Goal: Navigation & Orientation: Understand site structure

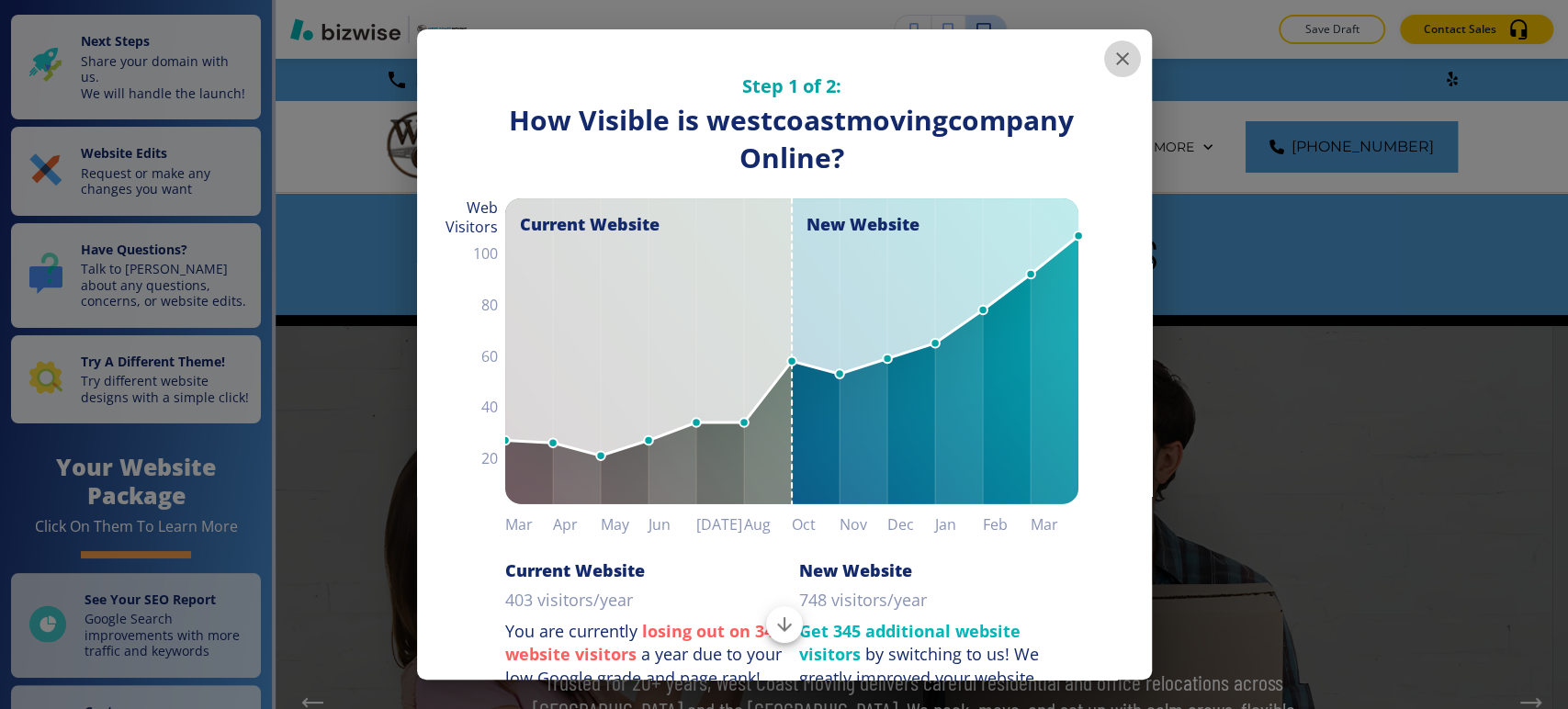
click at [1111, 66] on icon "button" at bounding box center [1122, 58] width 22 height 22
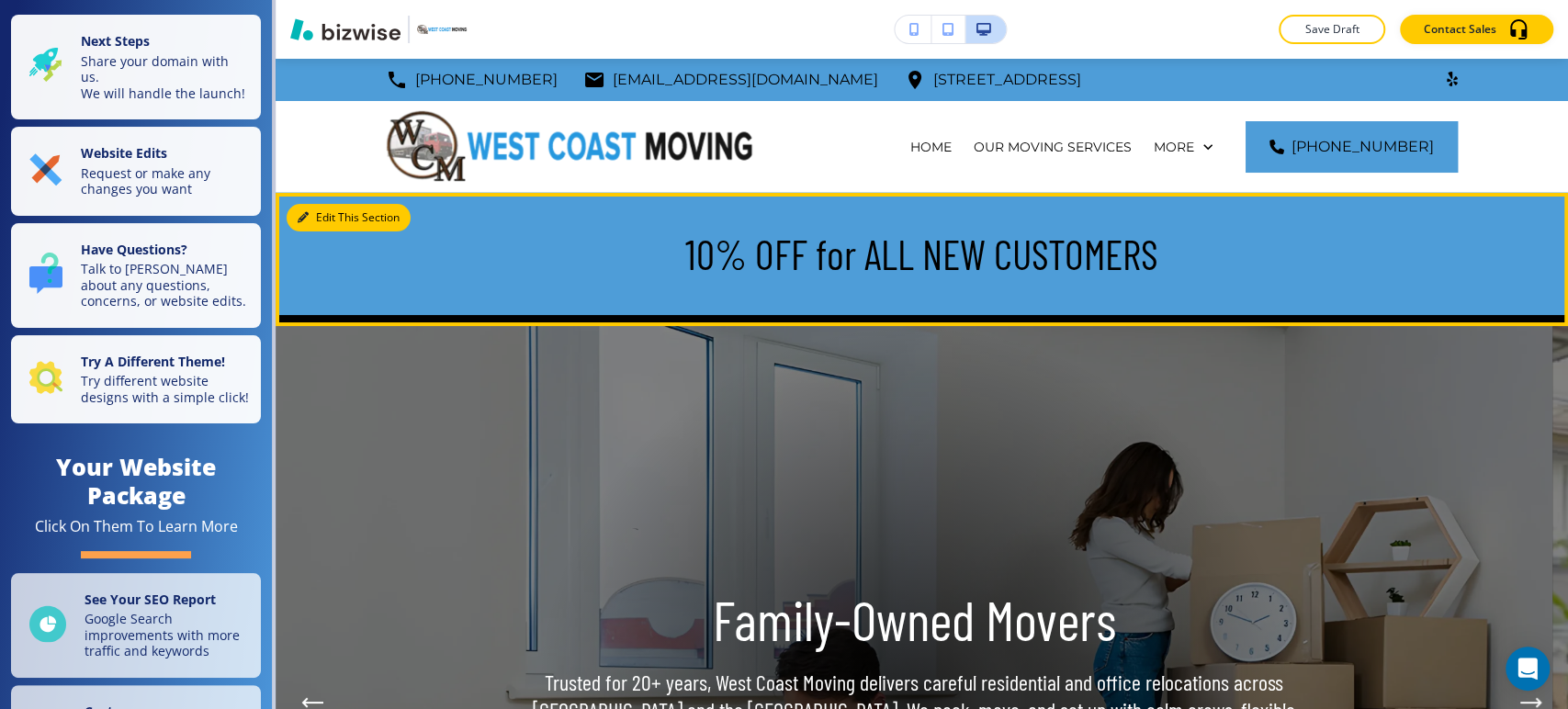
click at [312, 215] on button "Edit This Section" at bounding box center [349, 217] width 124 height 28
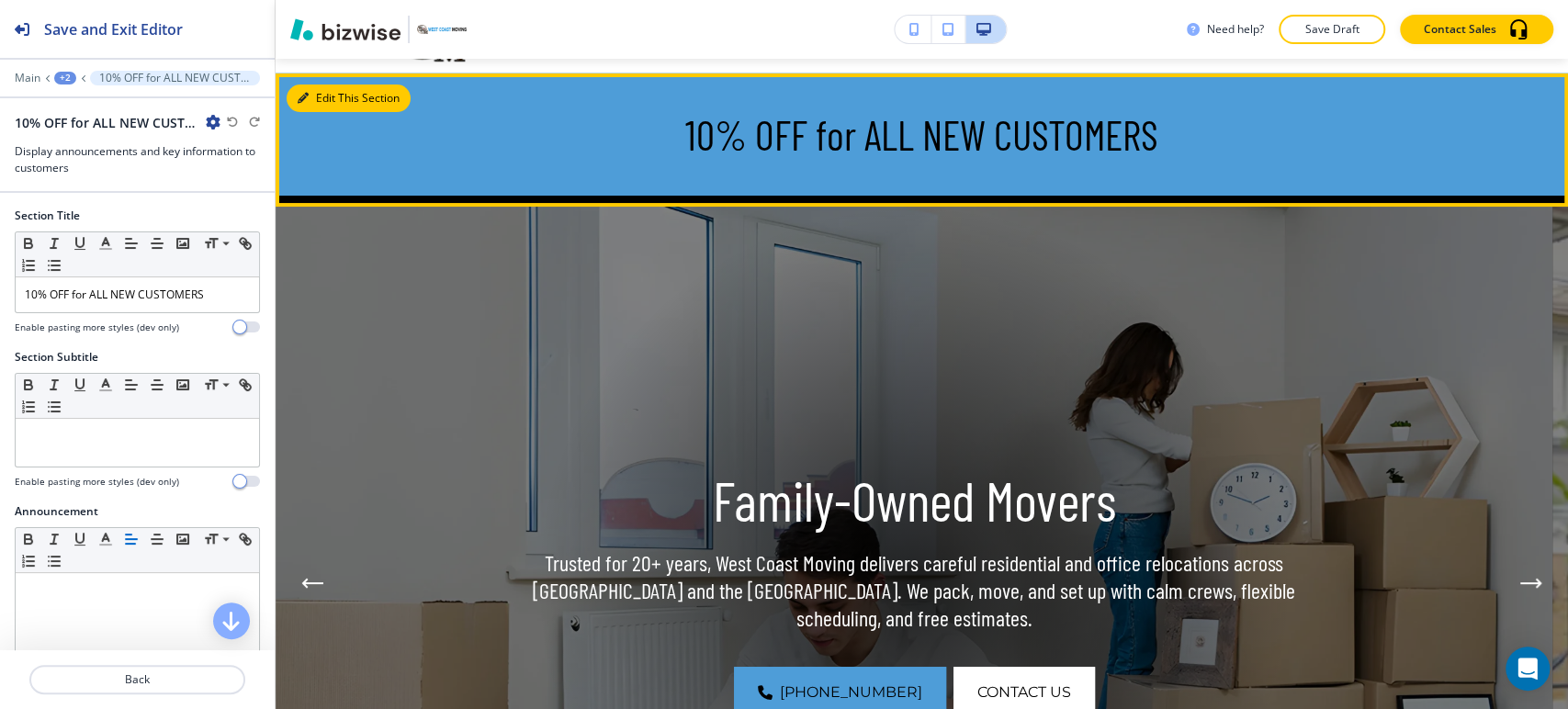
scroll to position [133, 0]
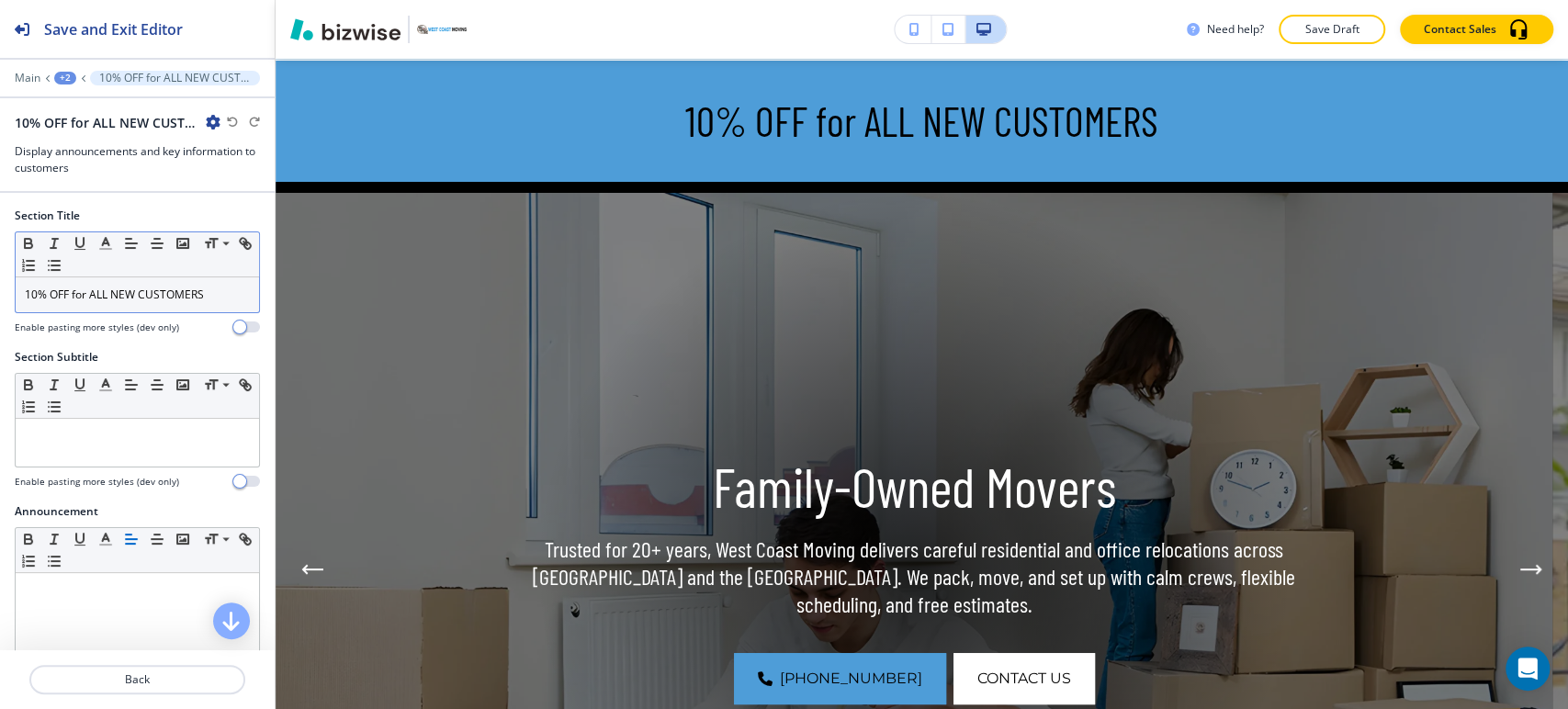
click at [190, 297] on p "10% OFF for ALL NEW CUSTOMERS" at bounding box center [137, 294] width 225 height 16
copy p "10% OFF for ALL NEW CUSTOMERS"
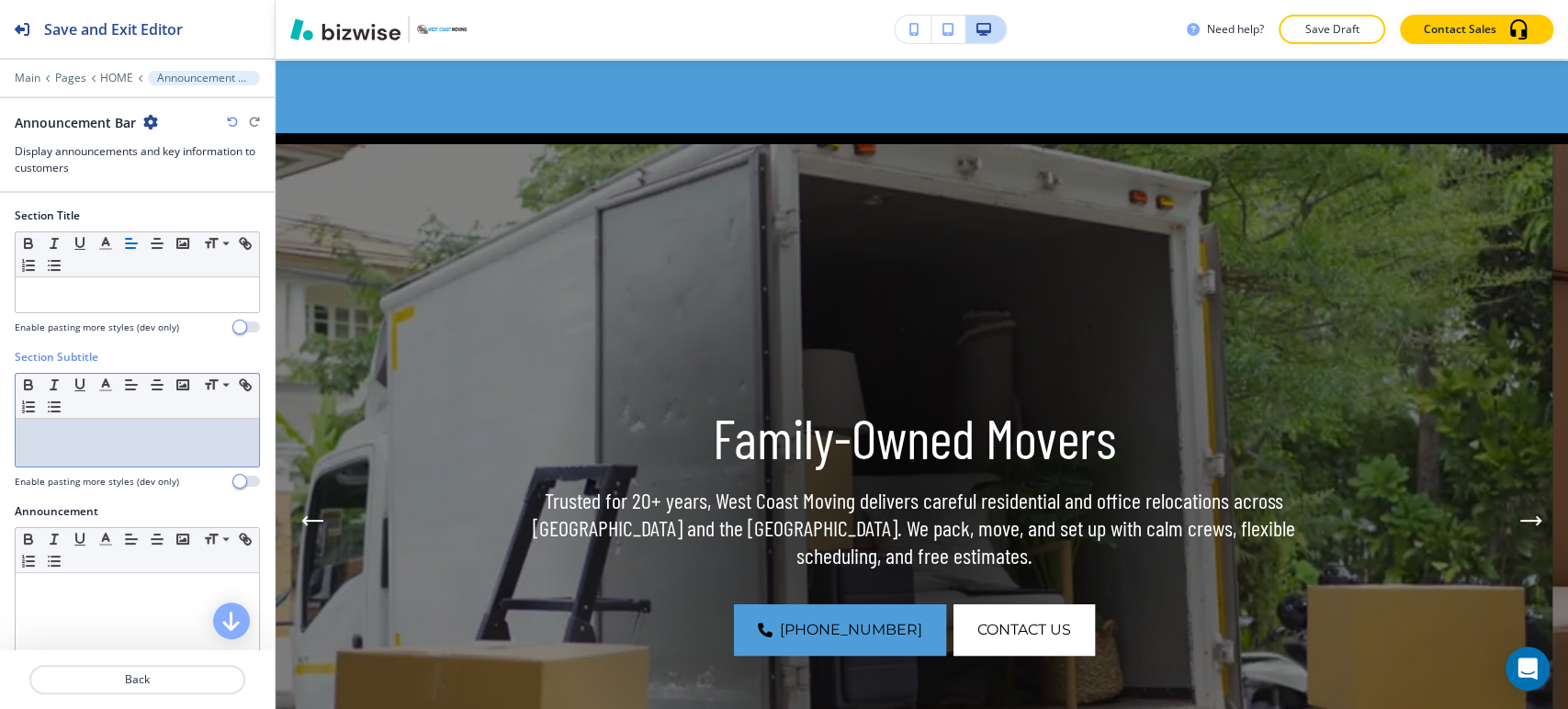
click at [120, 433] on p at bounding box center [137, 436] width 225 height 16
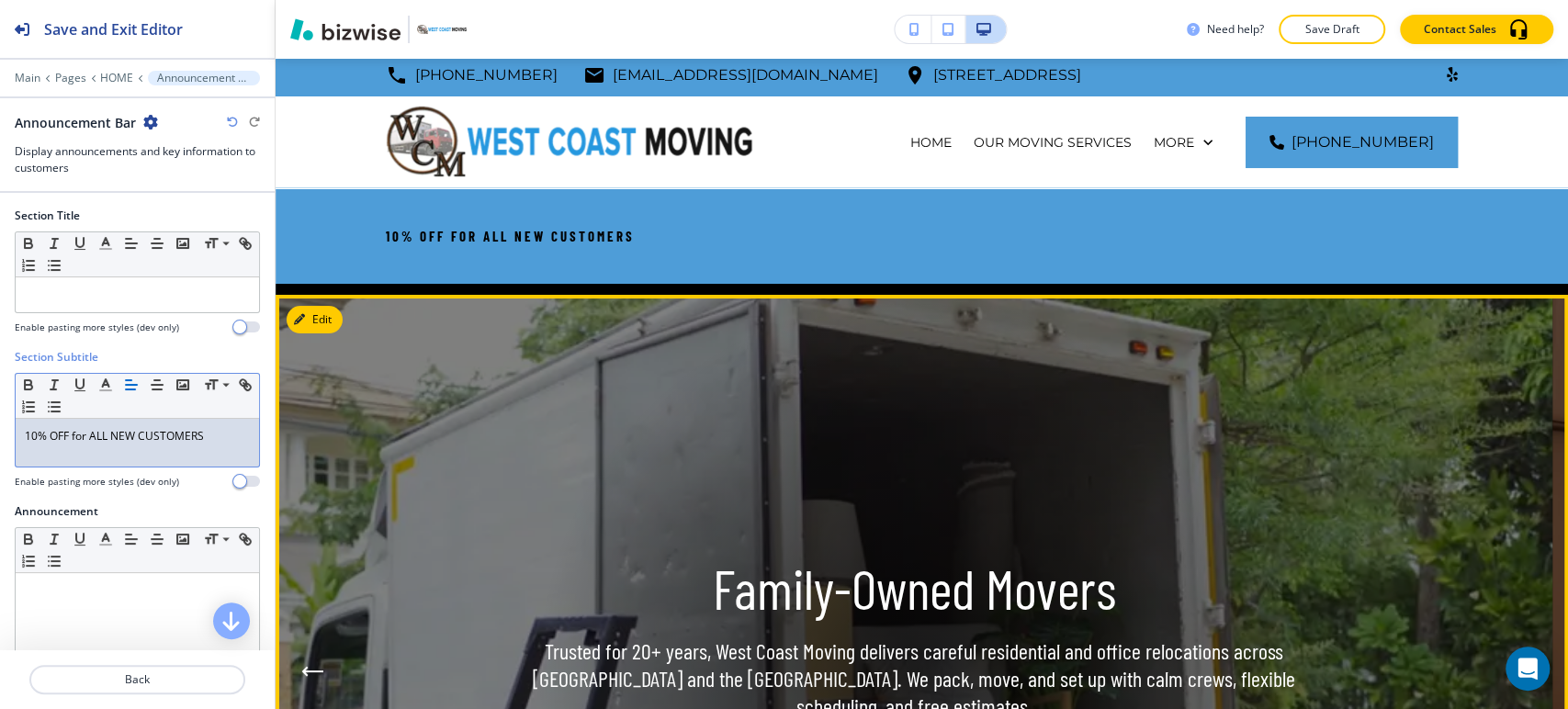
scroll to position [0, 0]
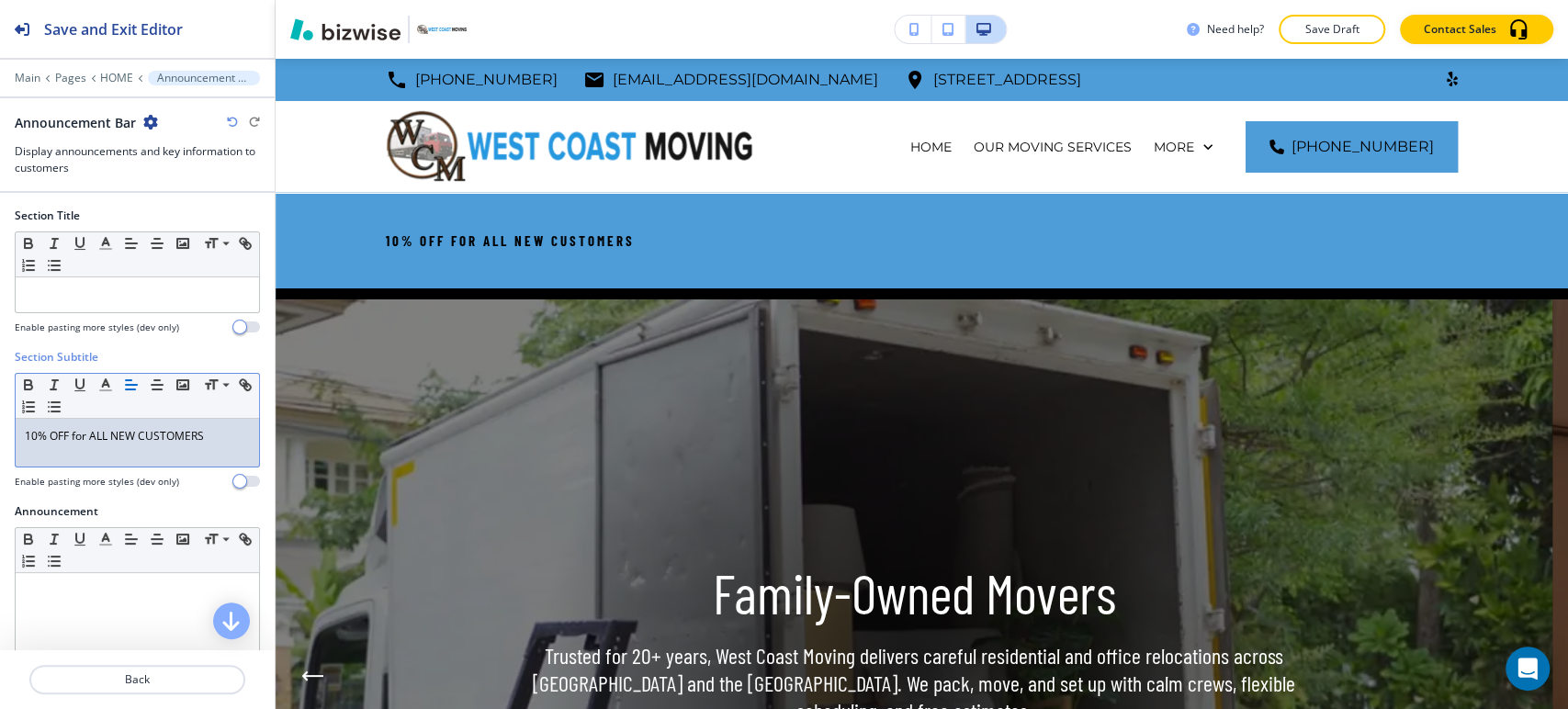
click at [140, 434] on p "10% OFF for ALL NEW CUSTOMERS" at bounding box center [137, 436] width 225 height 16
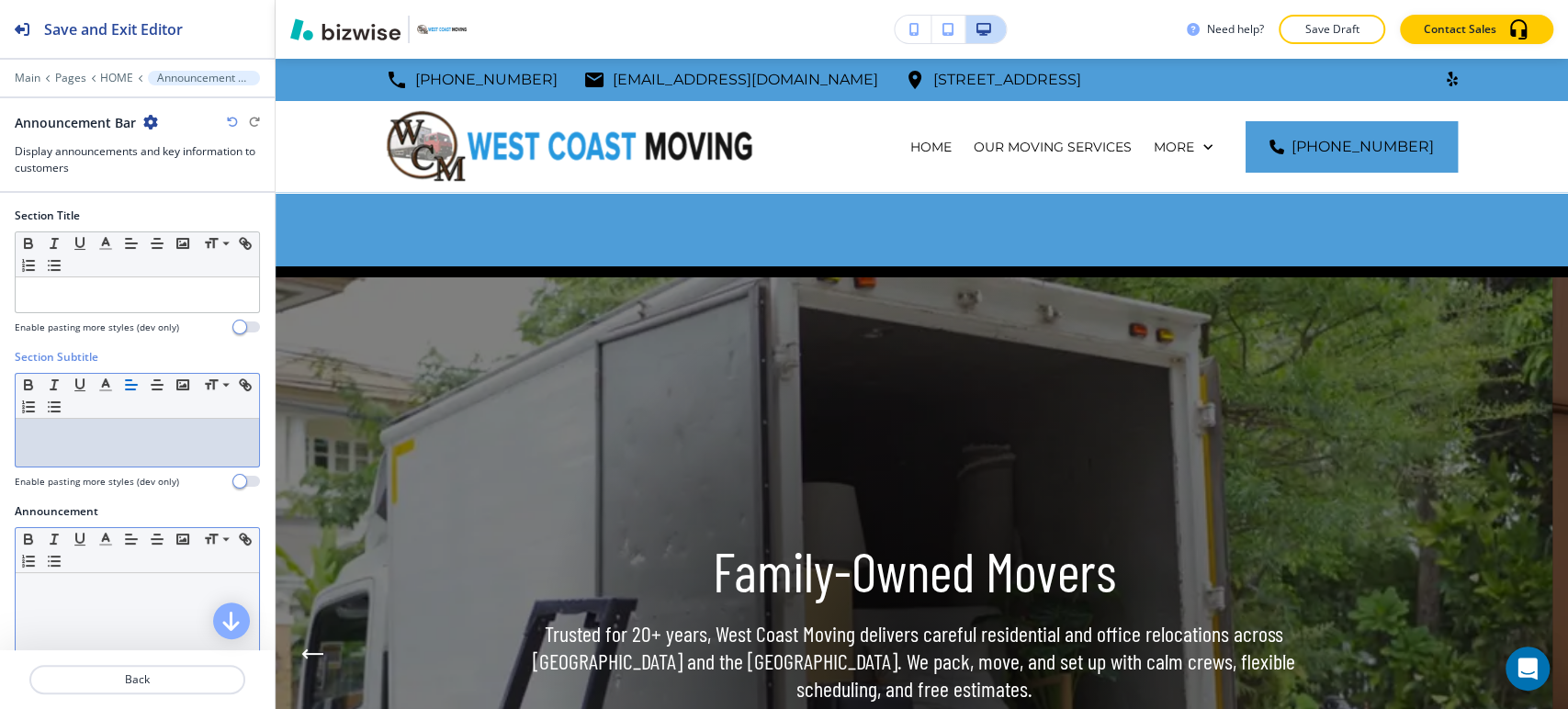
click at [156, 597] on div at bounding box center [137, 691] width 243 height 238
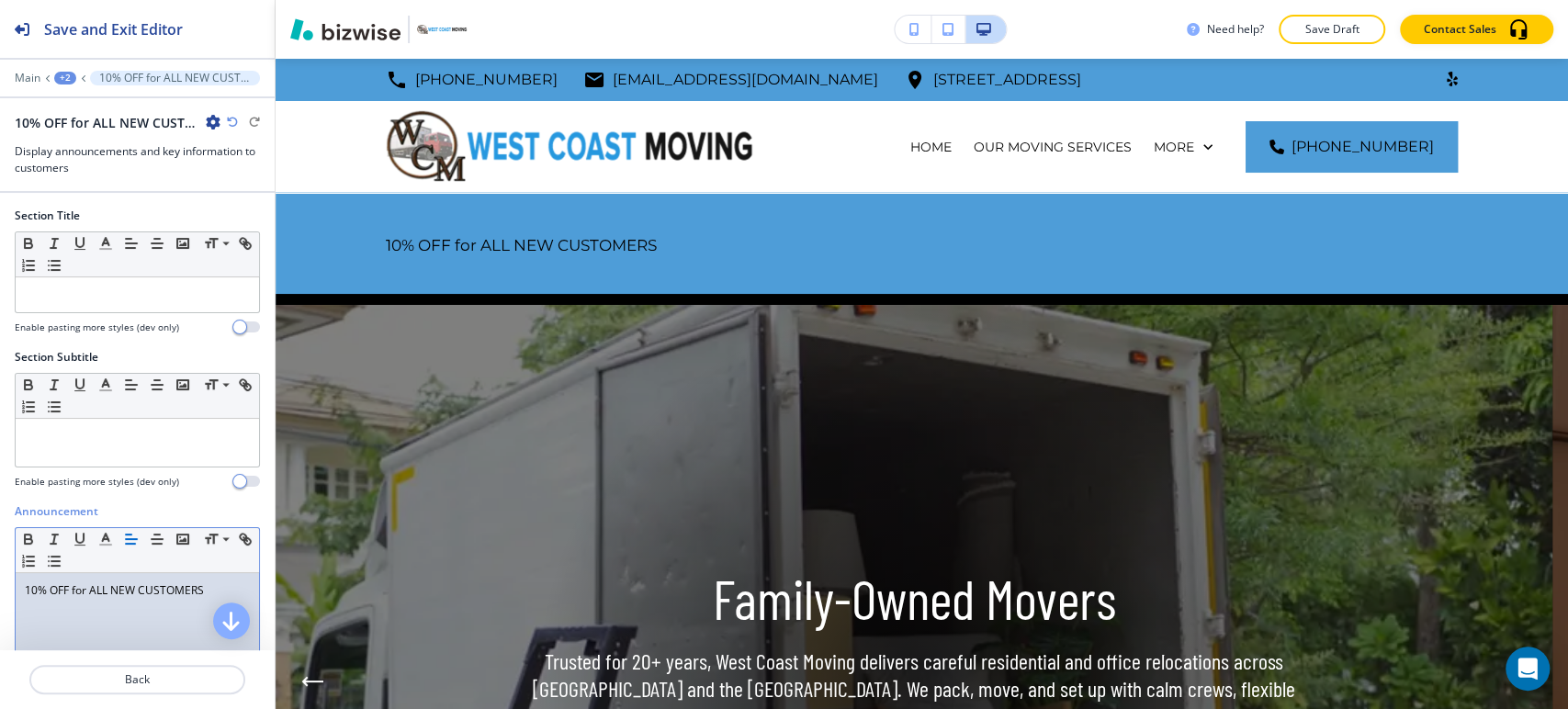
scroll to position [270, 0]
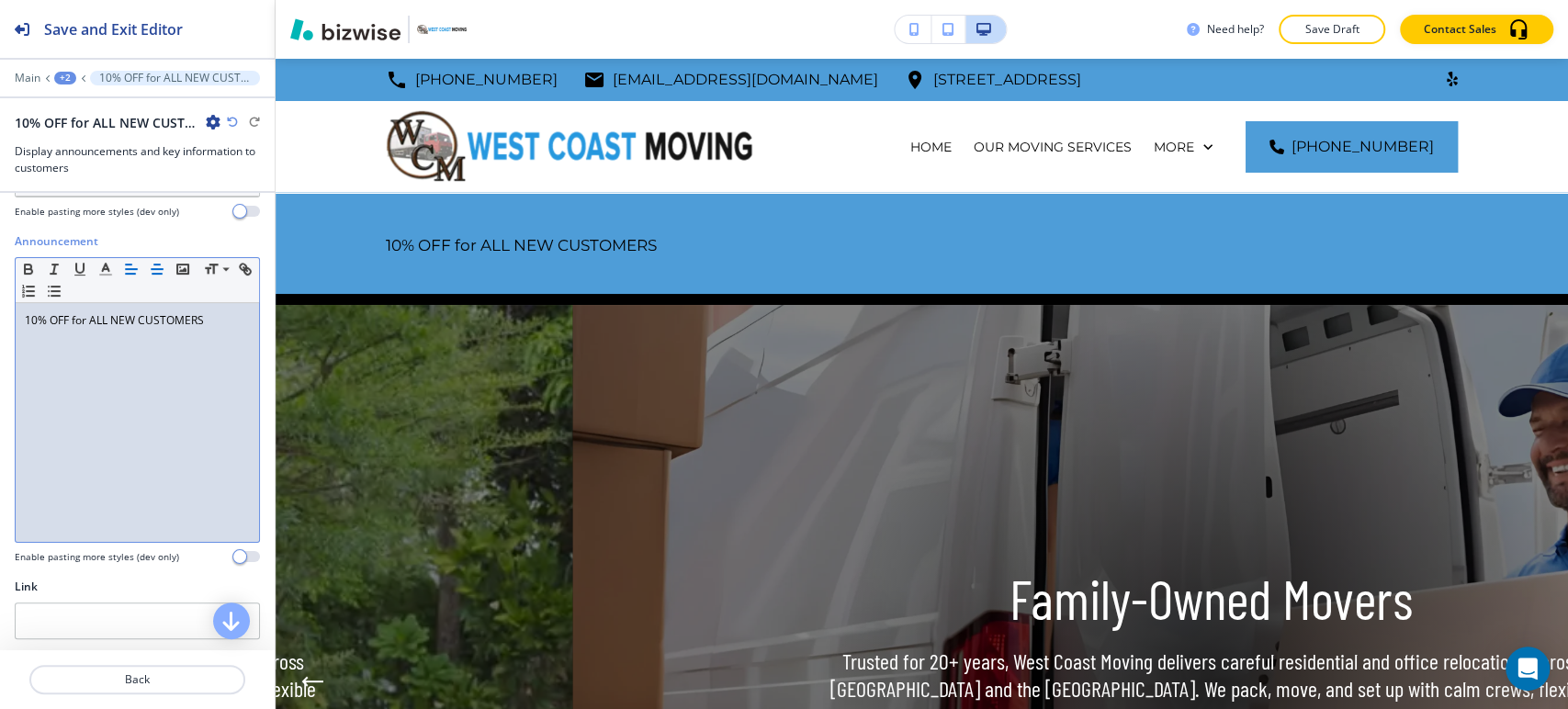
click at [147, 270] on button "button" at bounding box center [157, 269] width 26 height 22
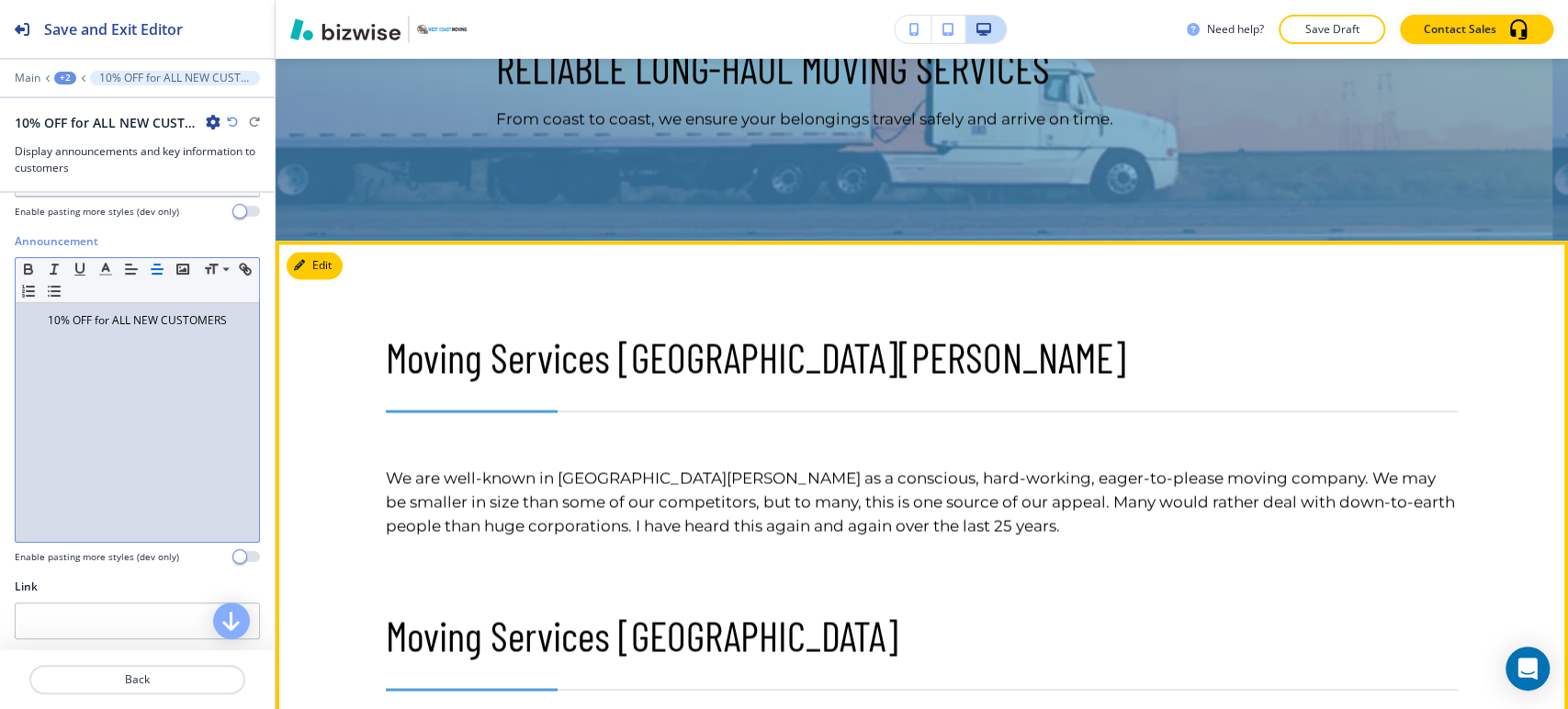
scroll to position [6630, 0]
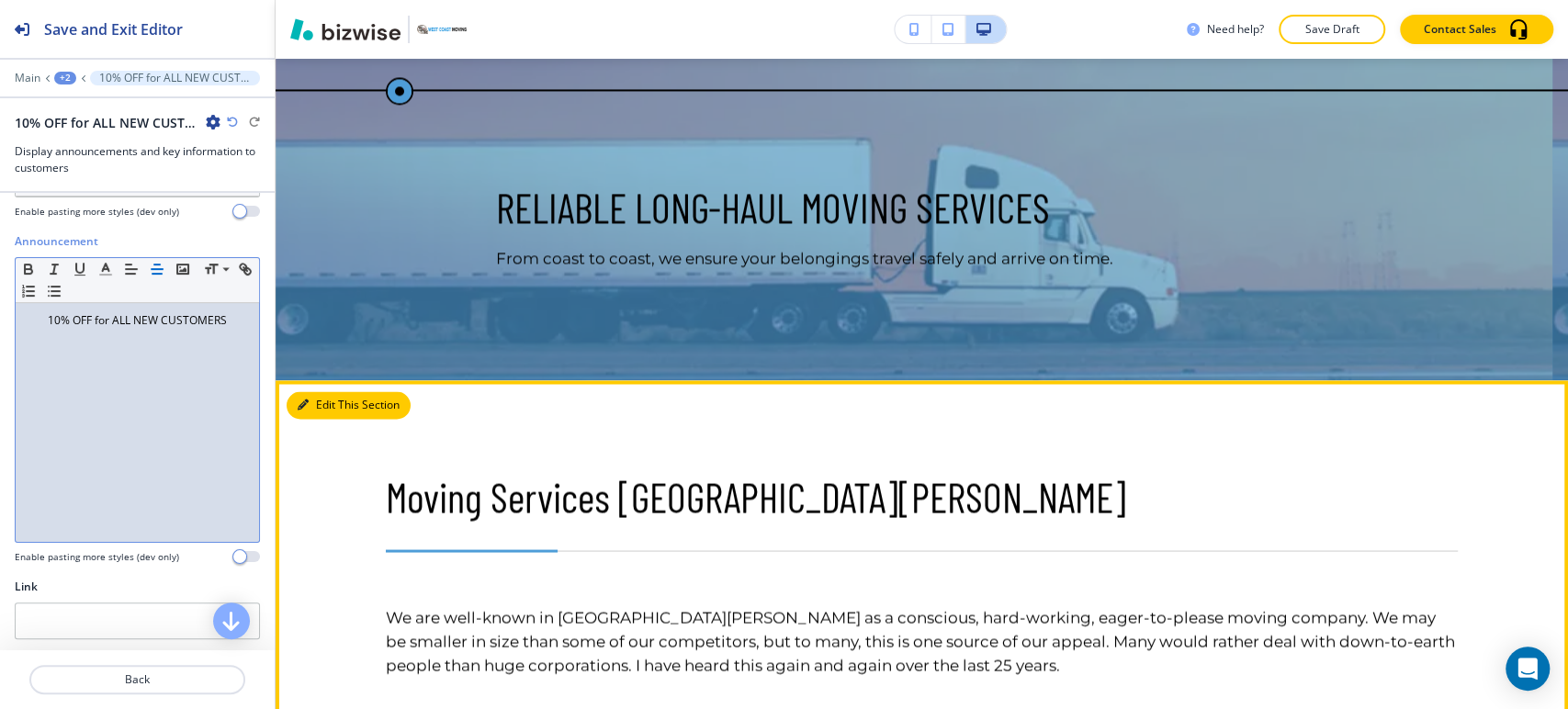
click at [307, 400] on icon "button" at bounding box center [303, 405] width 11 height 11
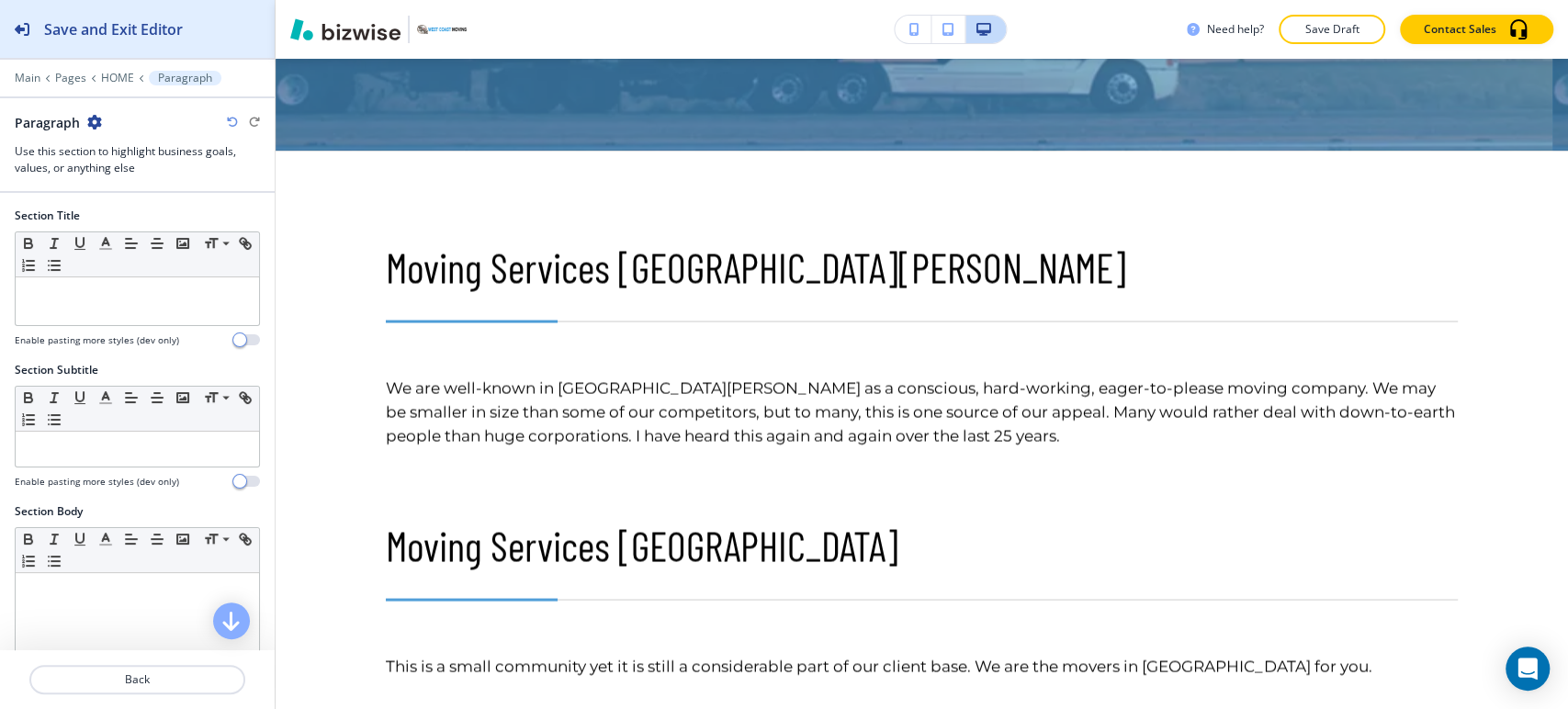
scroll to position [6921, 0]
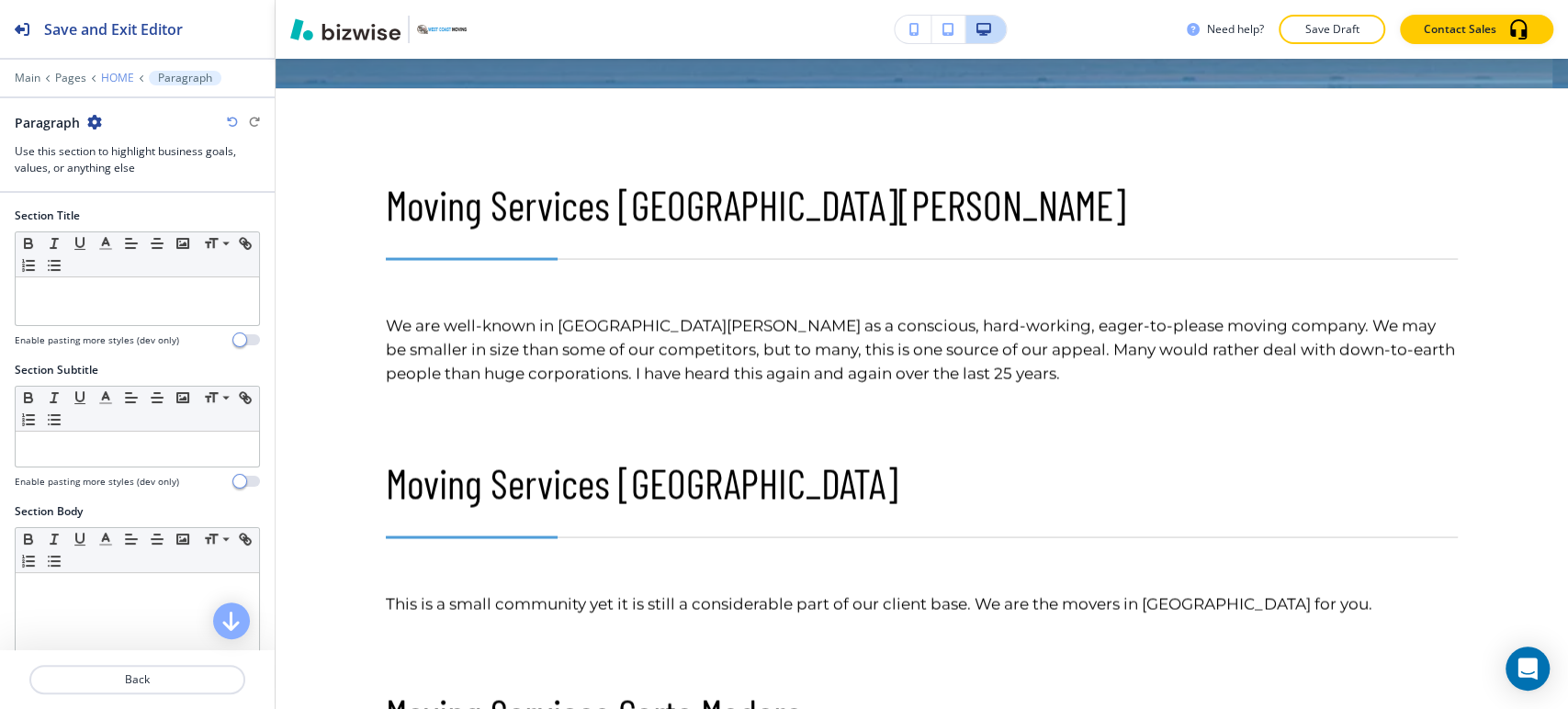
click at [119, 71] on p "HOME" at bounding box center [117, 78] width 33 height 13
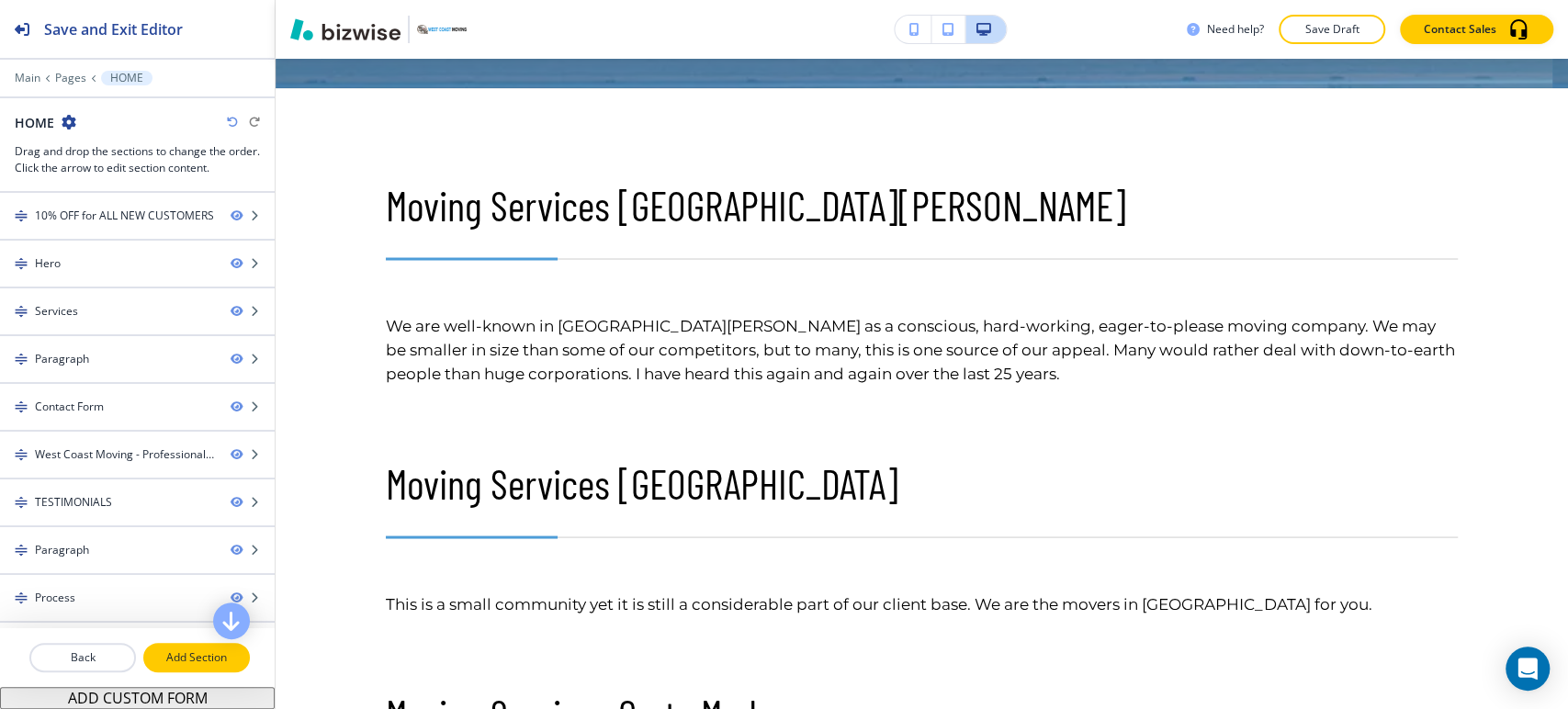
click at [179, 653] on p "Add Section" at bounding box center [197, 657] width 103 height 16
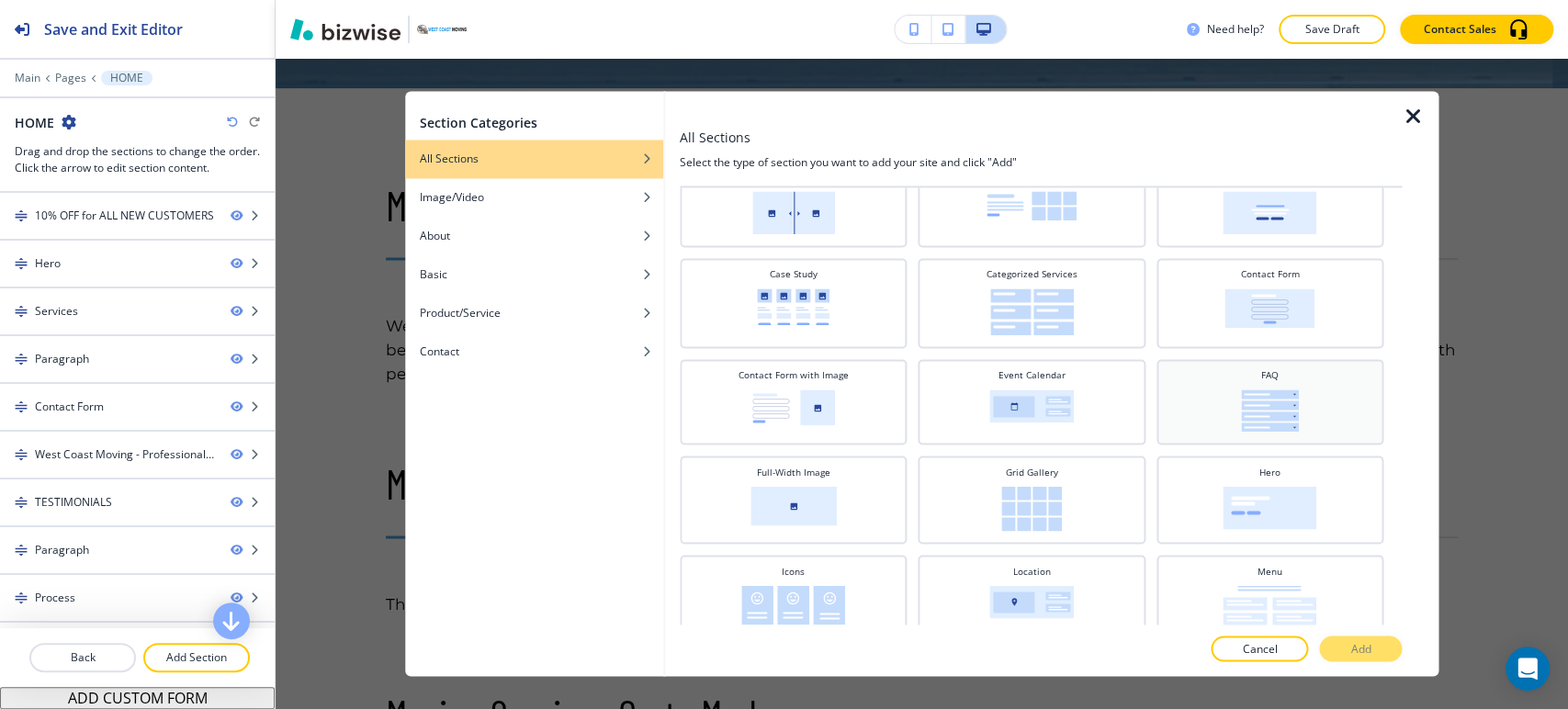
scroll to position [51, 0]
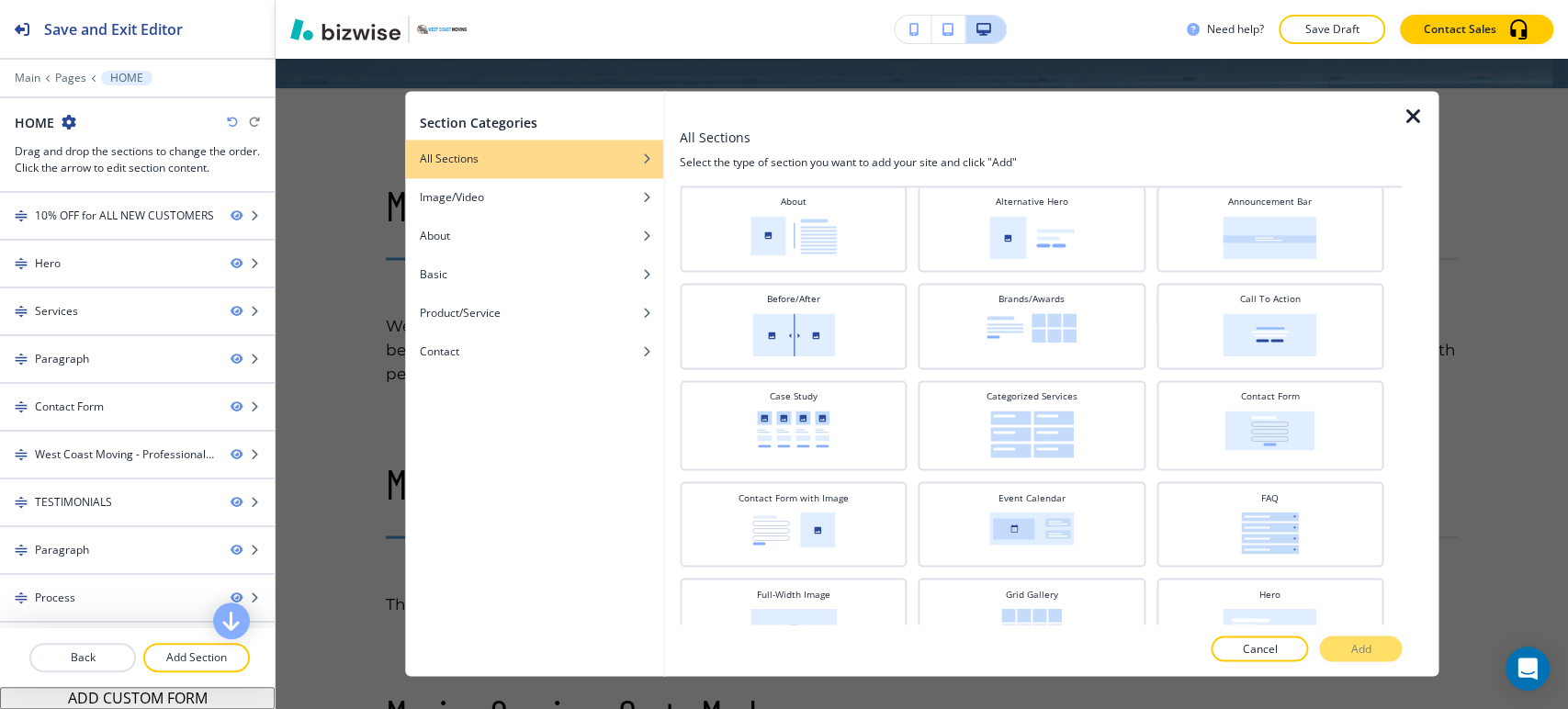
click at [1418, 121] on icon "button" at bounding box center [1412, 116] width 22 height 22
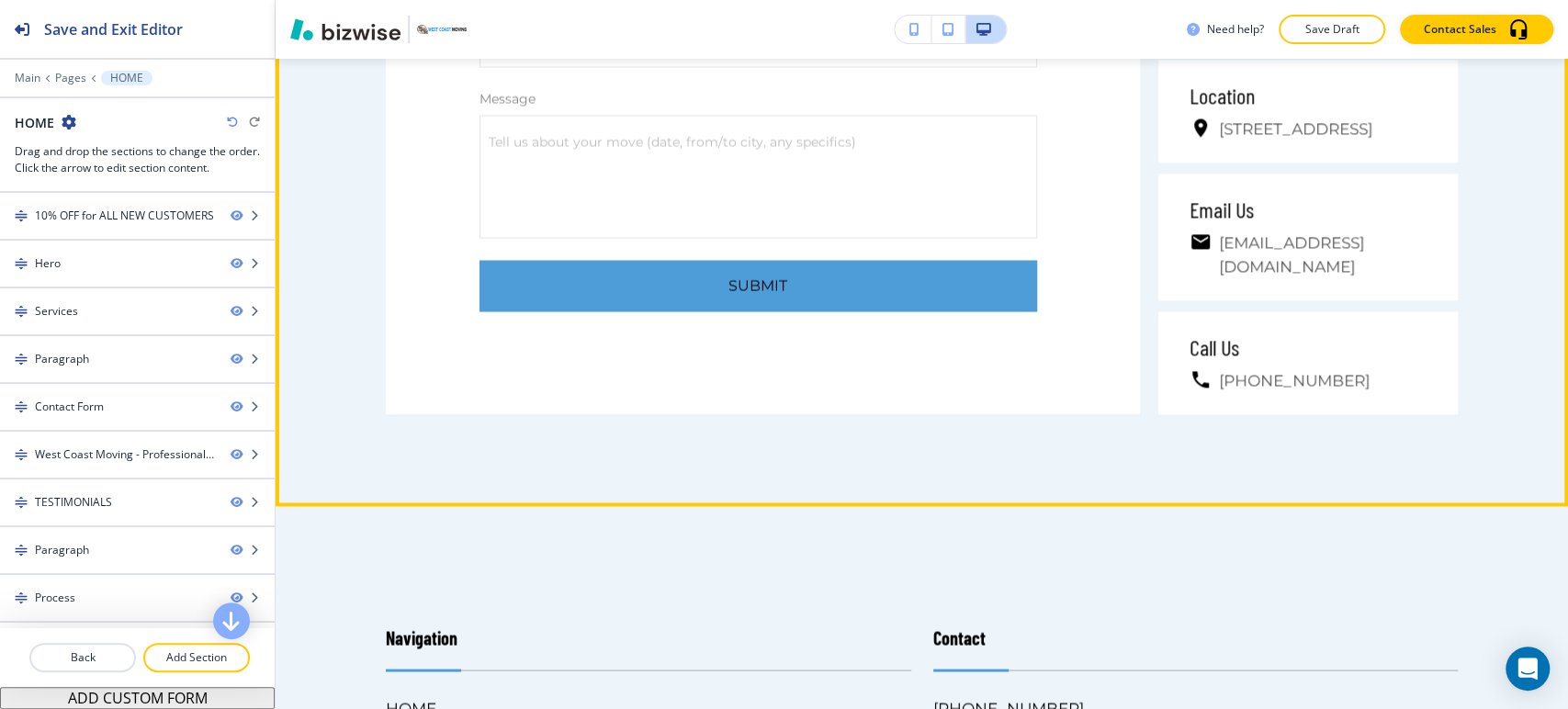
scroll to position [11613, 0]
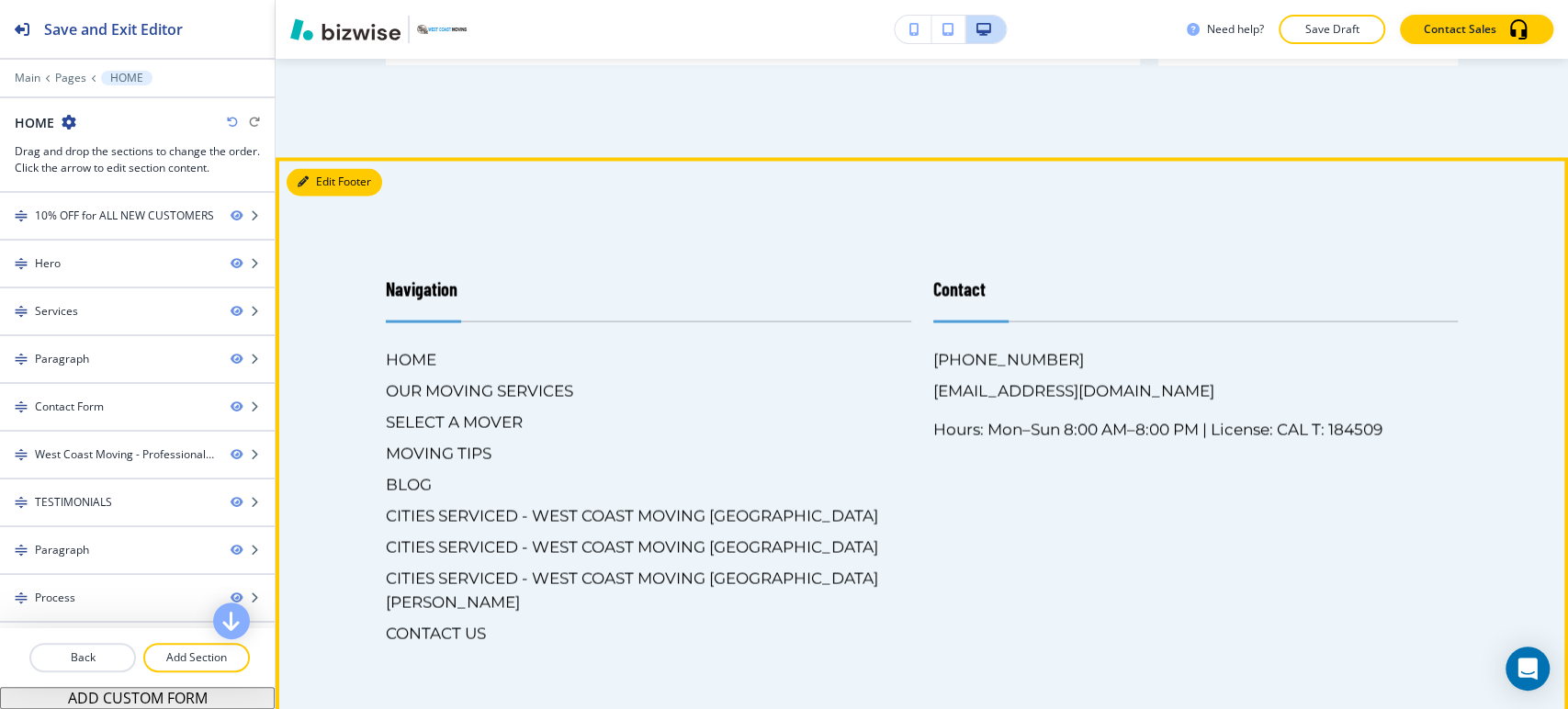
click at [297, 168] on button "Edit Footer" at bounding box center [334, 181] width 96 height 28
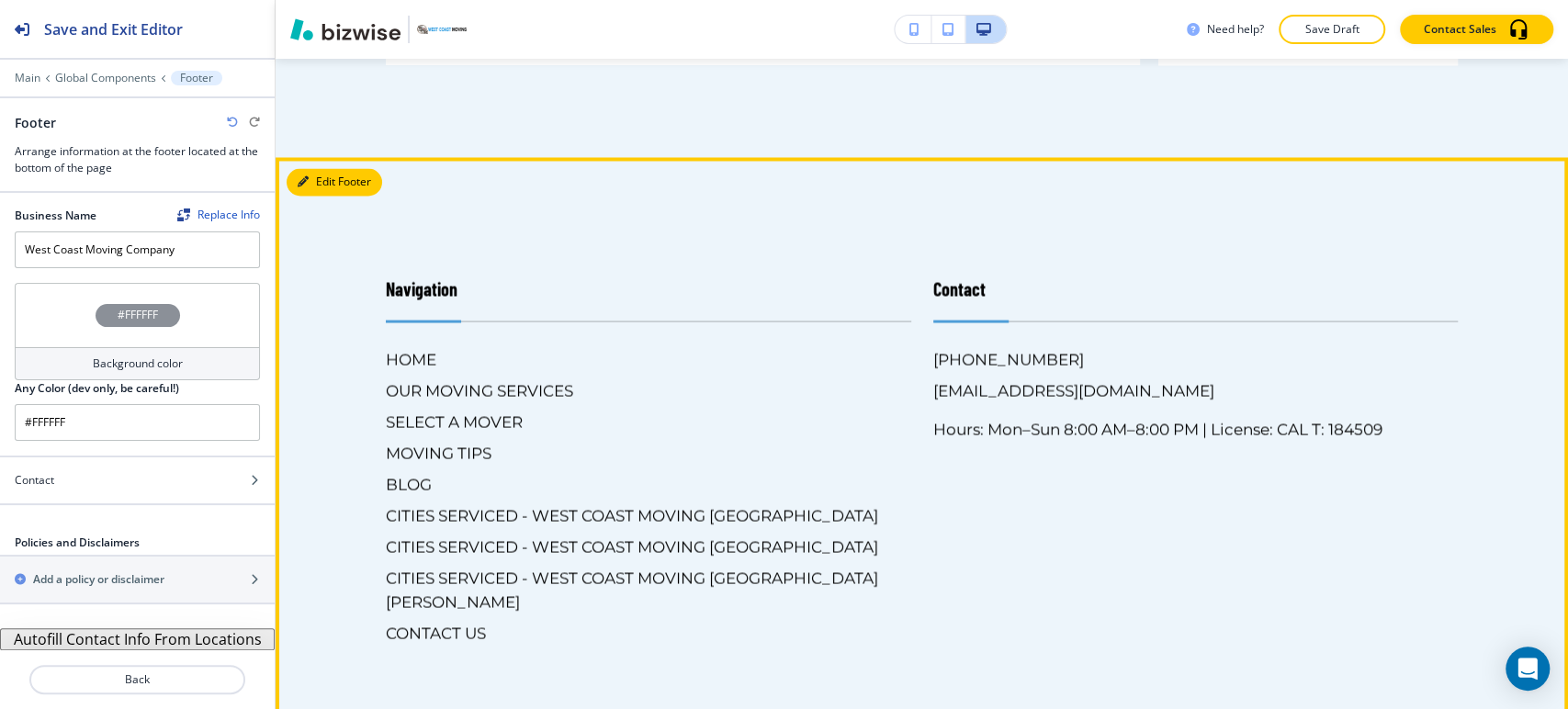
scroll to position [11656, 0]
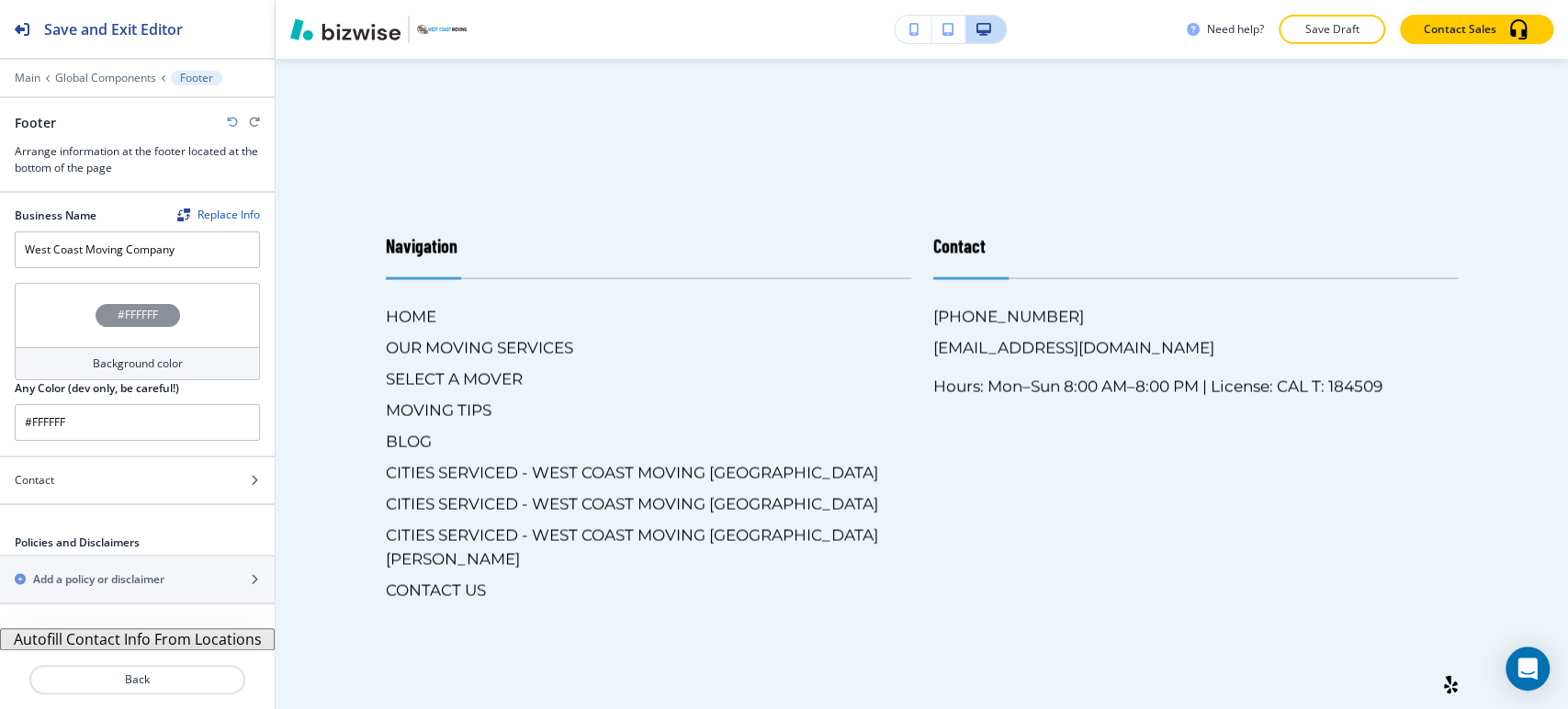
click at [183, 633] on button "Autofill Contact Info From Locations" at bounding box center [137, 639] width 274 height 22
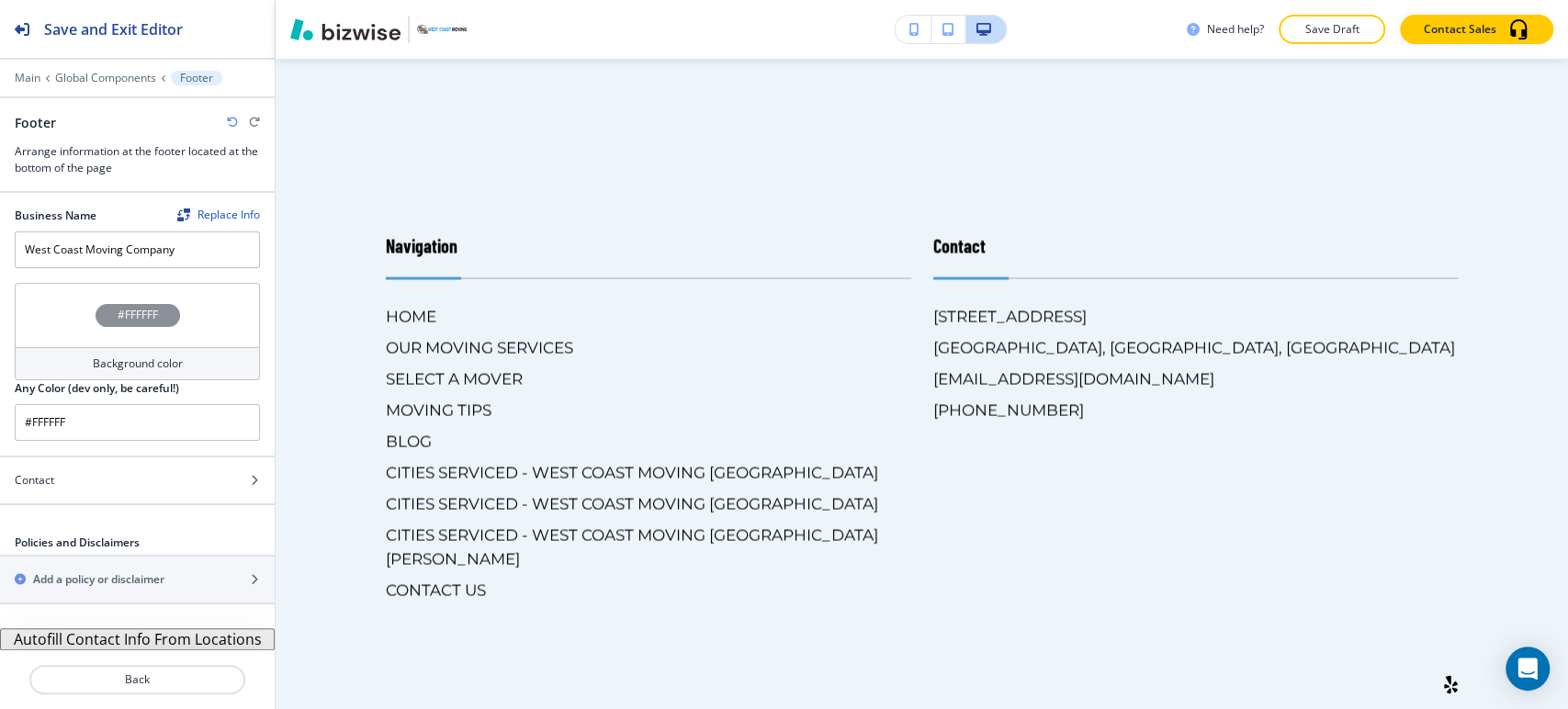
click at [166, 358] on h4 "Background color" at bounding box center [138, 363] width 90 height 16
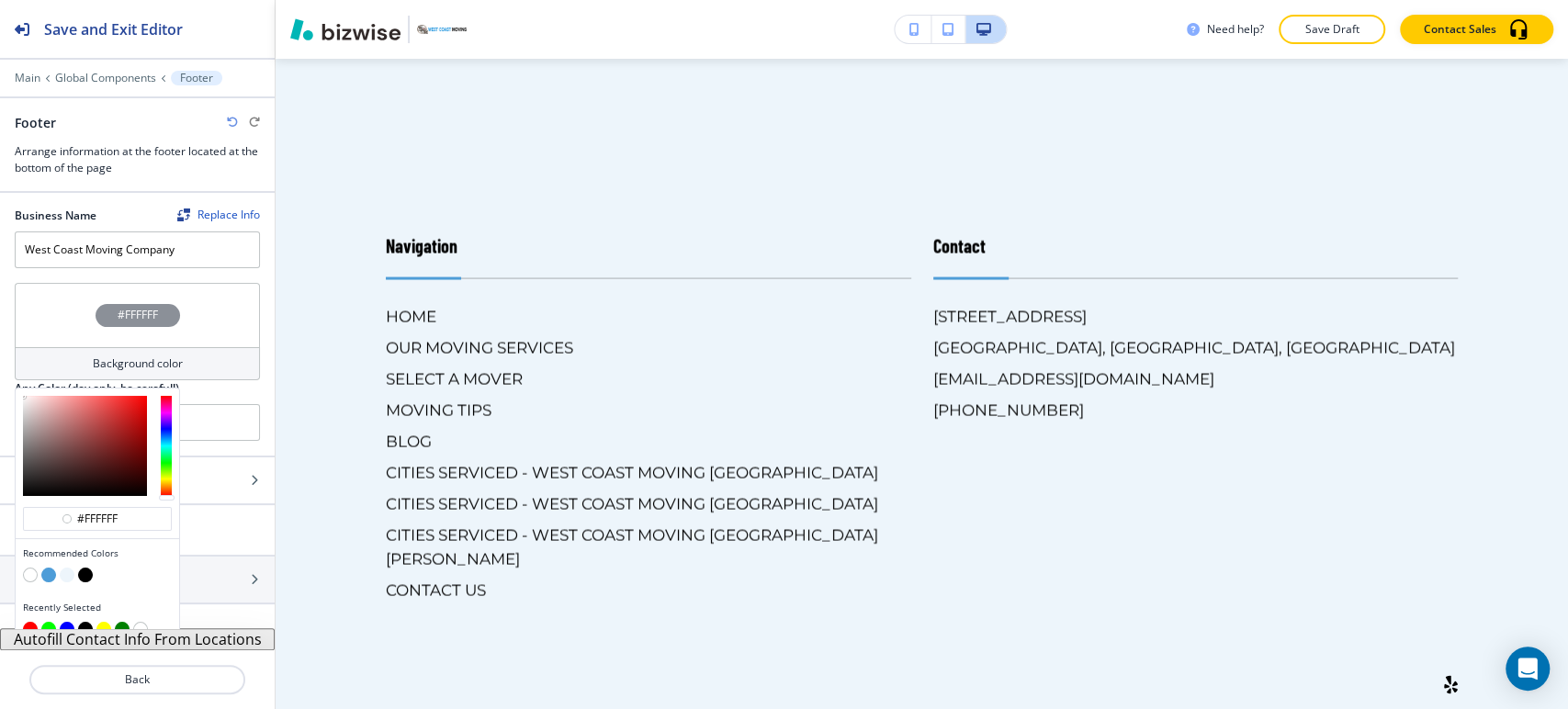
click at [46, 569] on button "button" at bounding box center [48, 574] width 14 height 14
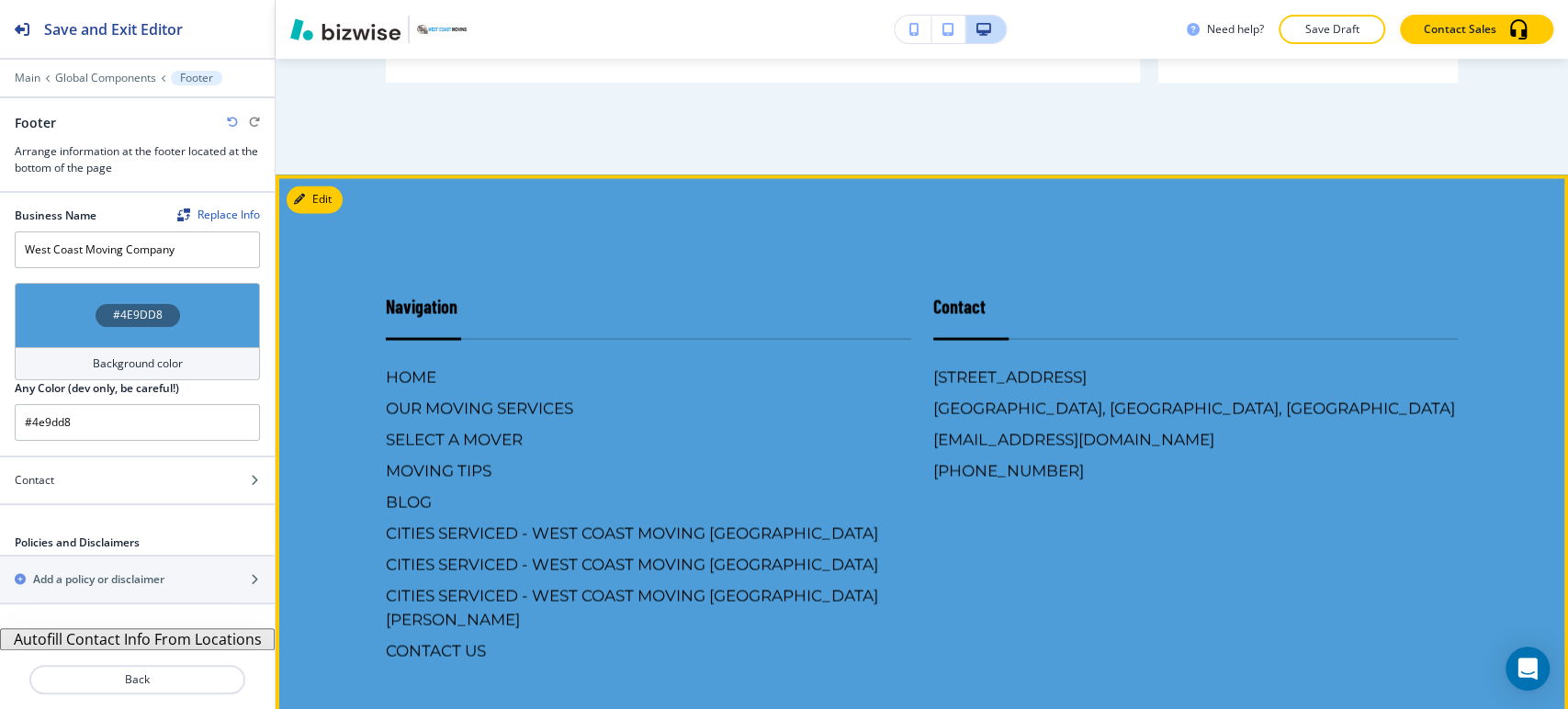
scroll to position [11801, 0]
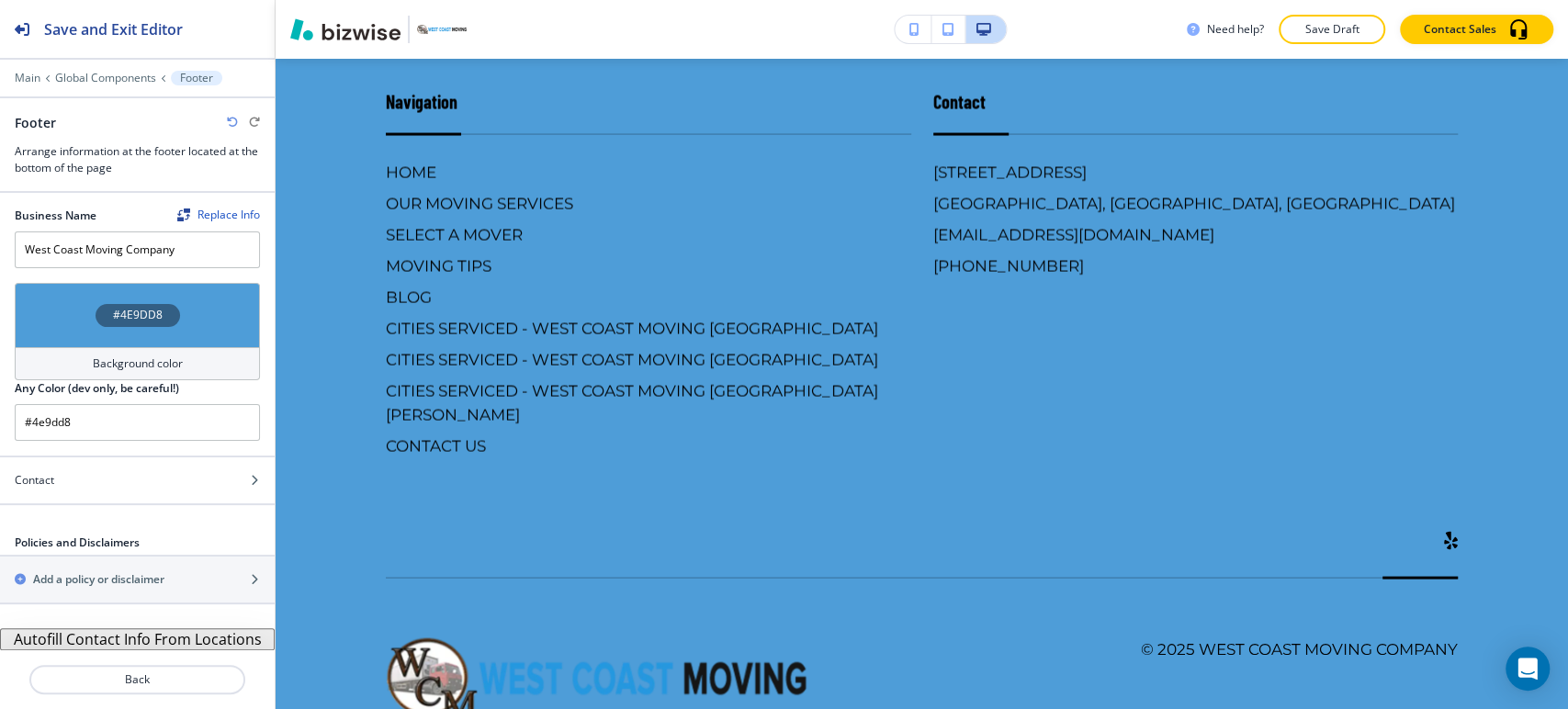
click at [140, 358] on h4 "Background color" at bounding box center [138, 363] width 90 height 16
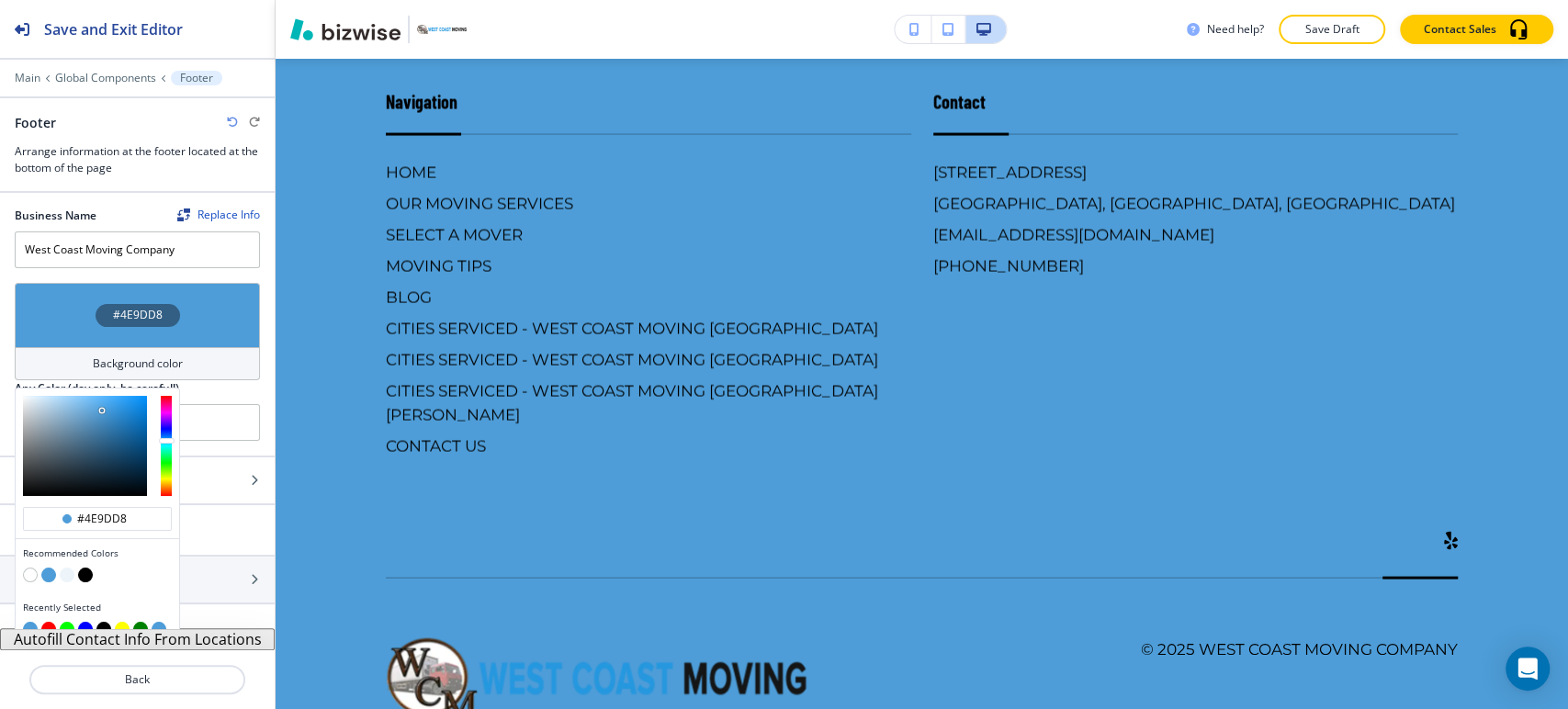
click at [70, 571] on button "button" at bounding box center [66, 574] width 14 height 14
type input "#edf5fb"
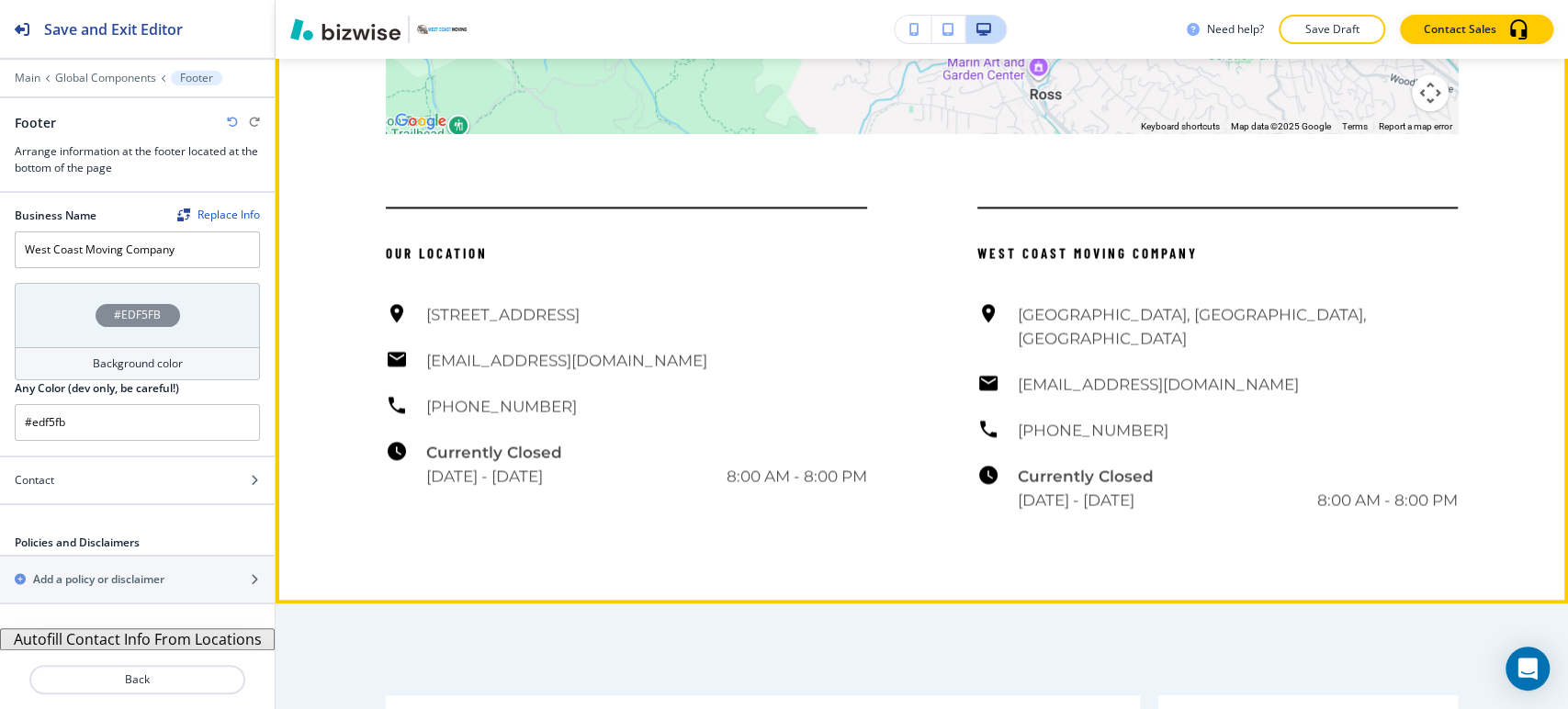
scroll to position [10474, 0]
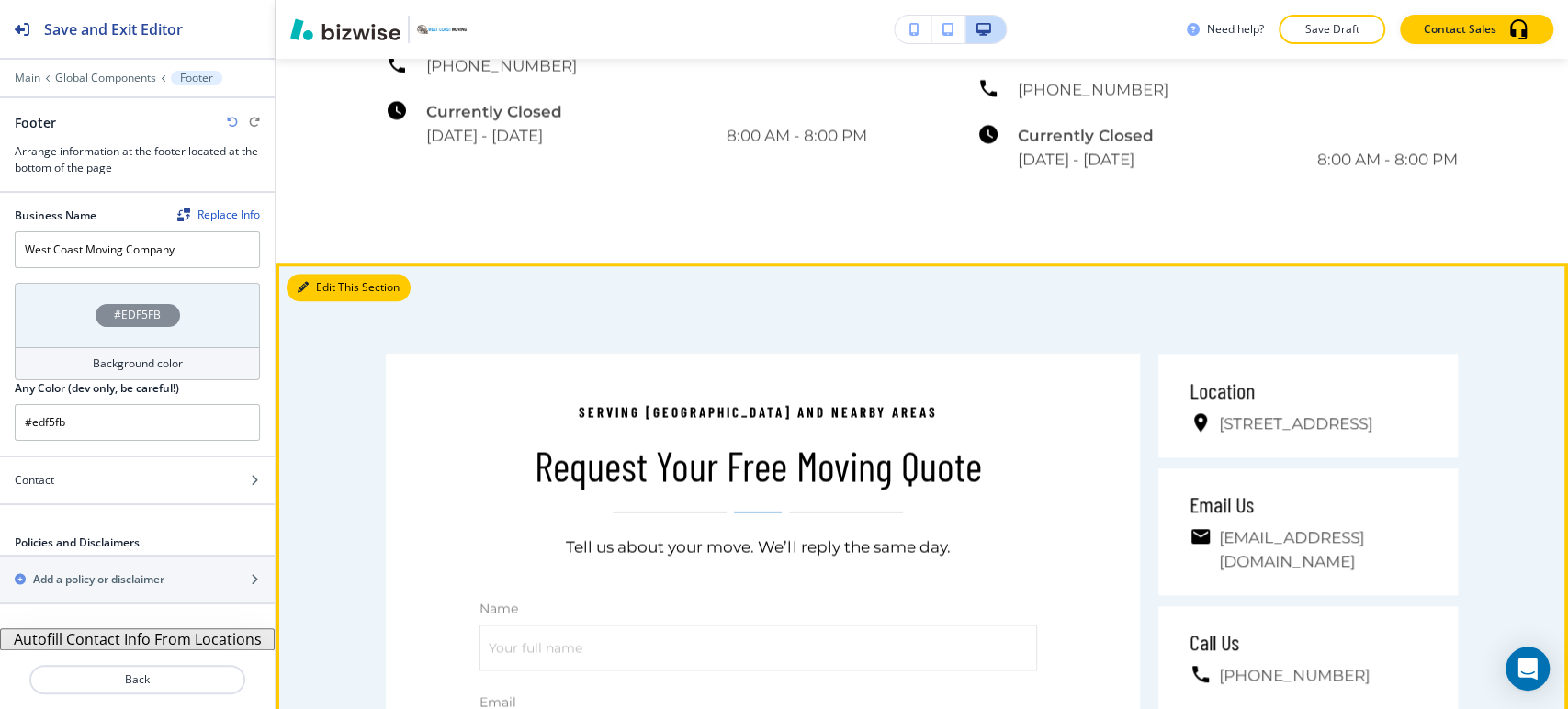
click at [316, 273] on button "Edit This Section" at bounding box center [349, 287] width 124 height 28
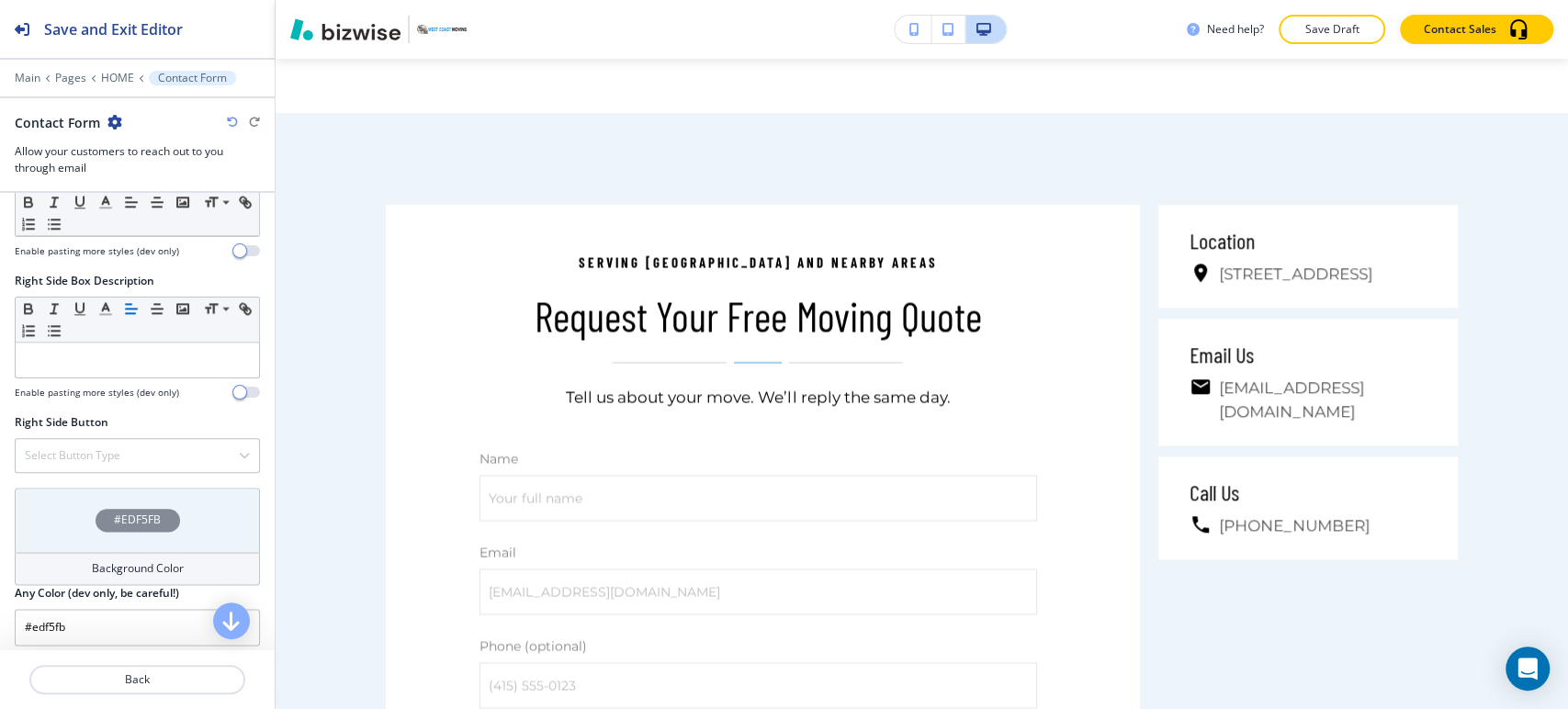
scroll to position [1483, 0]
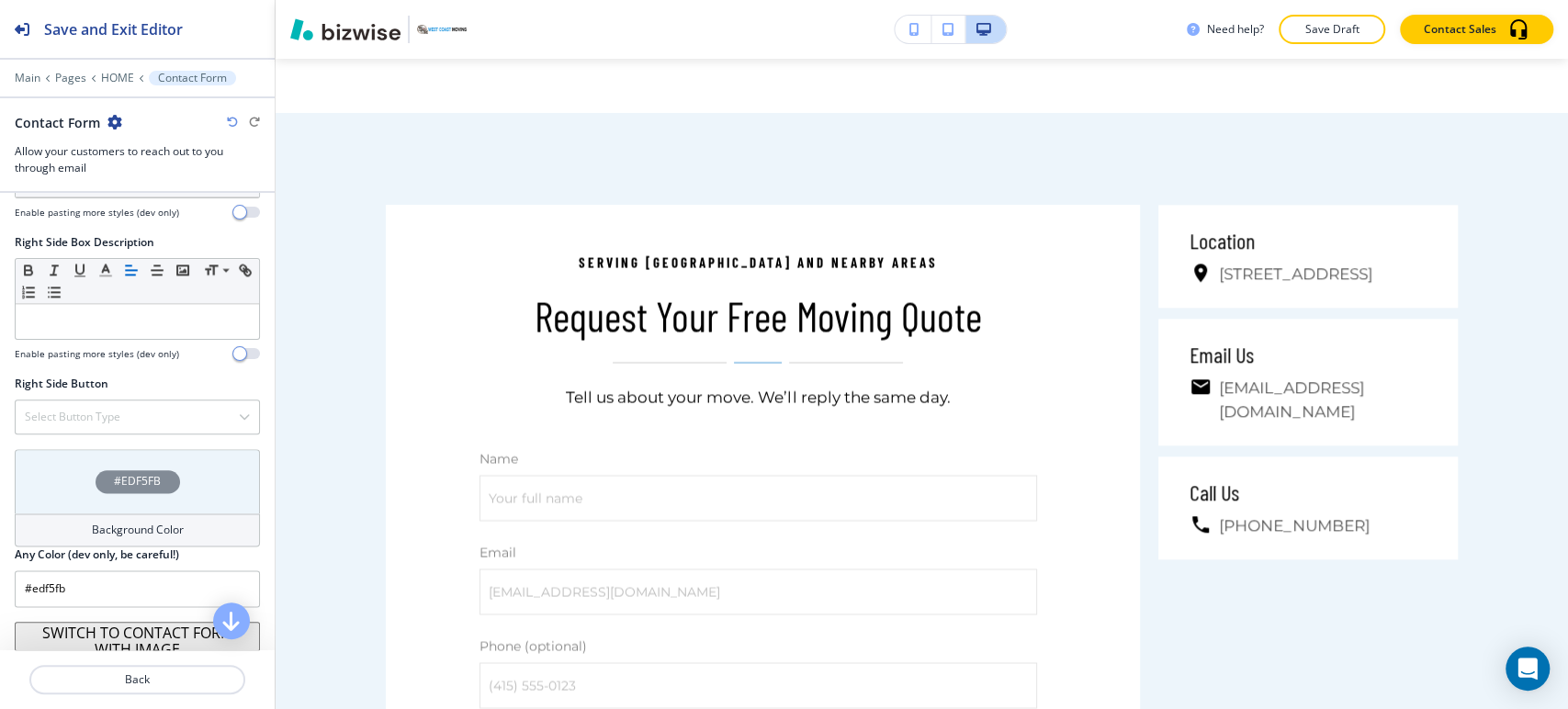
click at [161, 527] on h4 "Background Color" at bounding box center [138, 529] width 92 height 16
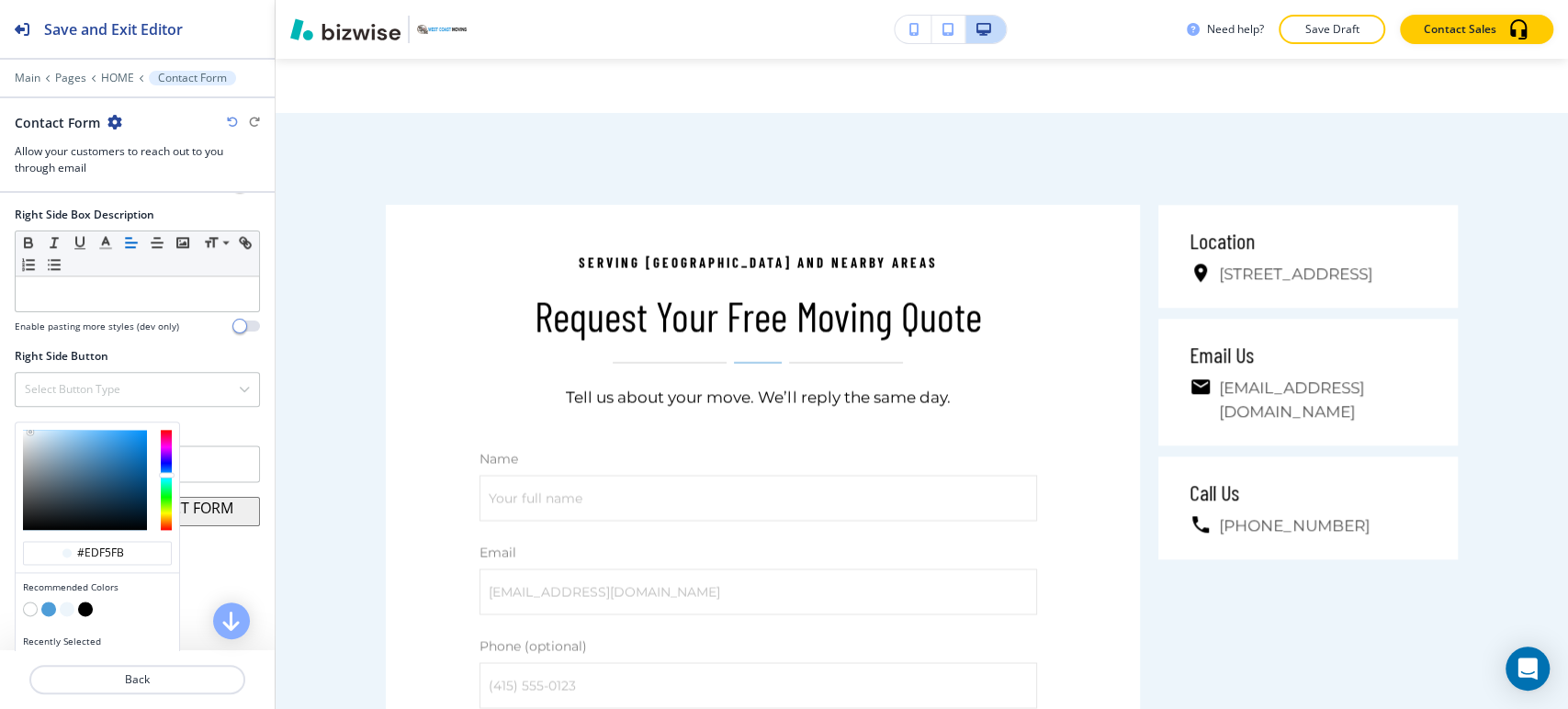
scroll to position [1534, 0]
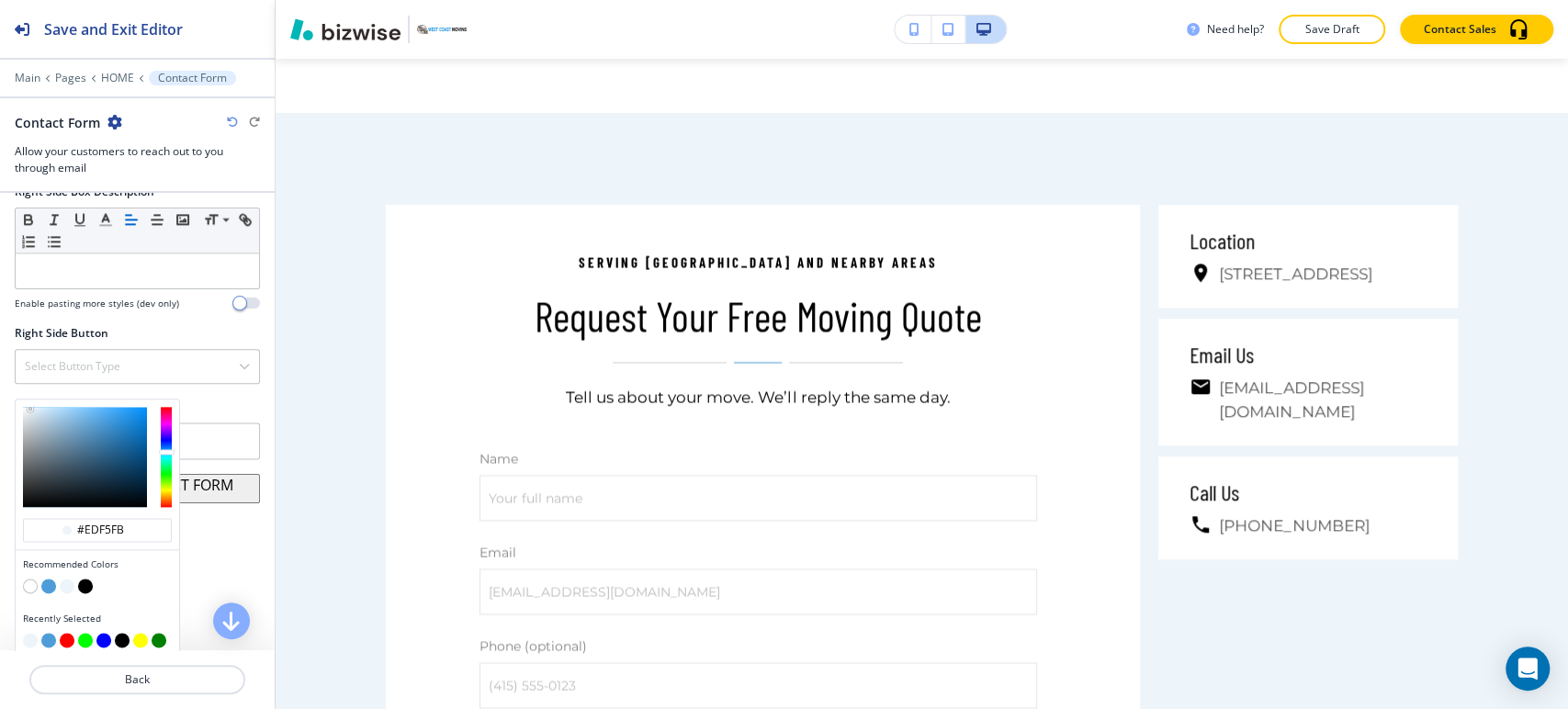
click at [47, 578] on button "button" at bounding box center [48, 585] width 14 height 14
type input "#4e9dd8"
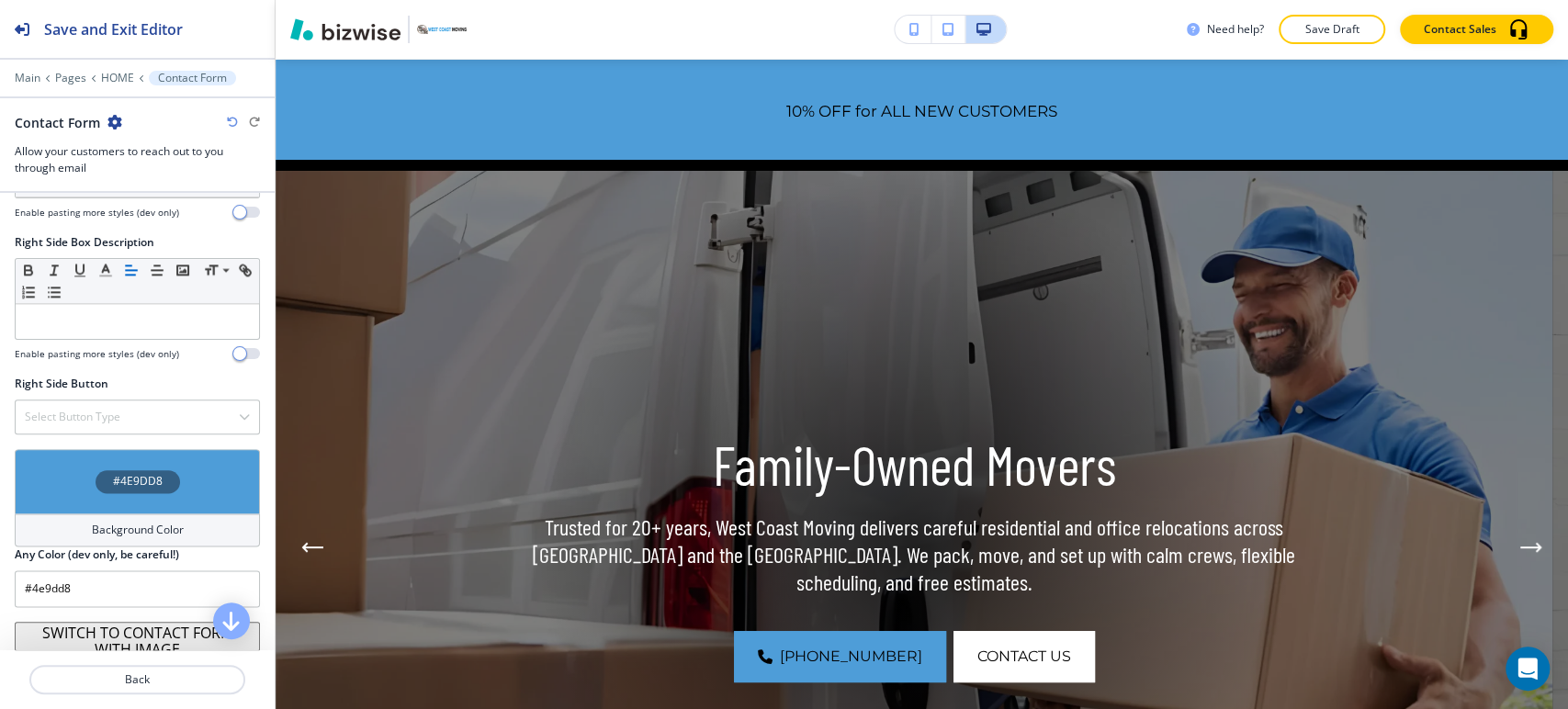
scroll to position [0, 0]
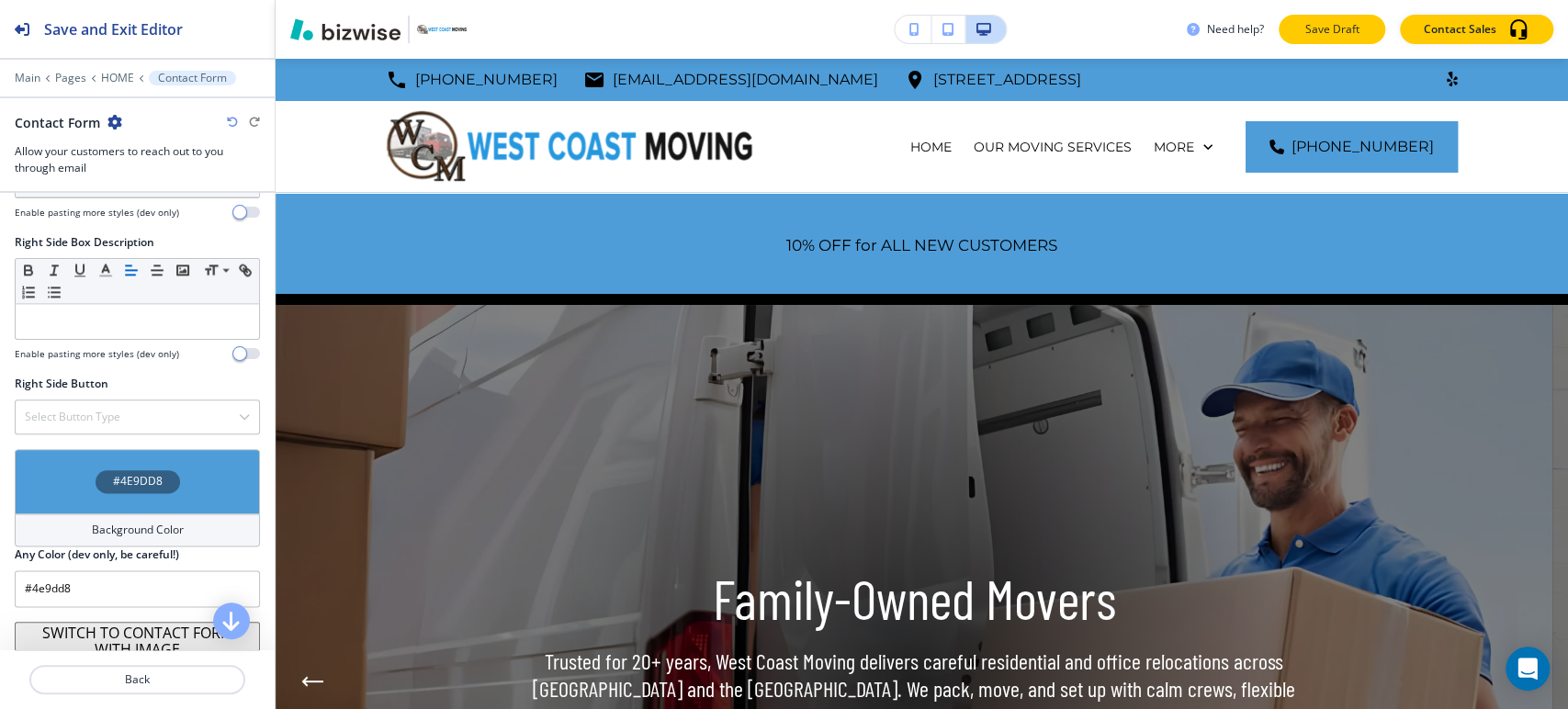
click at [1332, 37] on p "Save Draft" at bounding box center [1332, 28] width 59 height 16
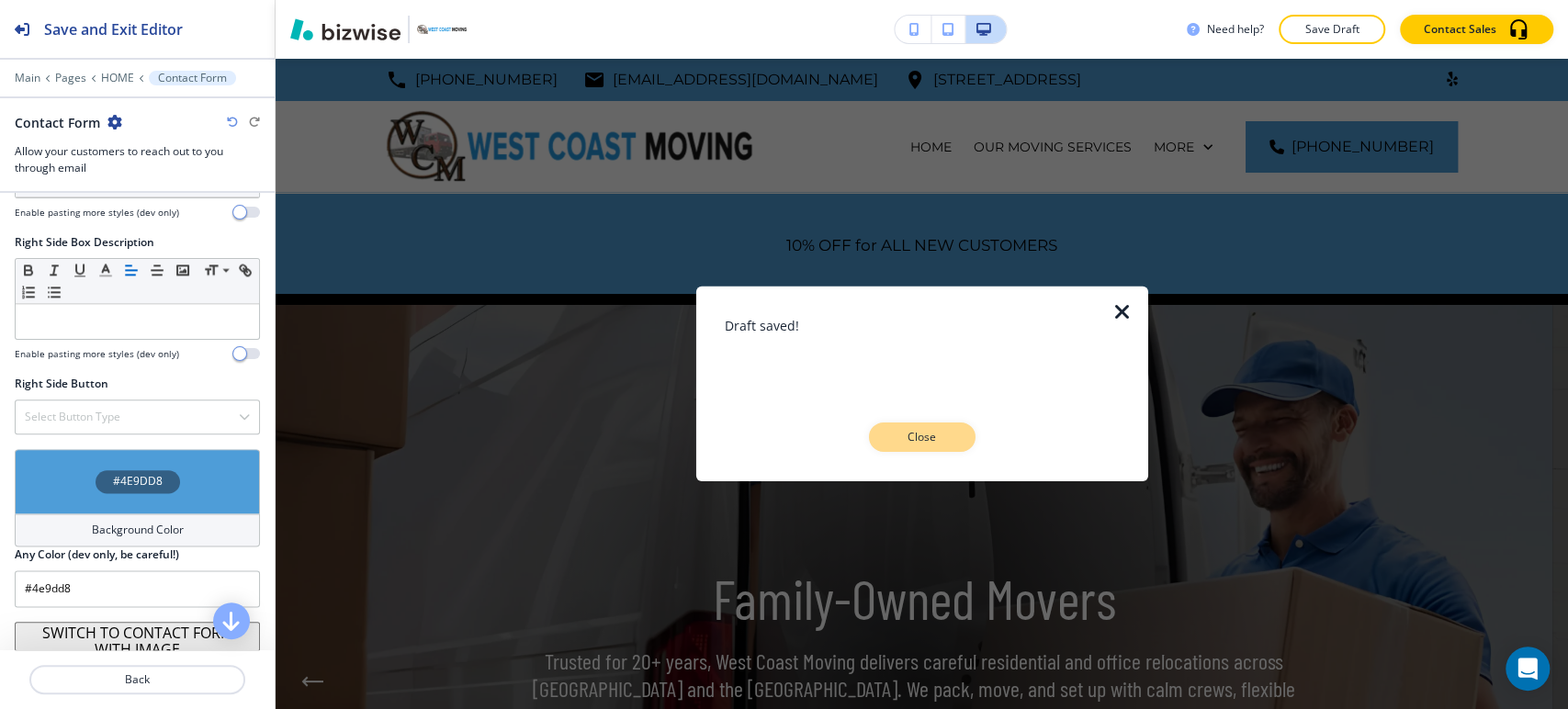
click at [911, 444] on p "Close" at bounding box center [922, 437] width 59 height 16
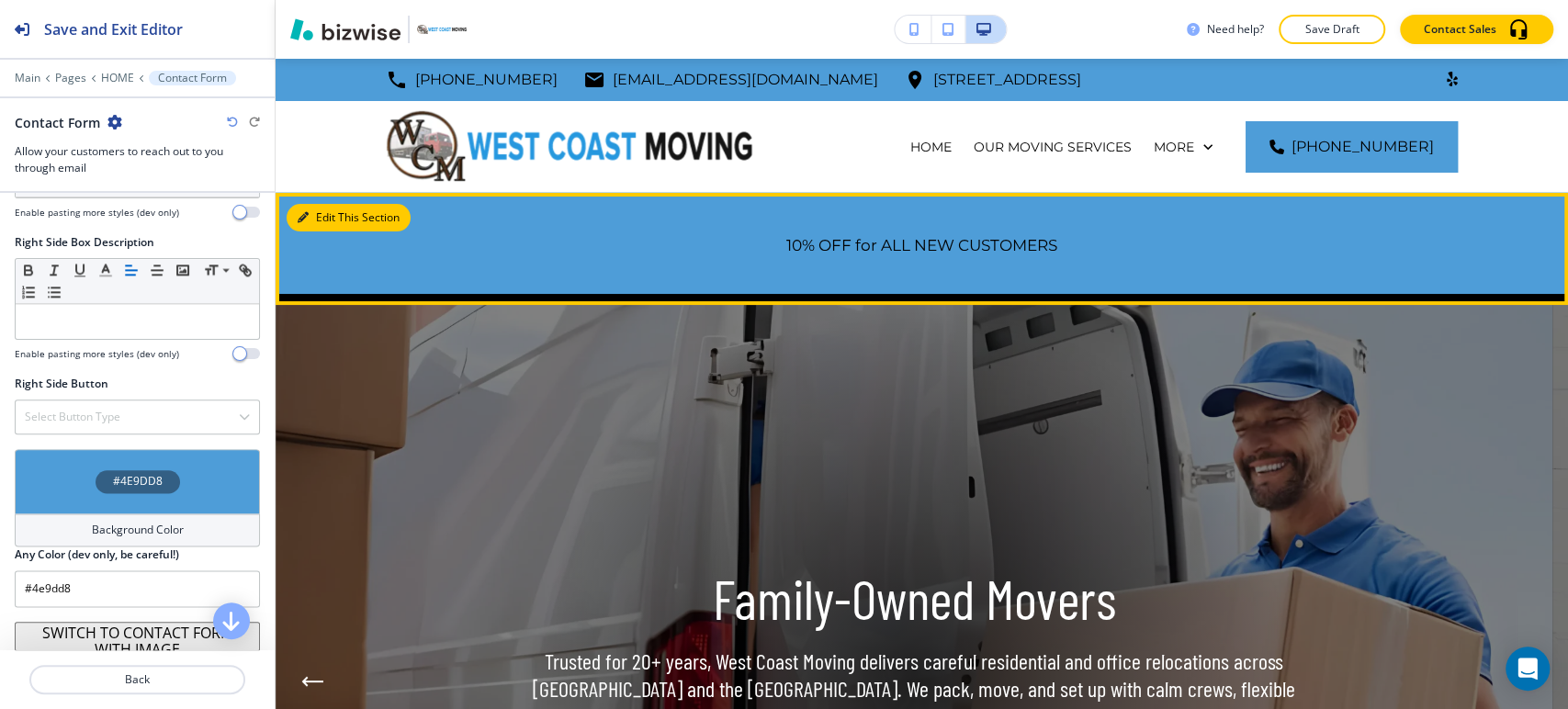
click at [328, 216] on button "Edit This Section" at bounding box center [349, 217] width 124 height 28
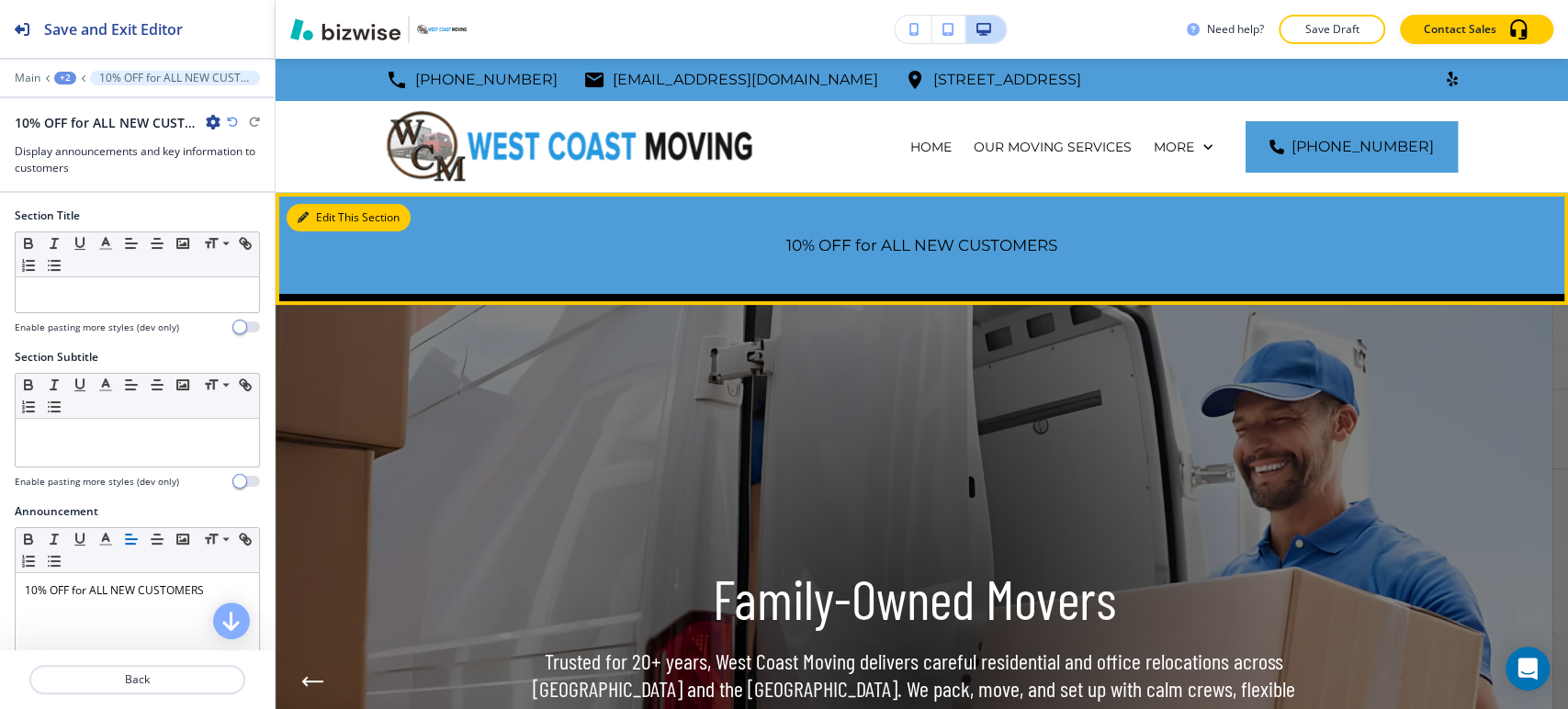
scroll to position [133, 0]
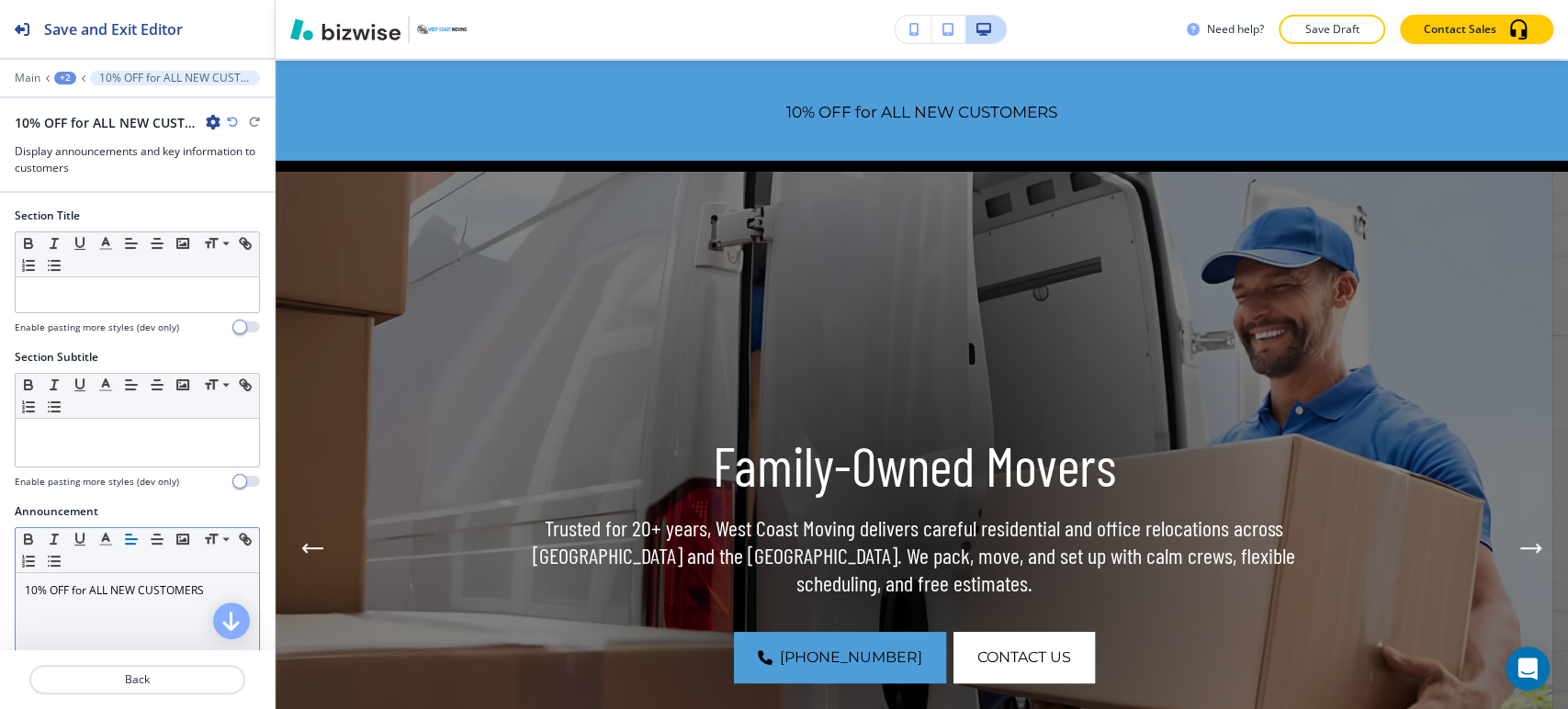
click at [129, 586] on p "10% OFF for ALL NEW CUSTOMERS" at bounding box center [137, 589] width 225 height 16
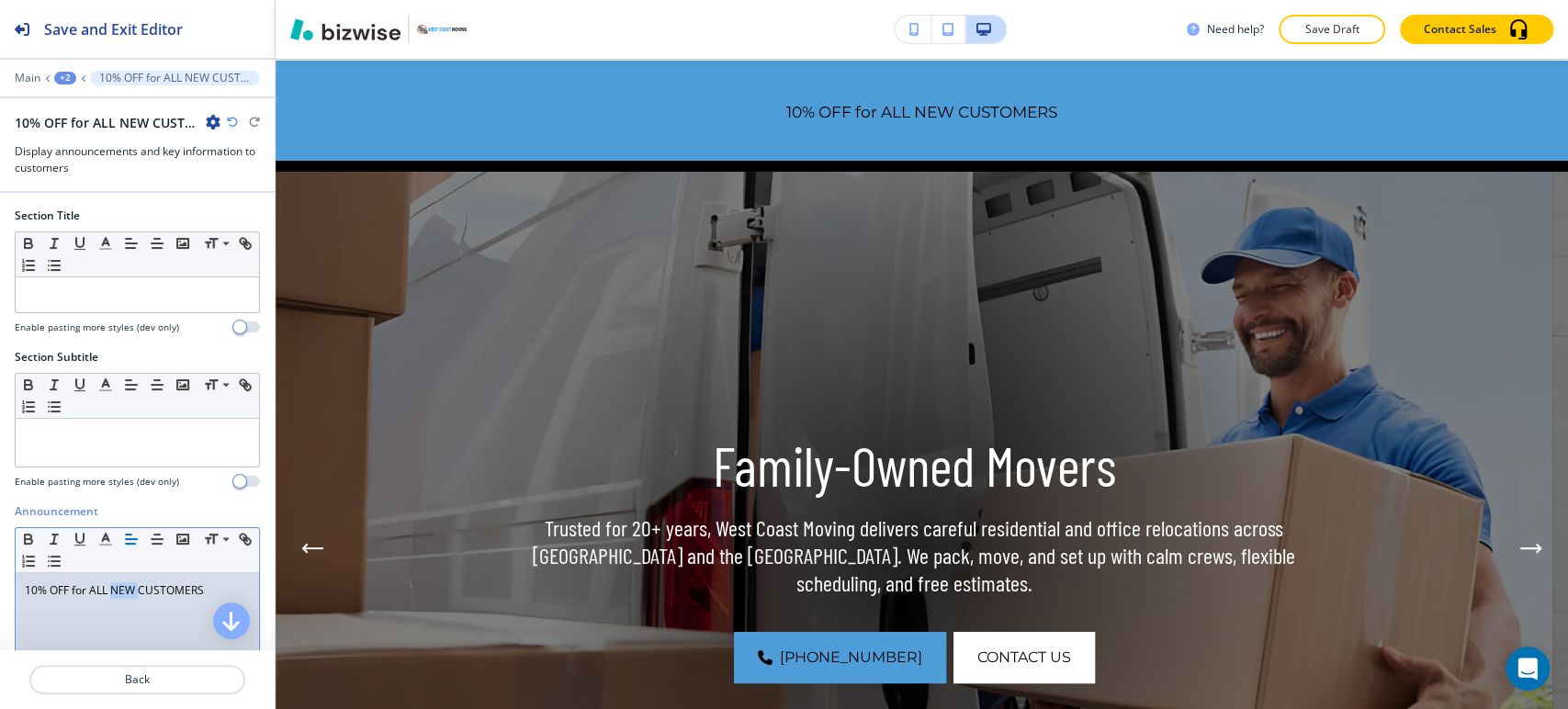
click at [129, 586] on p "10% OFF for ALL NEW CUSTOMERS" at bounding box center [137, 589] width 225 height 16
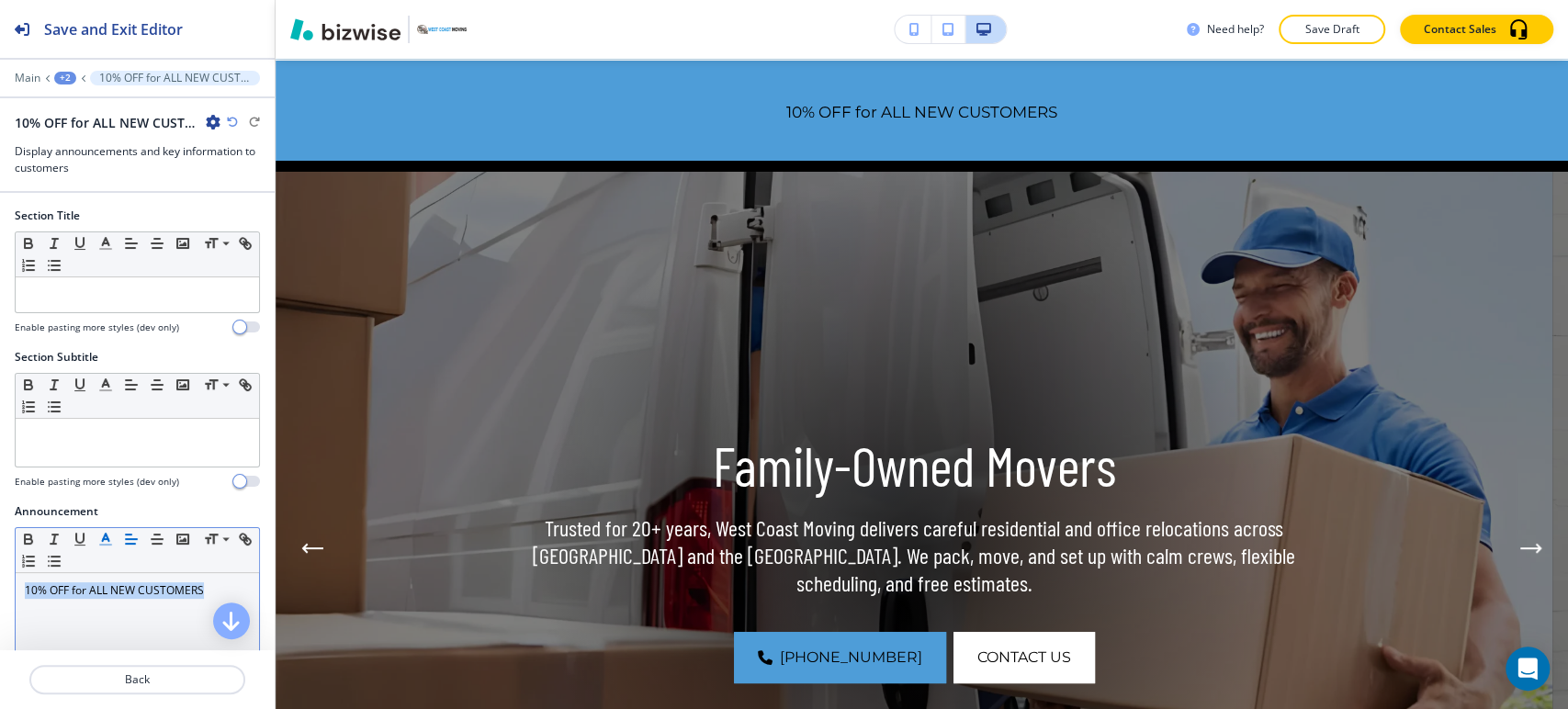
click at [103, 533] on icon "button" at bounding box center [105, 538] width 16 height 16
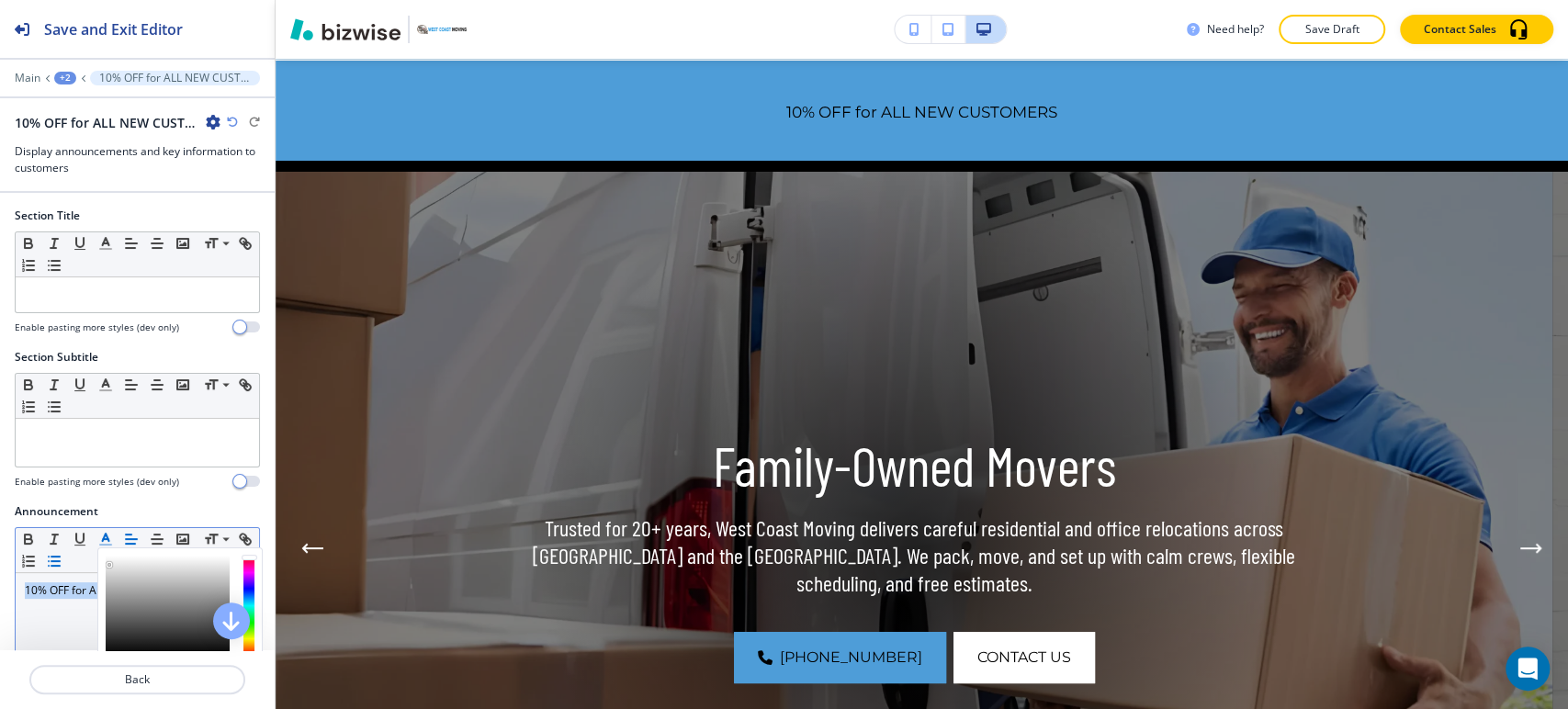
drag, startPoint x: 137, startPoint y: 578, endPoint x: 89, endPoint y: 556, distance: 52.8
click at [89, 556] on div "#e1e1e1 Recommended Colors Recently Selected Small Normal Large Huge" at bounding box center [137, 550] width 243 height 45
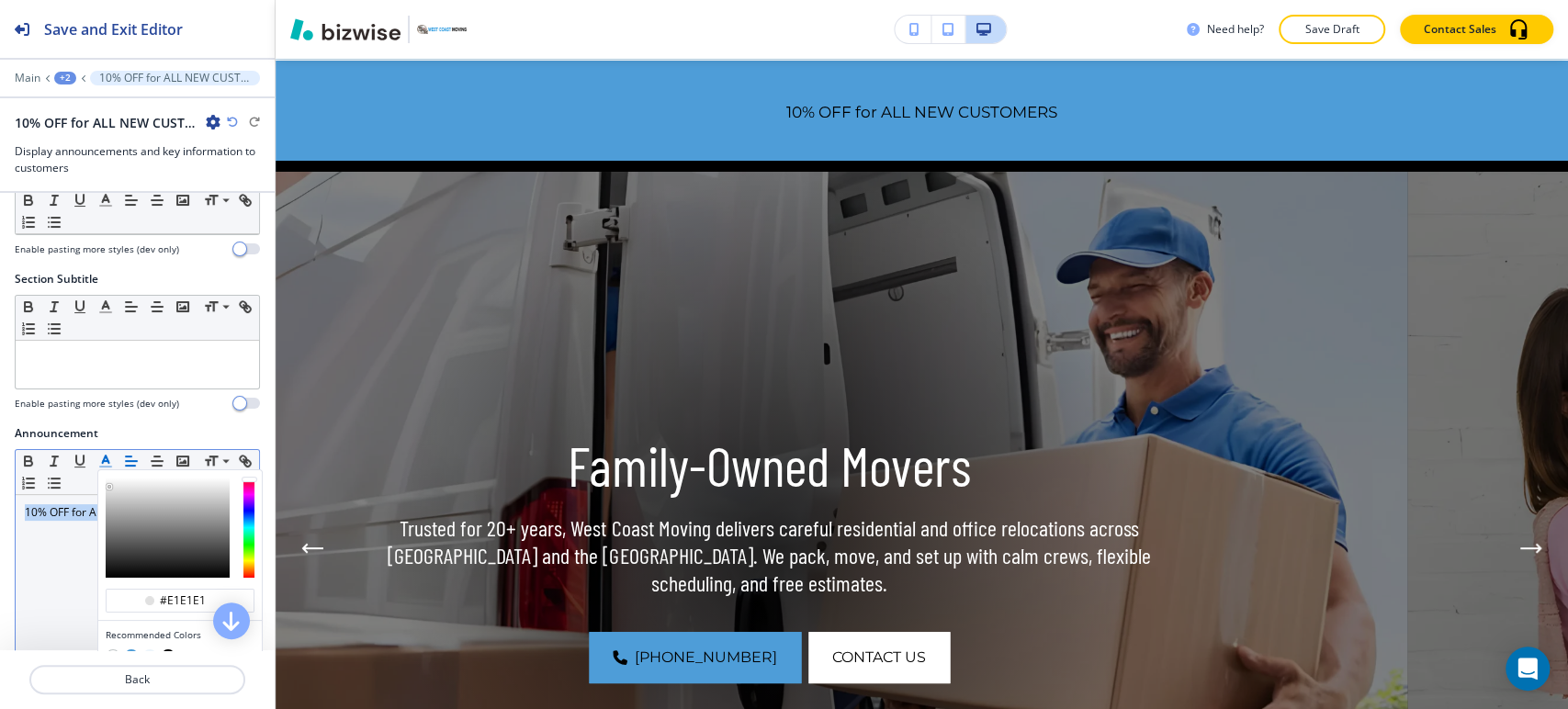
scroll to position [204, 0]
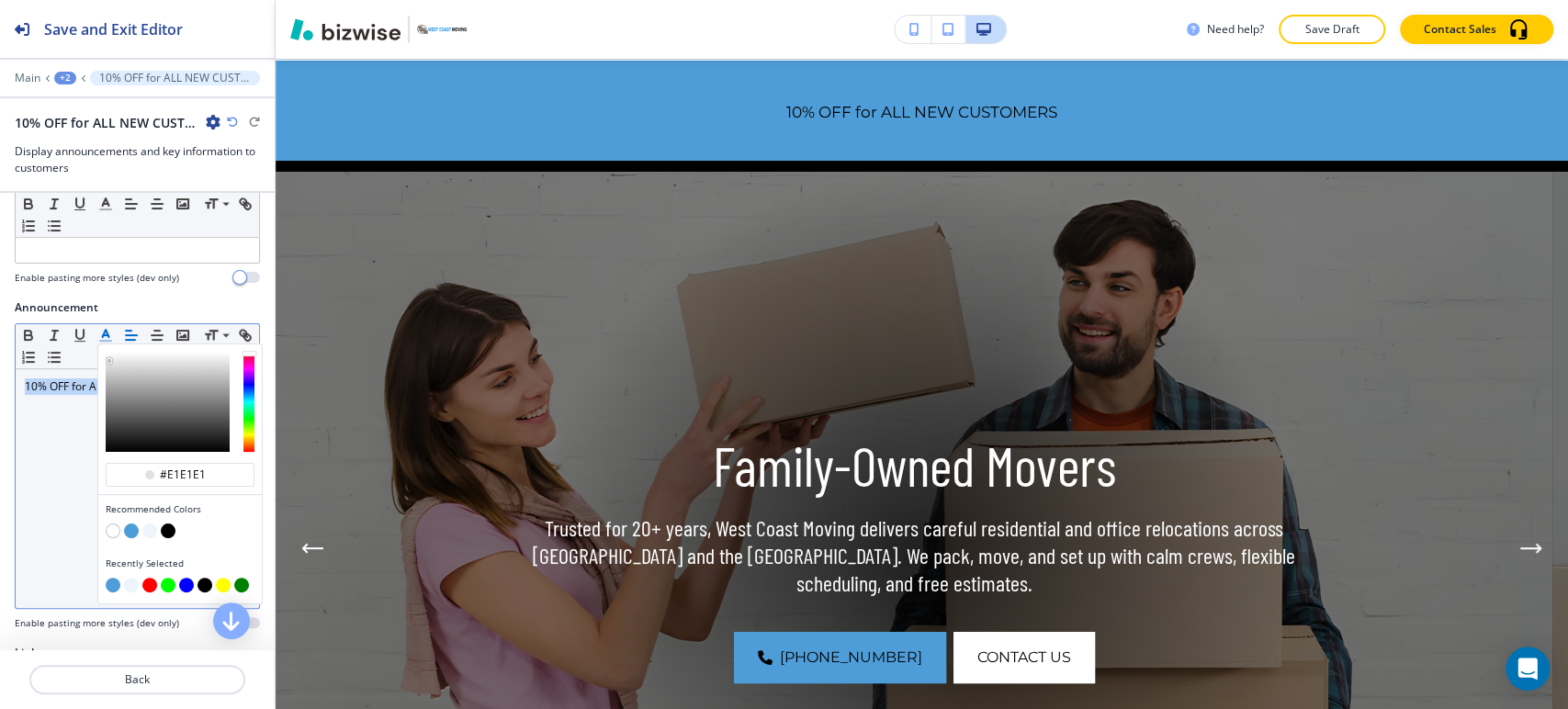
click at [116, 525] on button "button" at bounding box center [112, 530] width 14 height 14
type input "#ffffff"
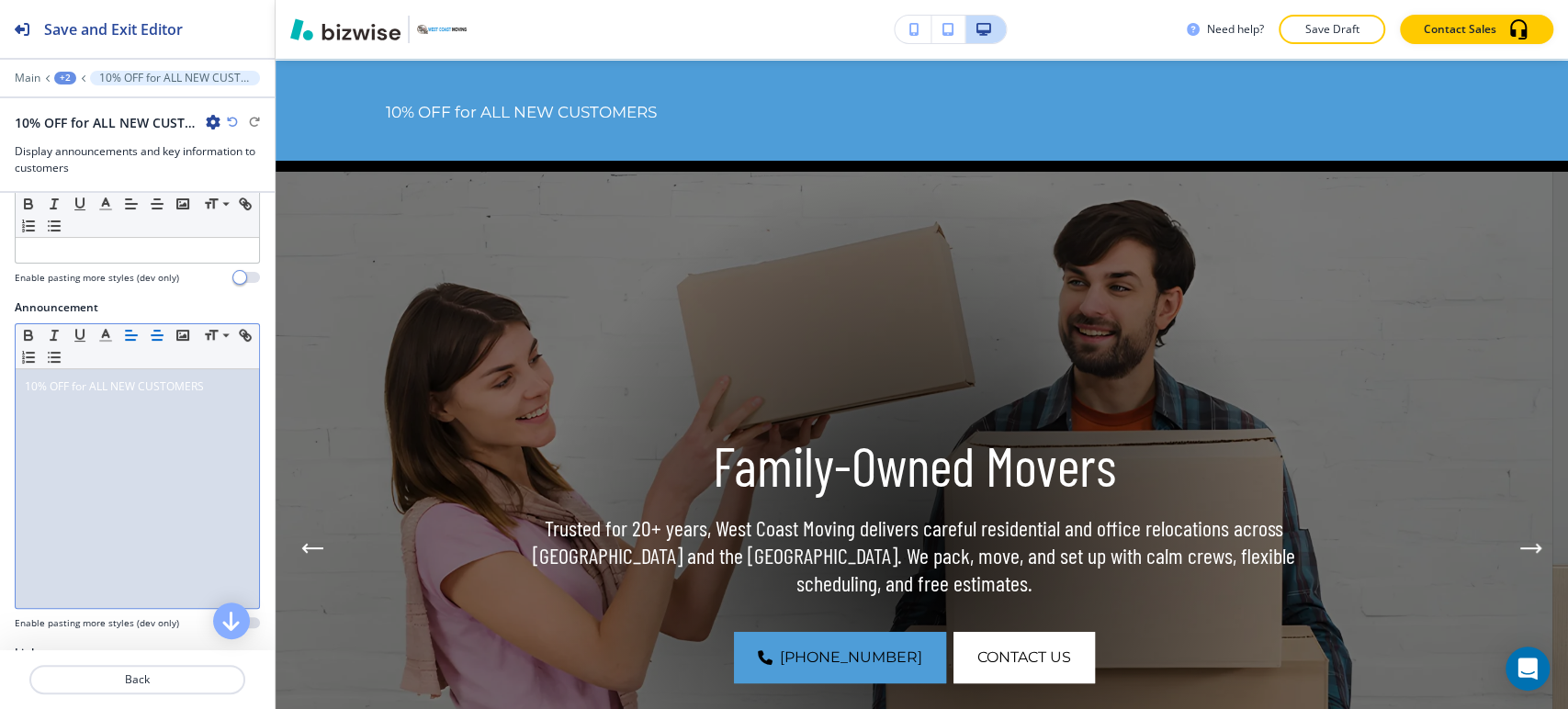
click at [149, 331] on icon "button" at bounding box center [157, 334] width 16 height 16
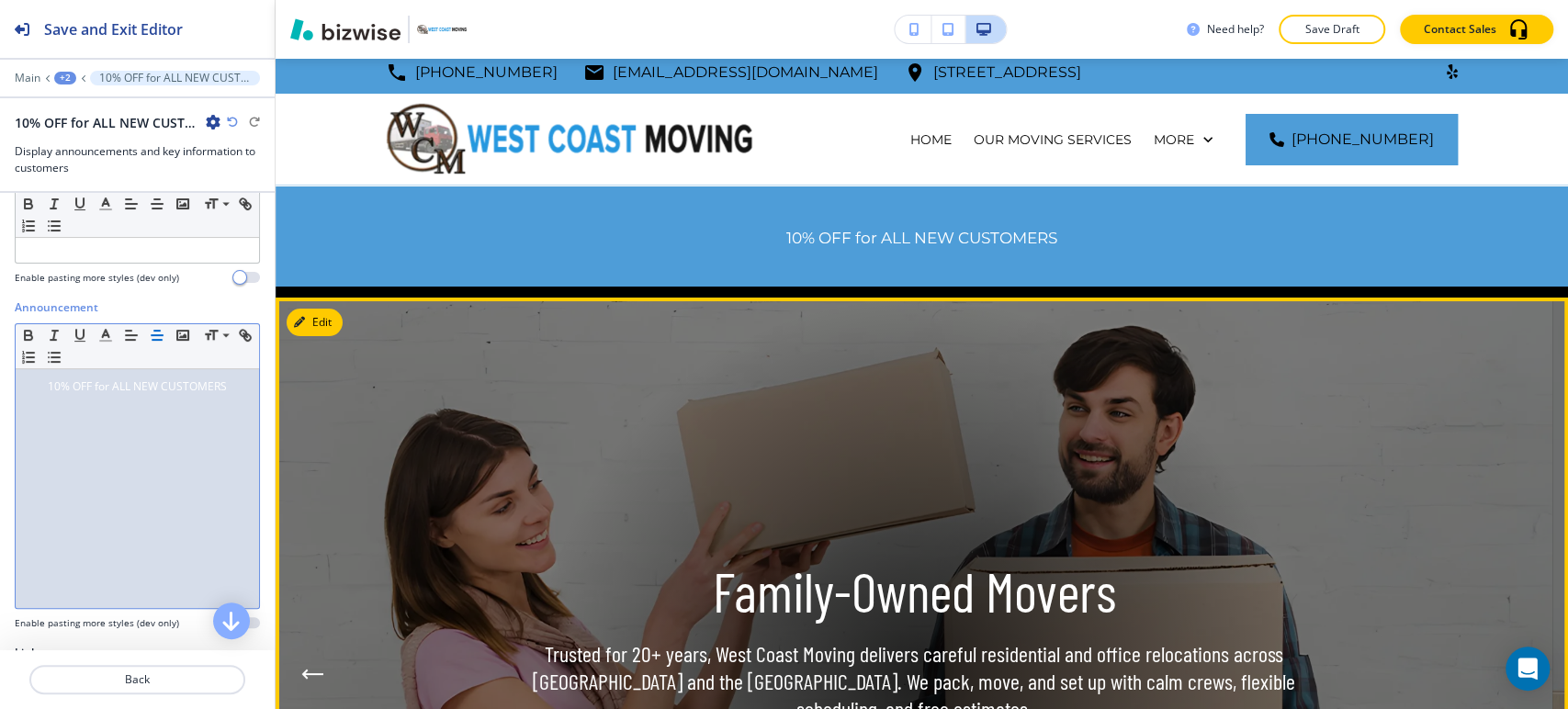
scroll to position [0, 0]
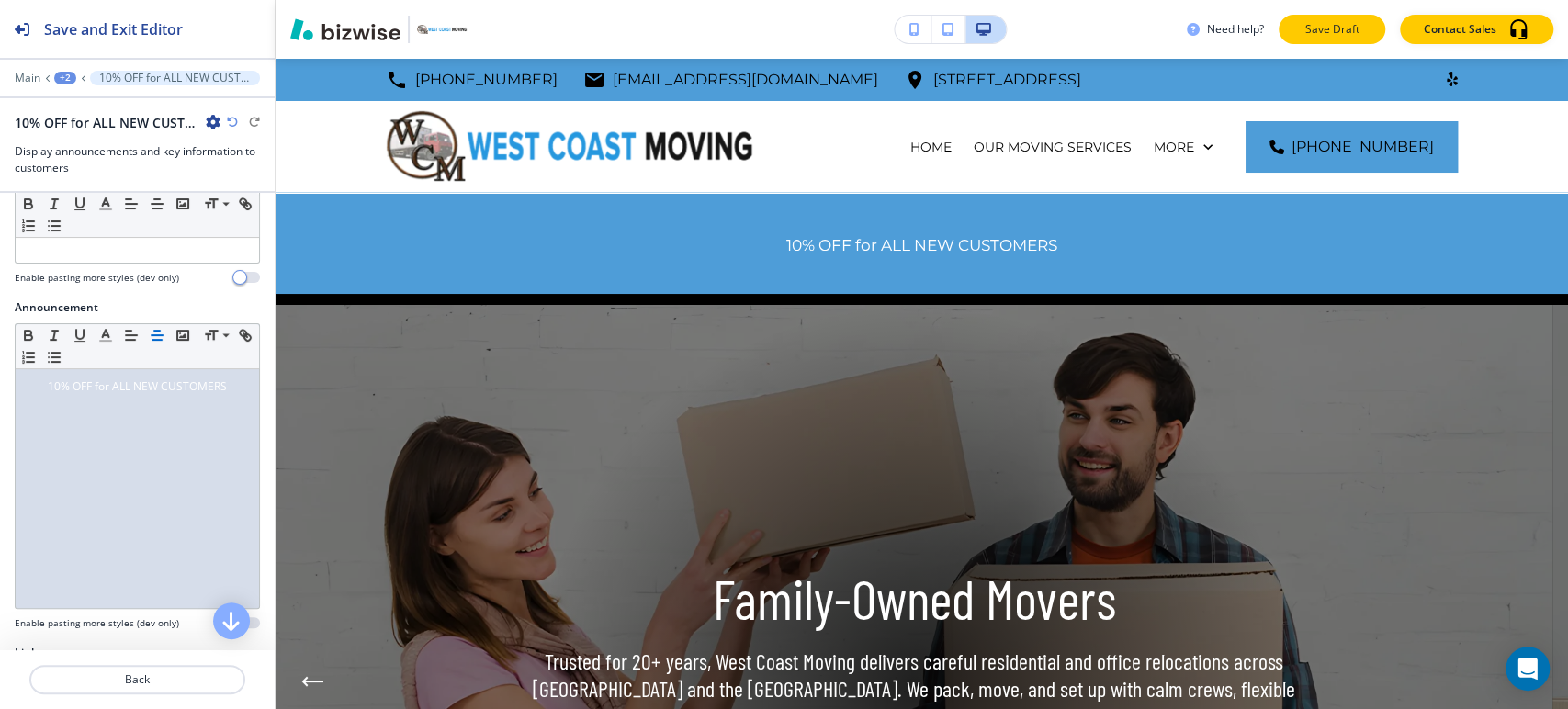
click at [1338, 24] on p "Save Draft" at bounding box center [1332, 28] width 59 height 16
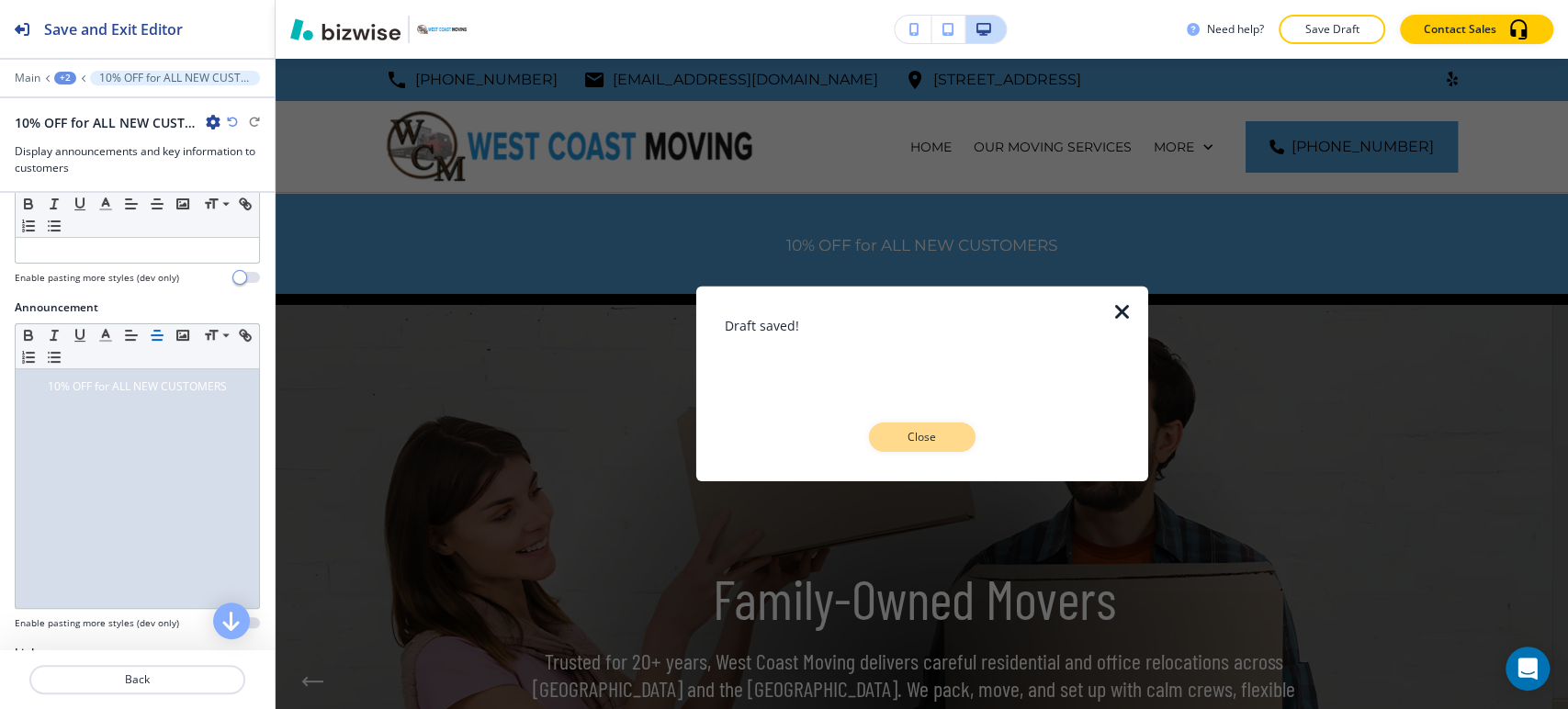
click at [934, 438] on p "Close" at bounding box center [922, 437] width 59 height 16
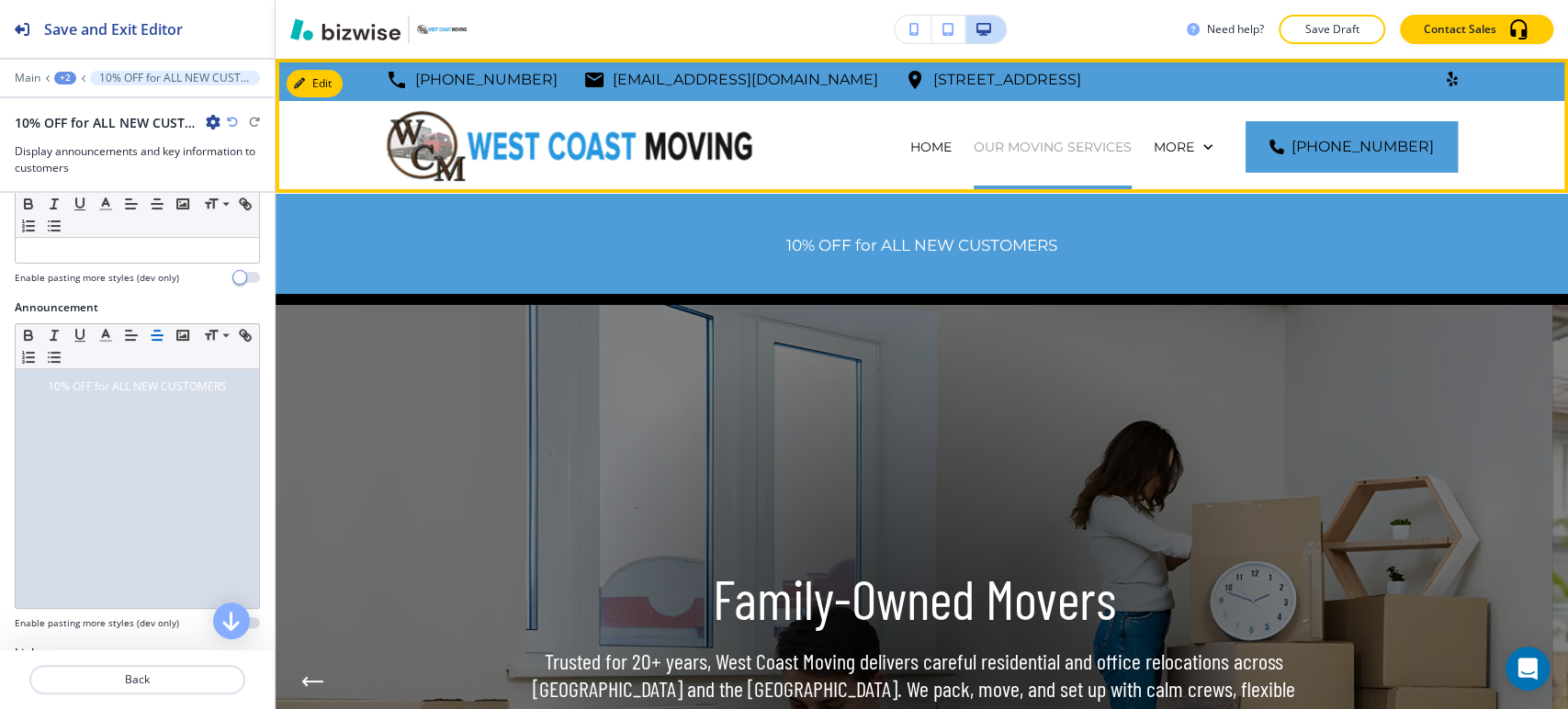
click at [1039, 140] on p "OUR MOVING SERVICES" at bounding box center [1052, 146] width 158 height 18
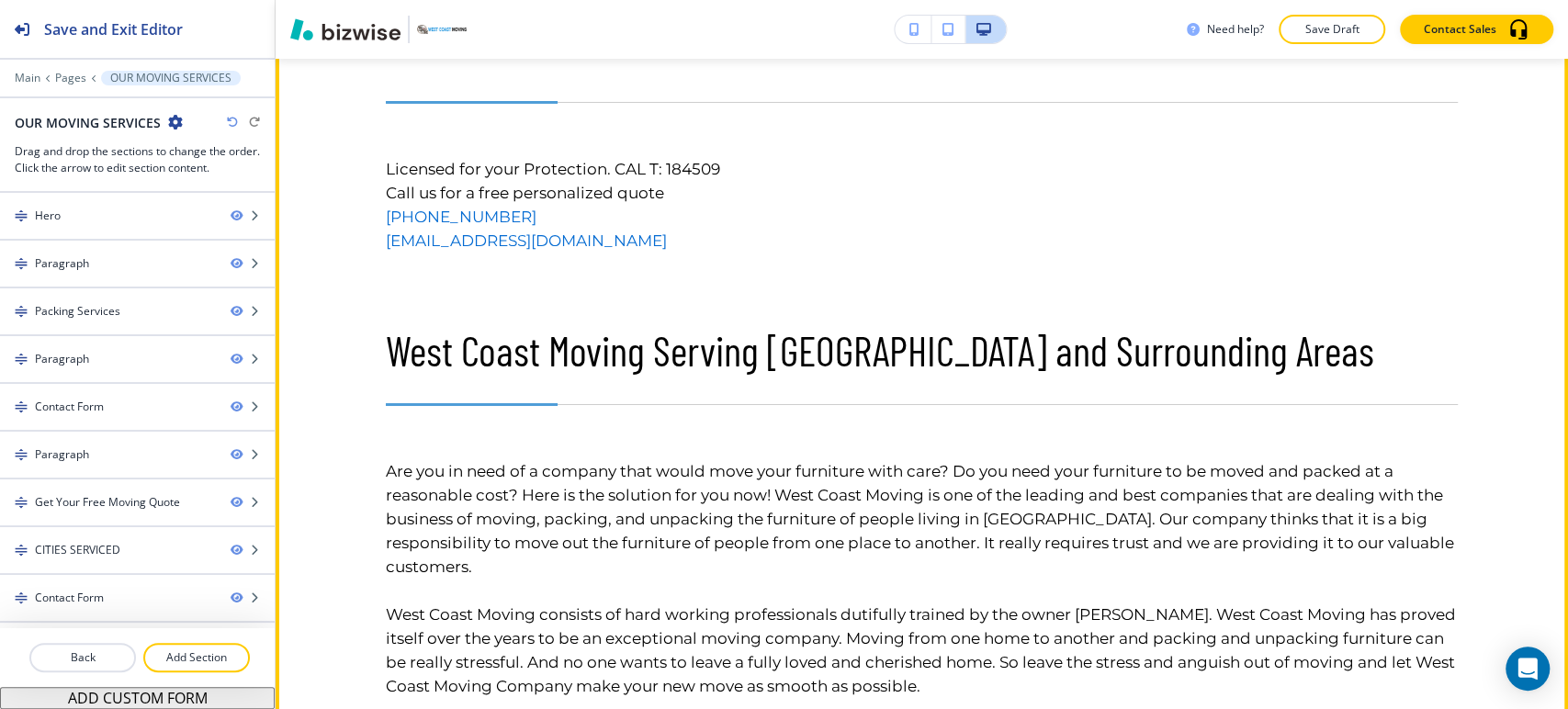
scroll to position [4487, 0]
click at [314, 47] on button "Edit This Section" at bounding box center [349, 32] width 124 height 28
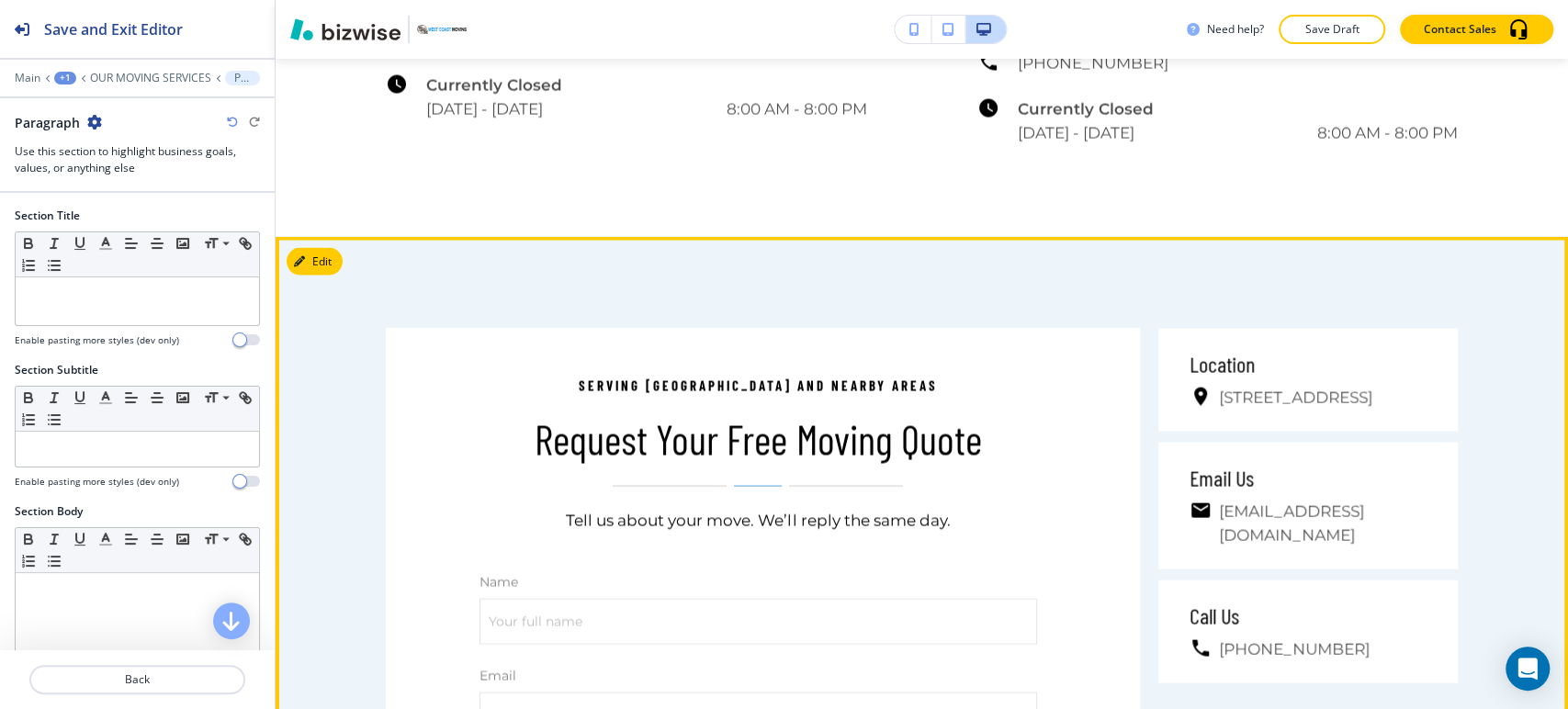
scroll to position [7024, 0]
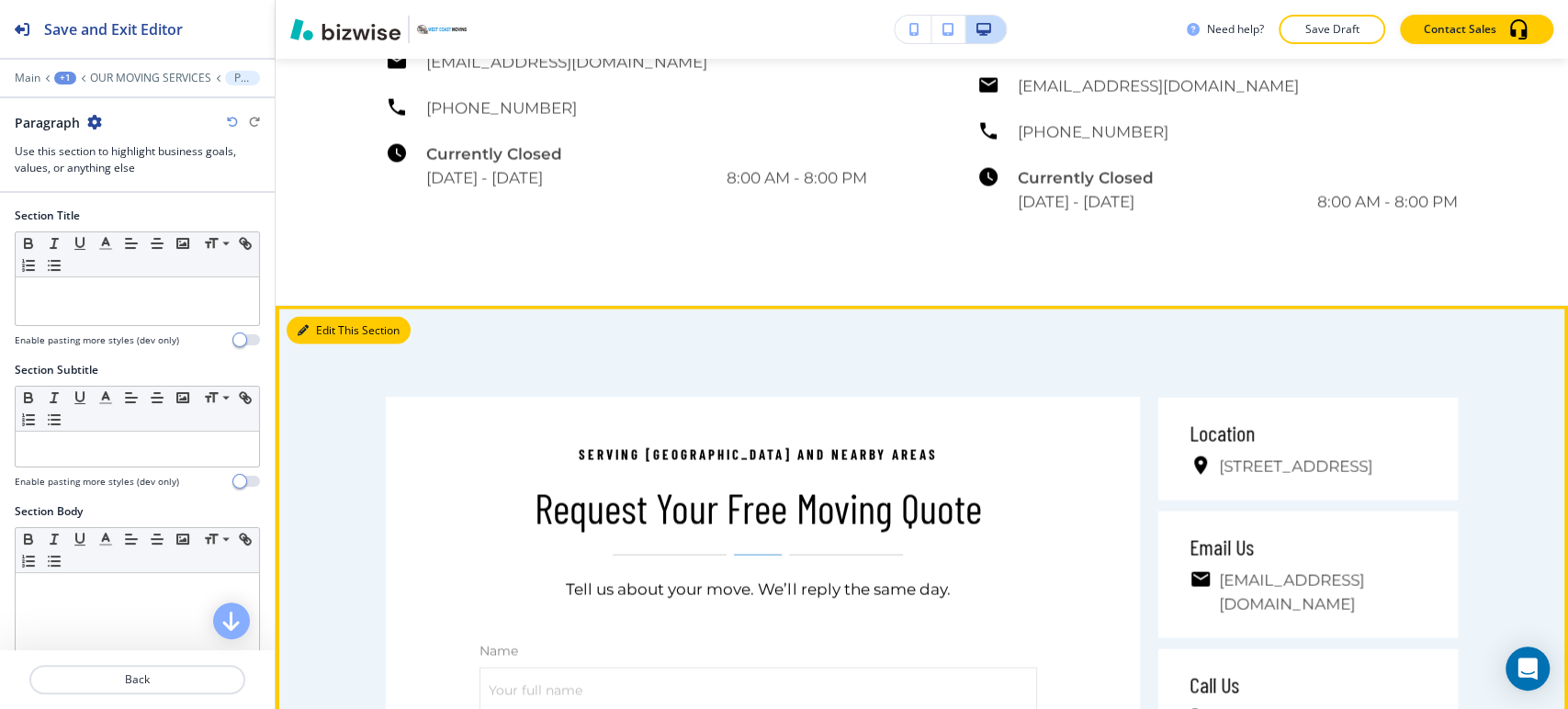
click at [320, 342] on button "Edit This Section" at bounding box center [349, 329] width 124 height 28
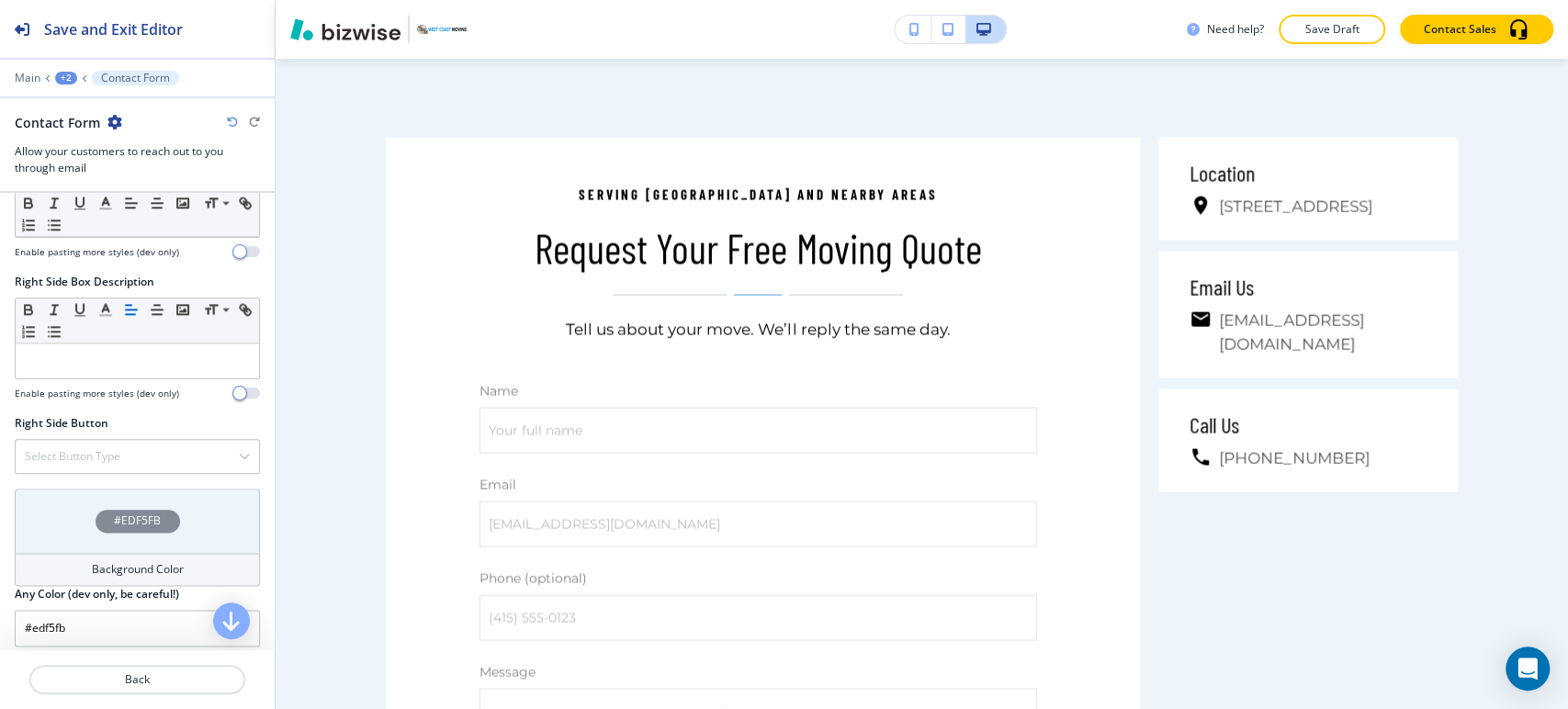
scroll to position [1483, 0]
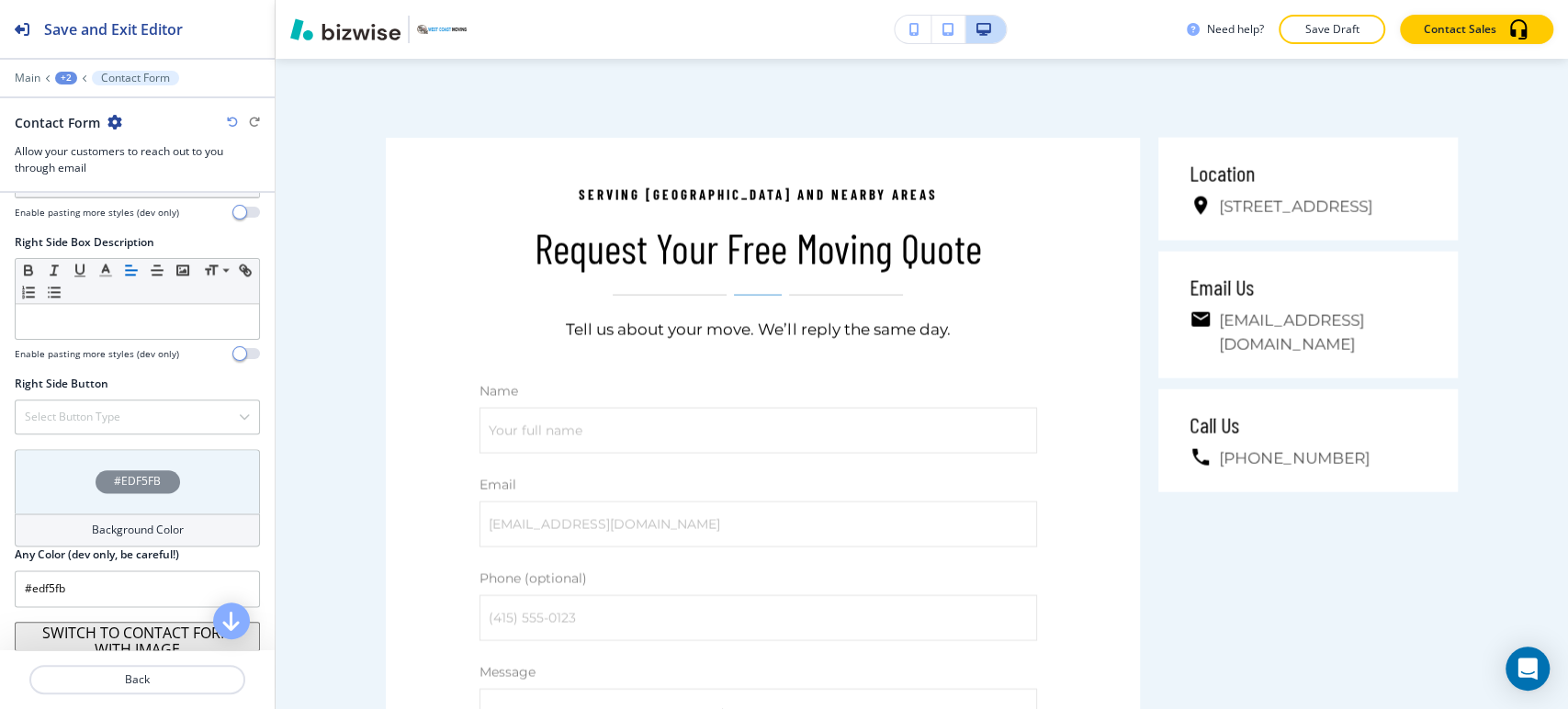
click at [103, 522] on h4 "Background Color" at bounding box center [138, 529] width 92 height 16
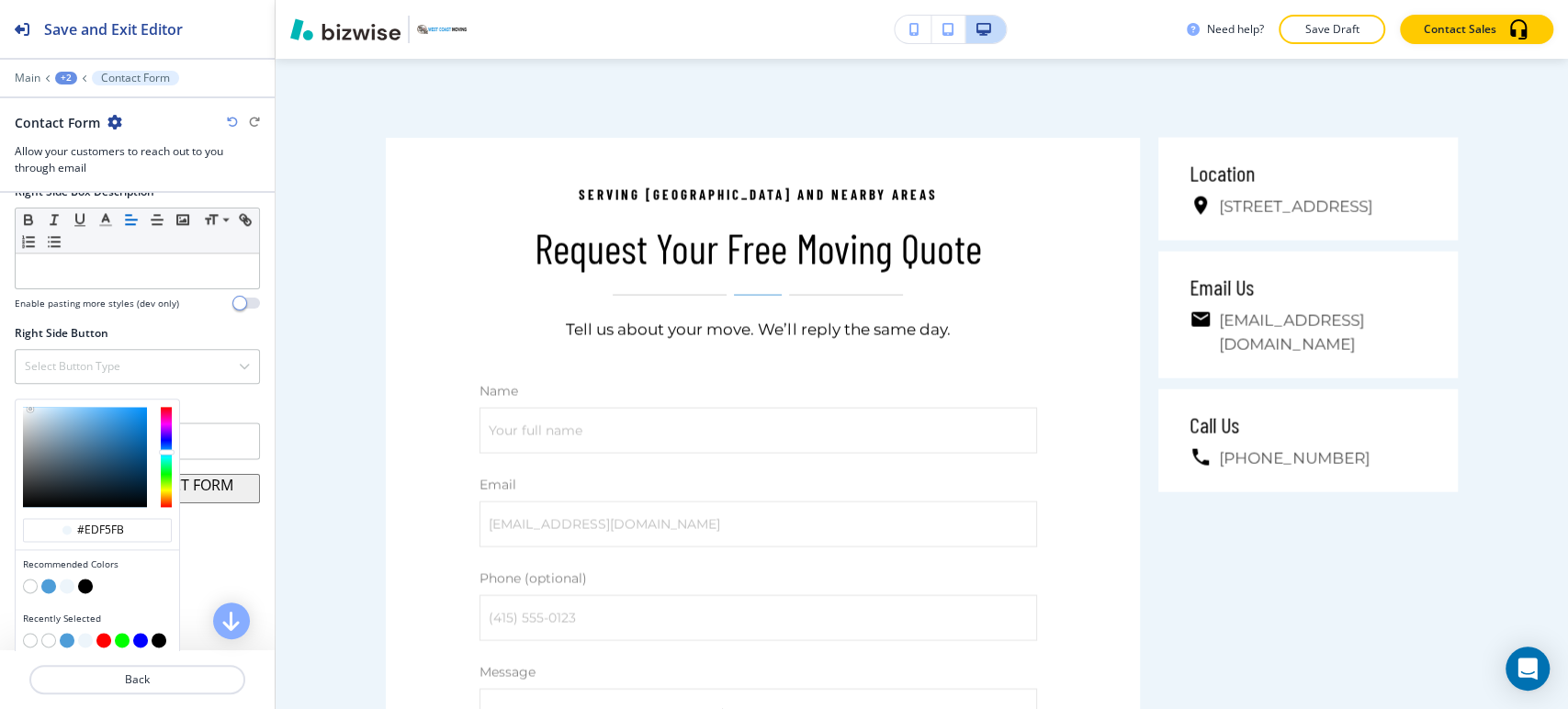
click at [45, 578] on button "button" at bounding box center [48, 585] width 14 height 14
type input "#4e9dd8"
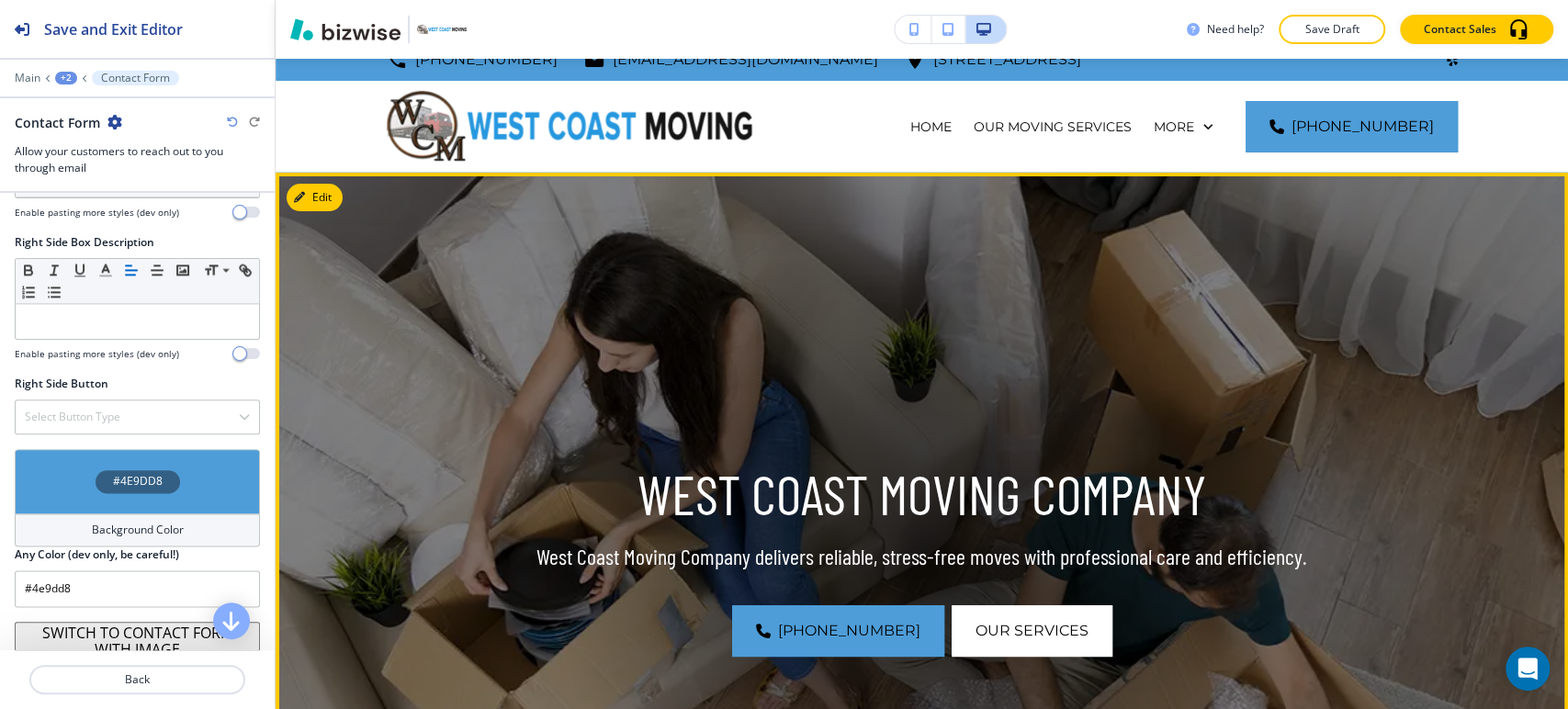
scroll to position [0, 0]
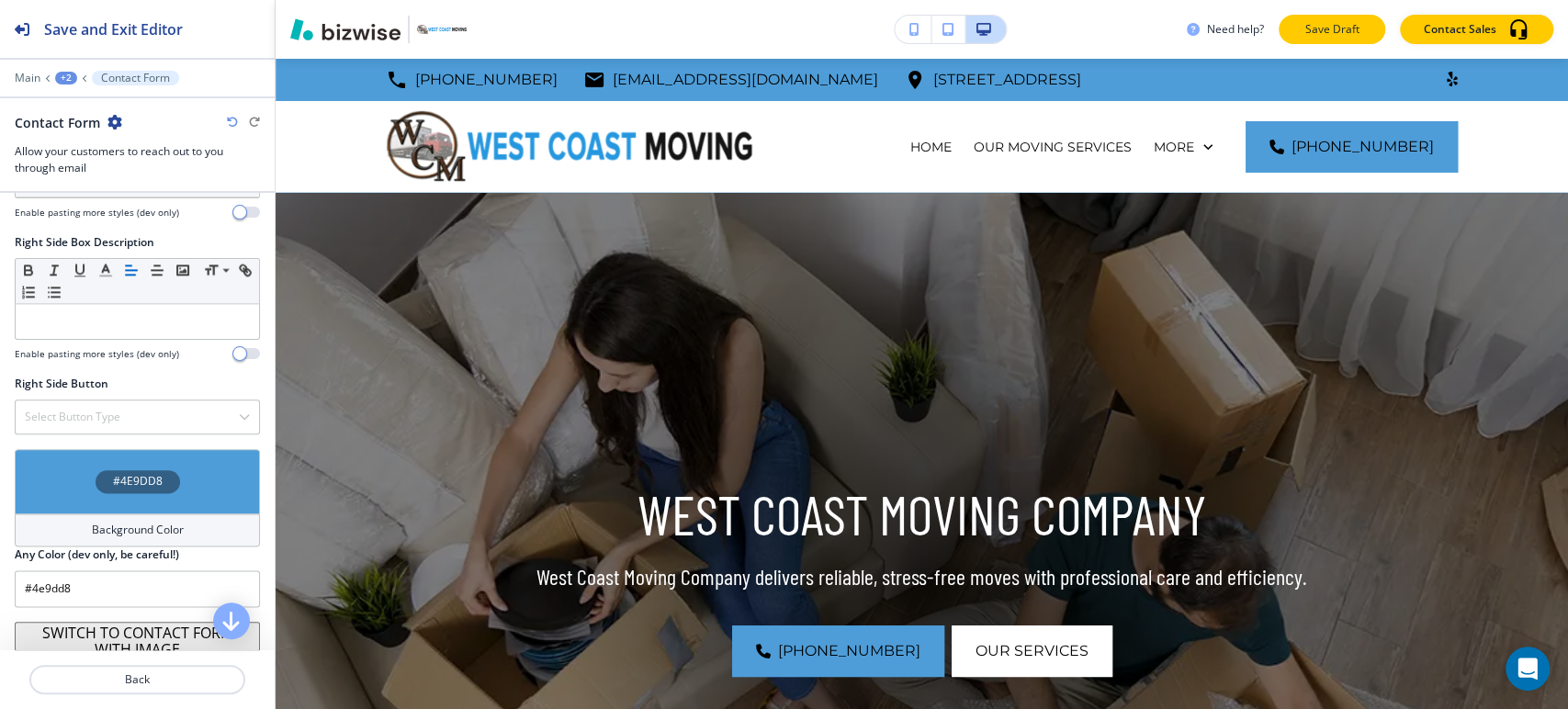
click at [1351, 31] on p "Save Draft" at bounding box center [1332, 28] width 59 height 16
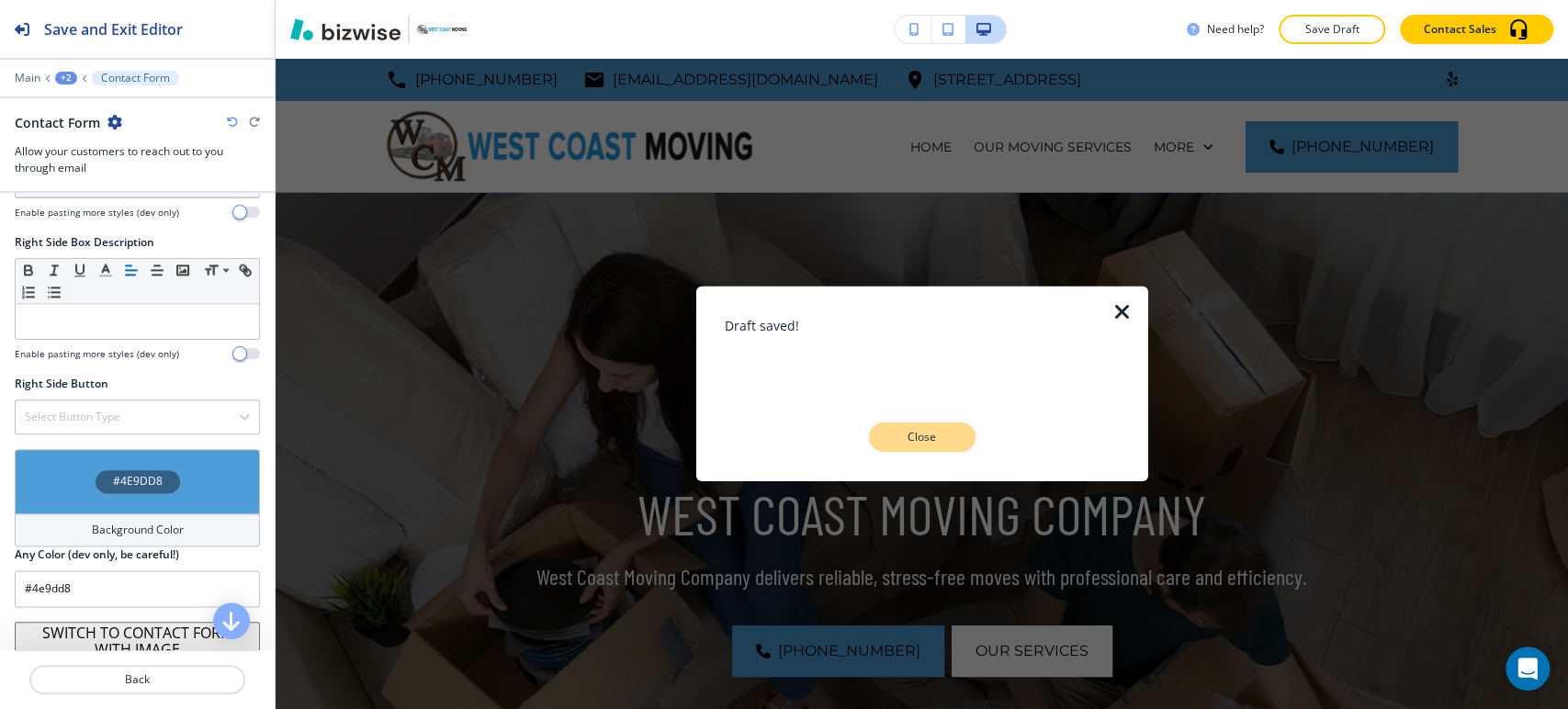
click at [922, 434] on p "Close" at bounding box center [922, 437] width 59 height 16
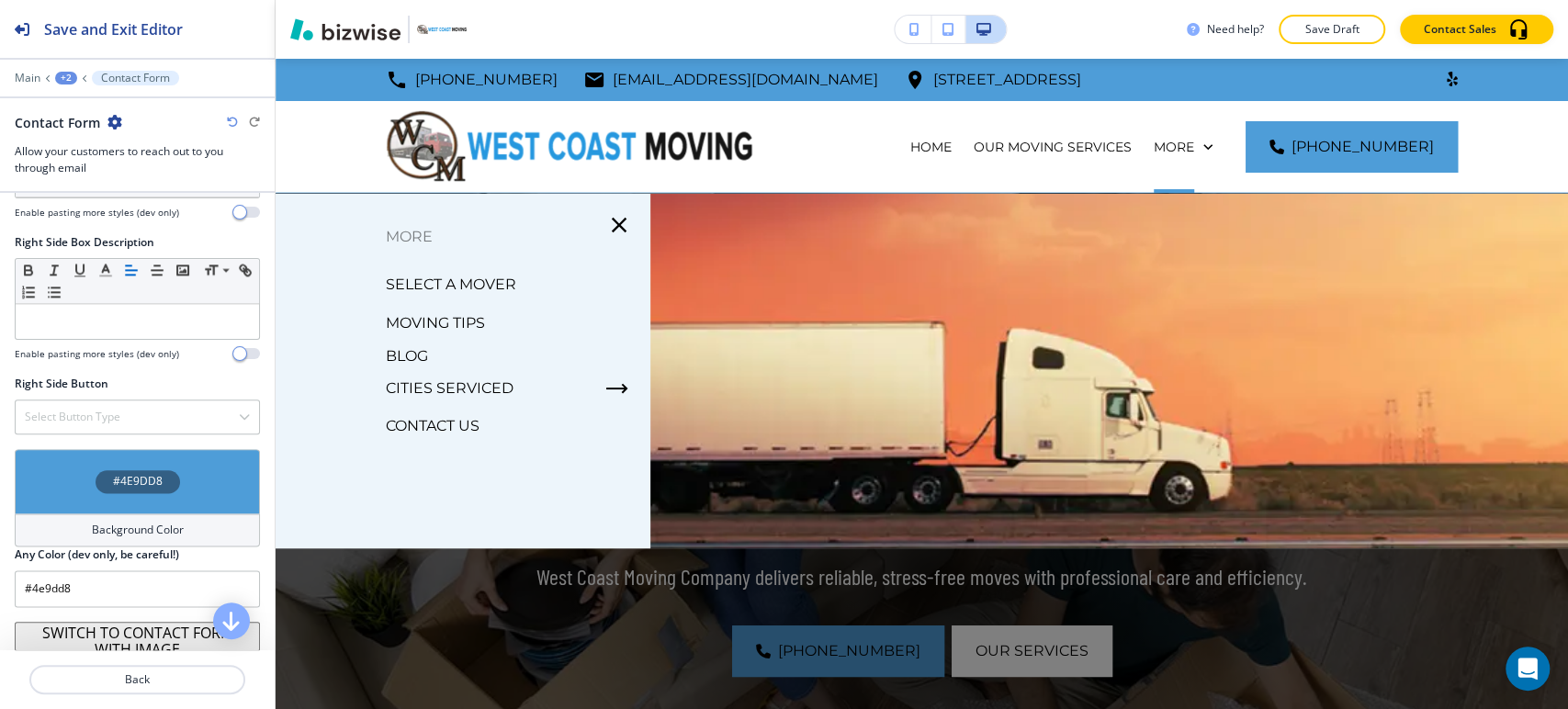
click at [406, 286] on p "SELECT A MOVER" at bounding box center [450, 284] width 130 height 28
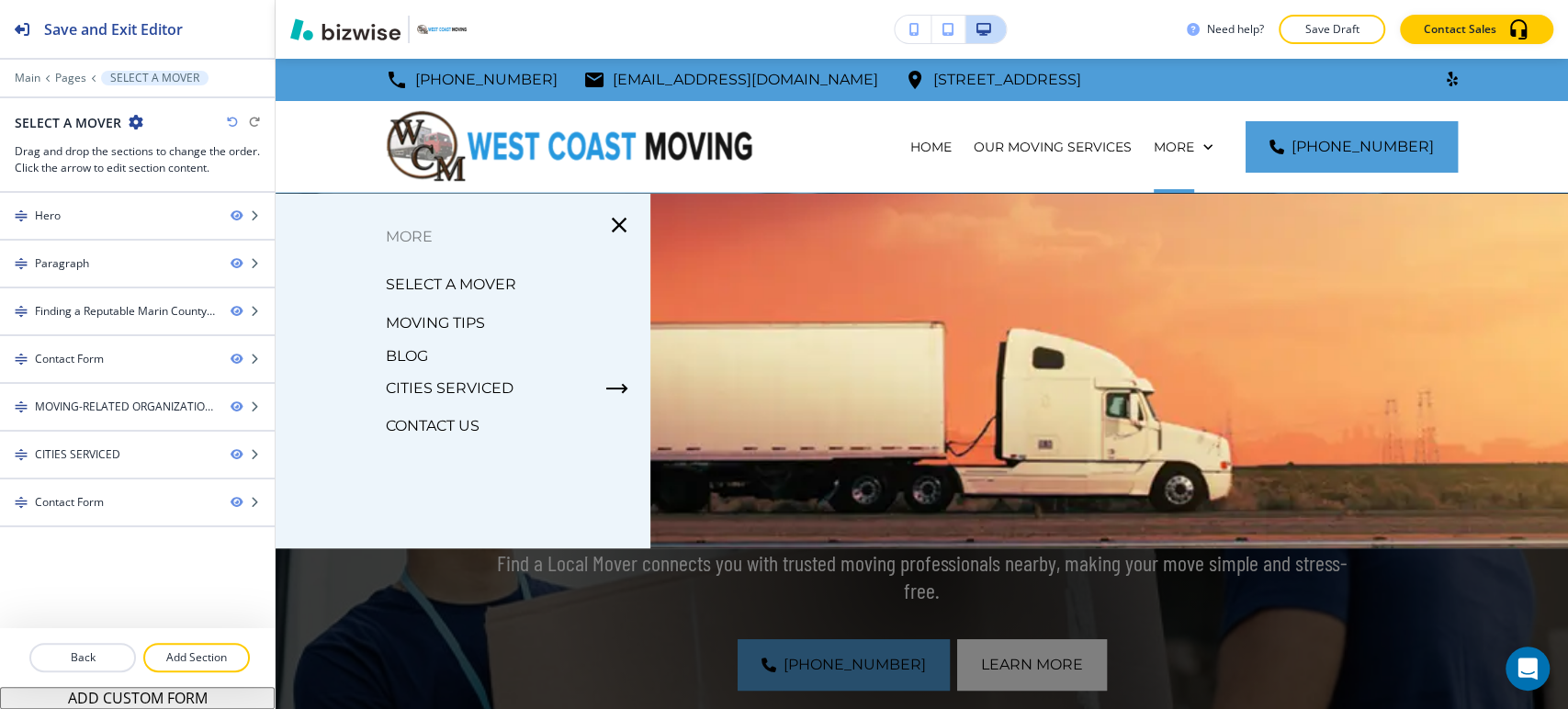
click at [429, 323] on p "MOVING TIPS" at bounding box center [435, 323] width 99 height 28
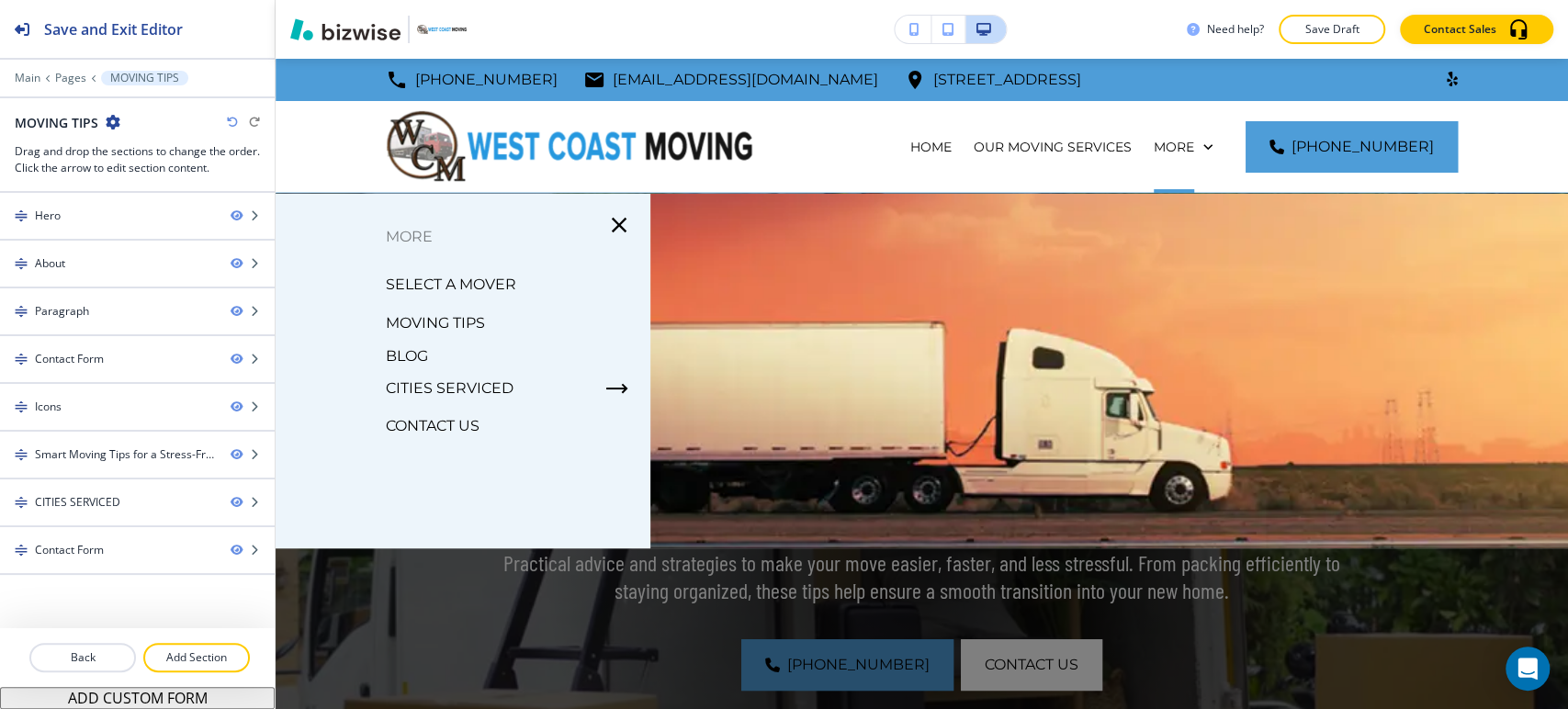
click at [390, 350] on p "BLOG" at bounding box center [406, 356] width 42 height 28
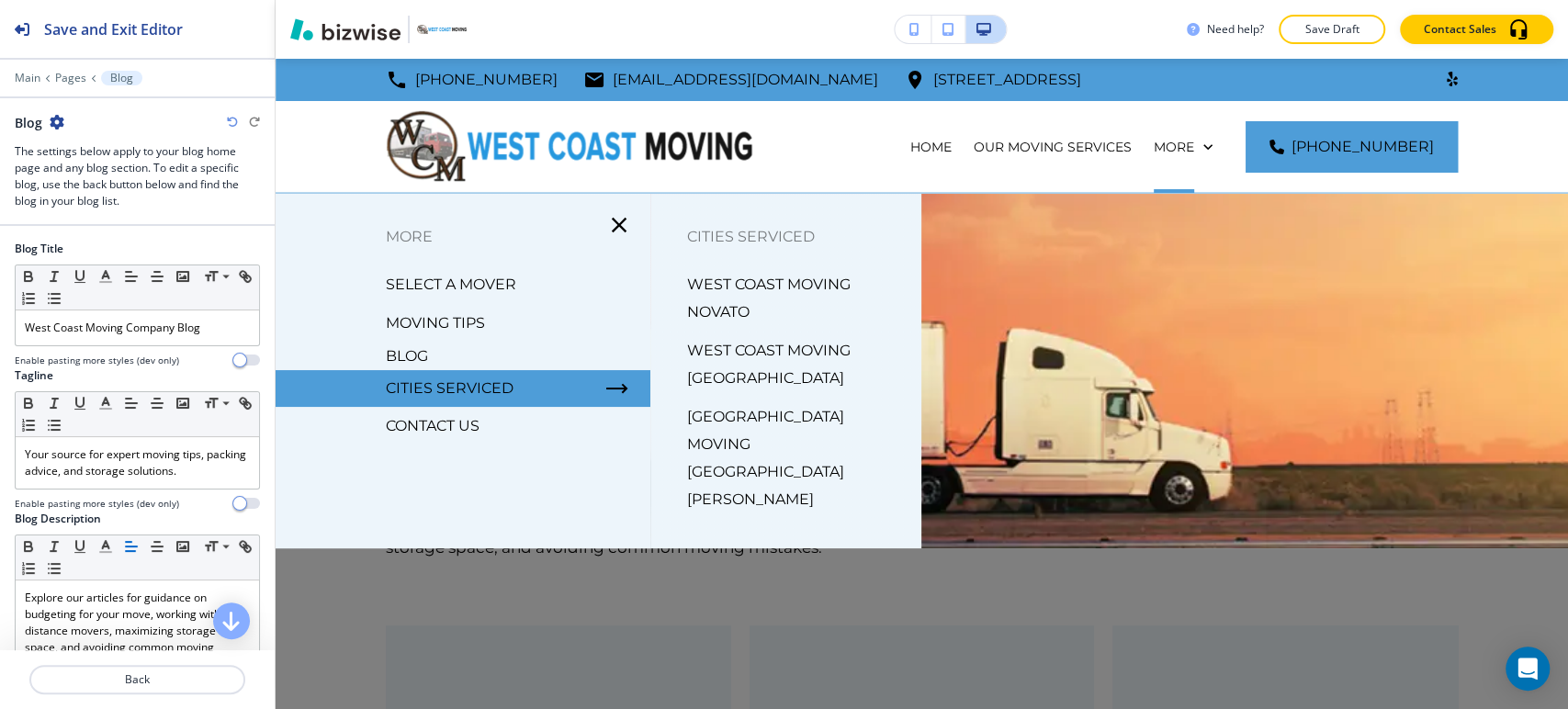
click at [465, 382] on p "CITIES SERVICED" at bounding box center [449, 388] width 127 height 28
click at [748, 287] on p "WEST COAST MOVING NOVATO" at bounding box center [796, 298] width 219 height 55
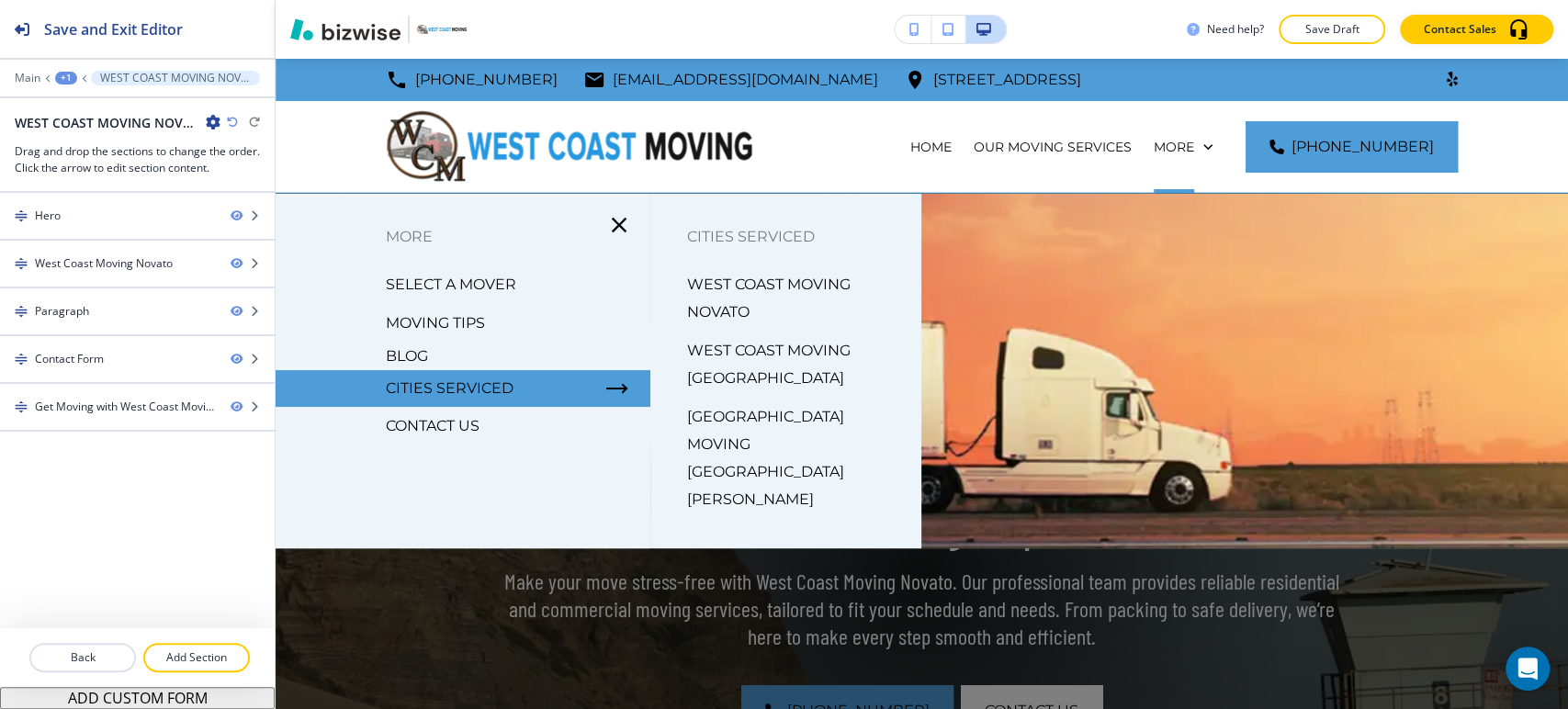
click at [767, 350] on p "WEST COAST MOVING [GEOGRAPHIC_DATA]" at bounding box center [796, 364] width 219 height 55
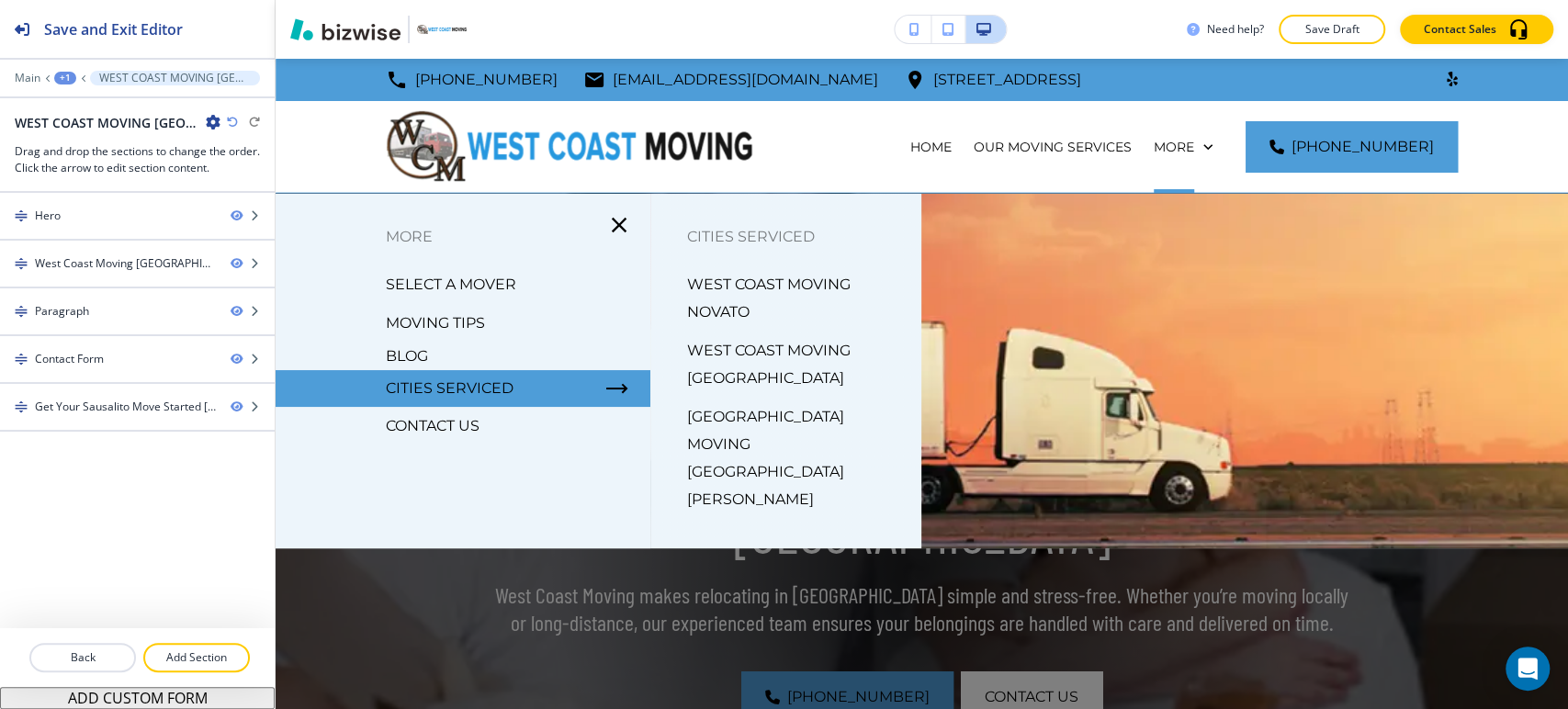
click at [738, 421] on p "[GEOGRAPHIC_DATA] MOVING [GEOGRAPHIC_DATA][PERSON_NAME]" at bounding box center [796, 458] width 219 height 110
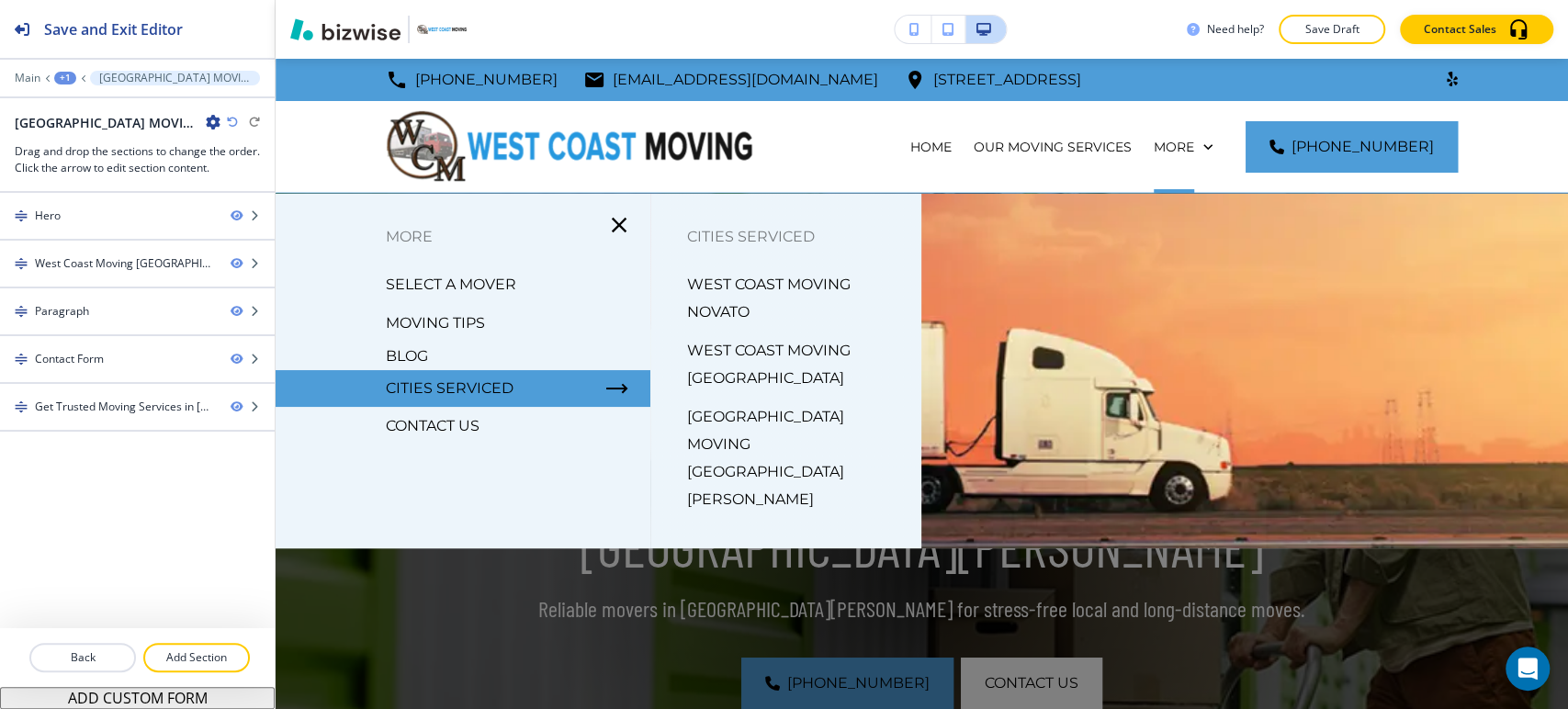
click at [448, 430] on p "CONTACT US" at bounding box center [432, 425] width 94 height 28
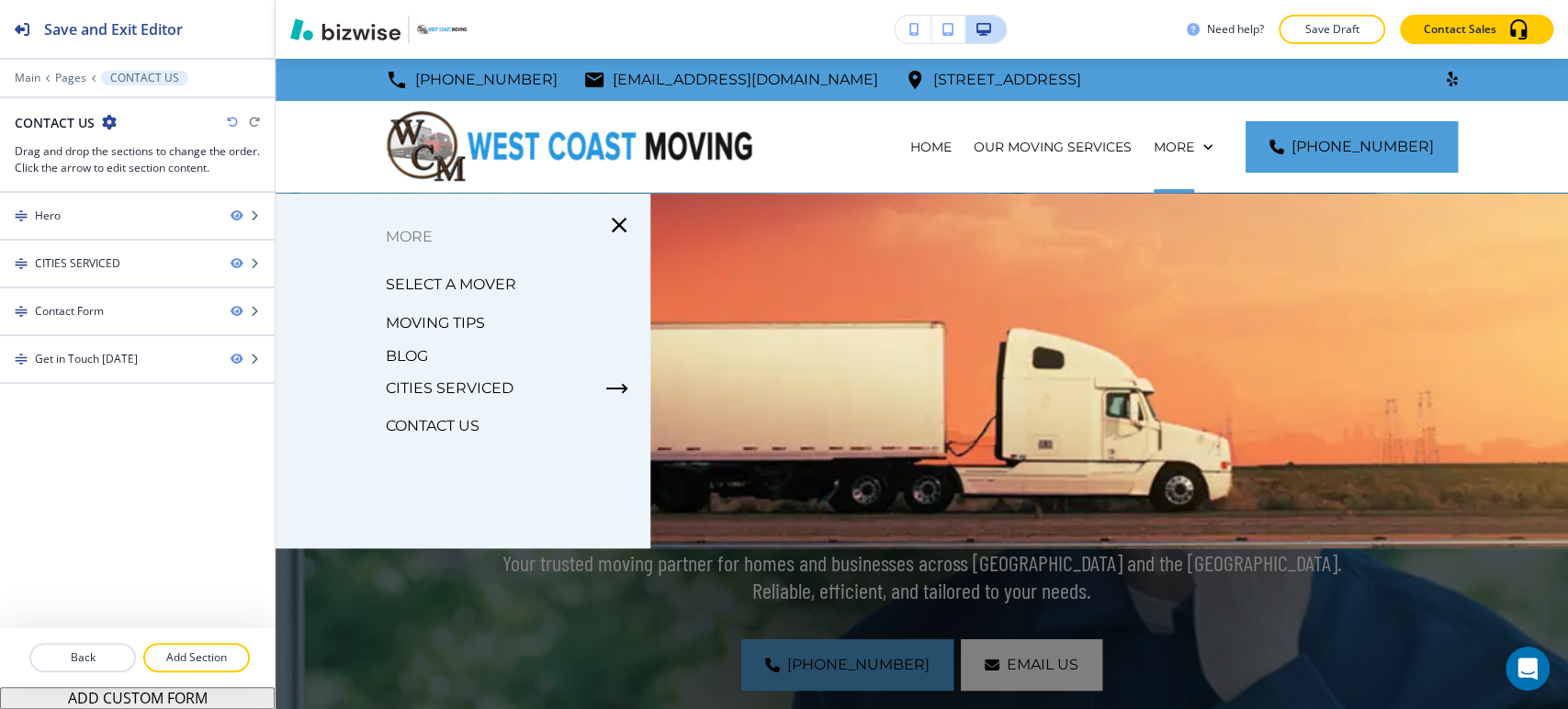
click at [405, 424] on p "CONTACT US" at bounding box center [432, 425] width 94 height 28
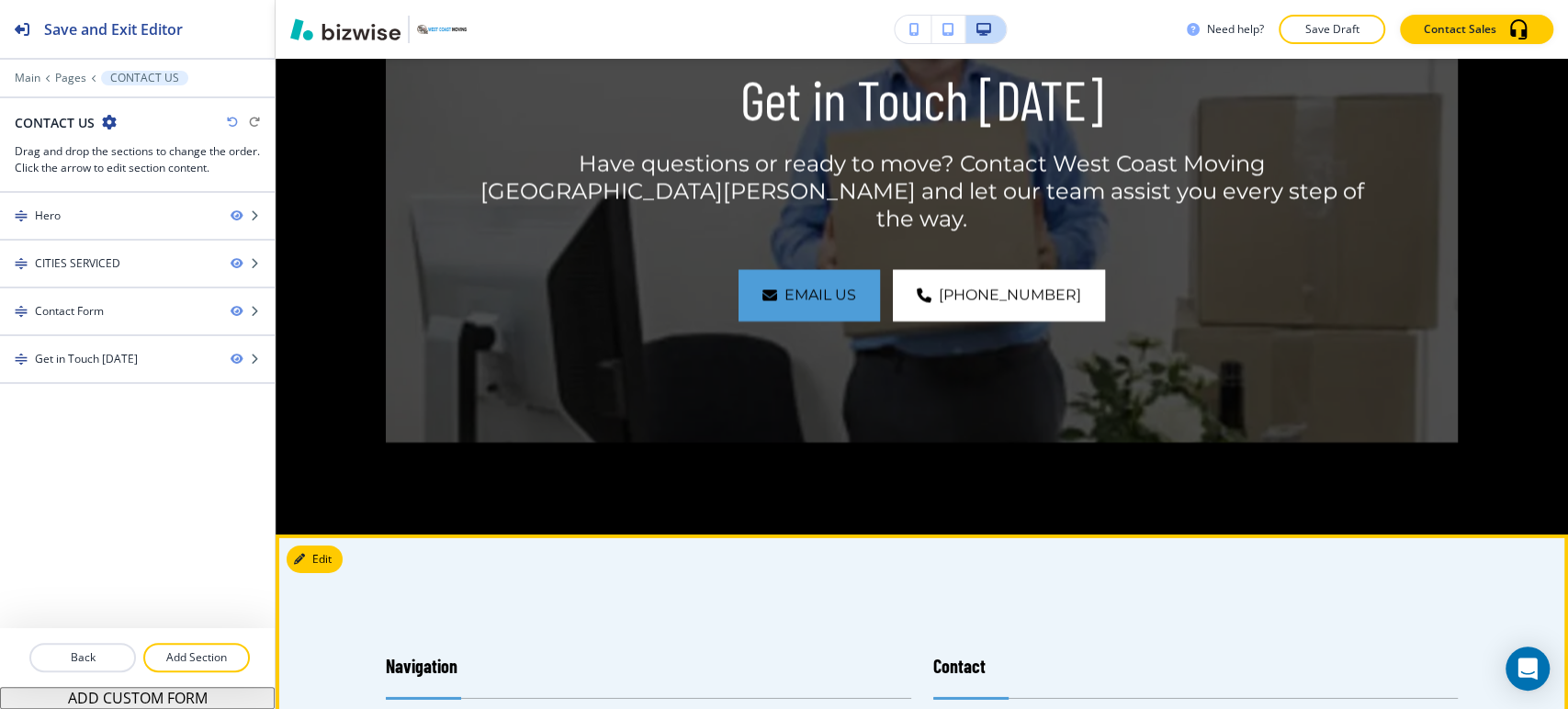
scroll to position [3949, 0]
